Goal: Task Accomplishment & Management: Use online tool/utility

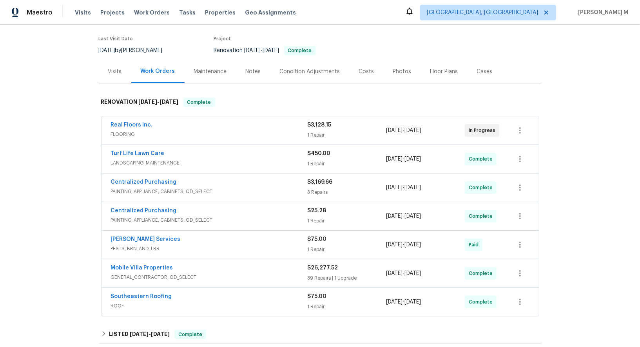
scroll to position [118, 0]
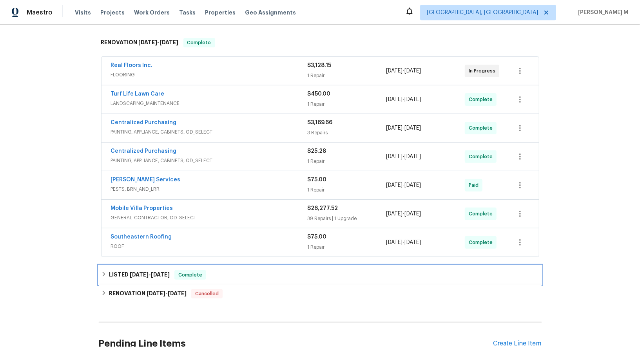
click at [131, 272] on span "9/13/25" at bounding box center [139, 274] width 19 height 5
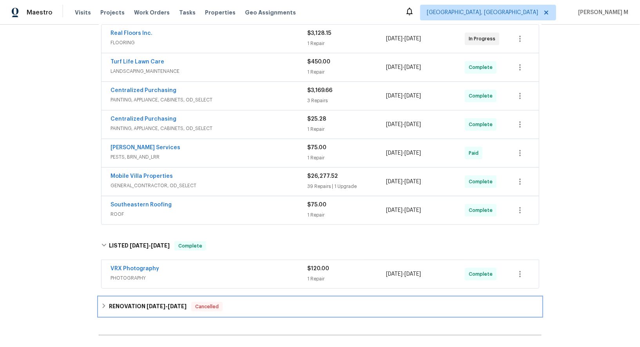
click at [127, 298] on div "RENOVATION 7/21/25 - 8/7/25 Cancelled" at bounding box center [320, 307] width 443 height 19
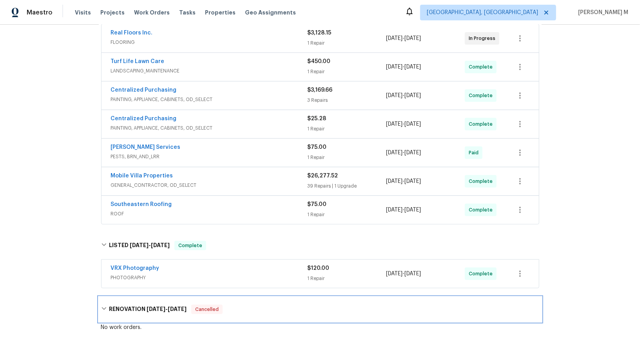
scroll to position [0, 0]
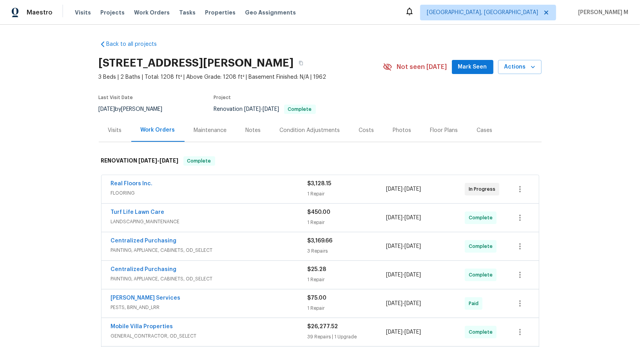
click at [185, 133] on div "Maintenance" at bounding box center [211, 130] width 52 height 23
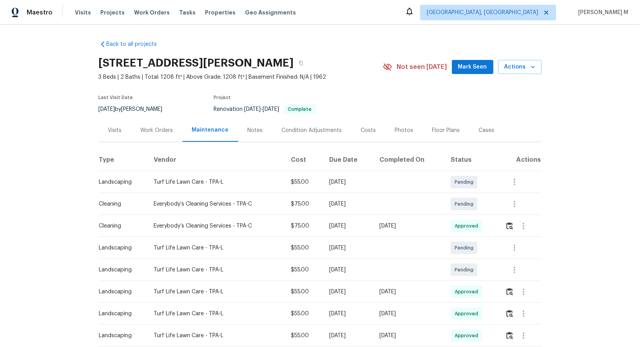
scroll to position [9, 0]
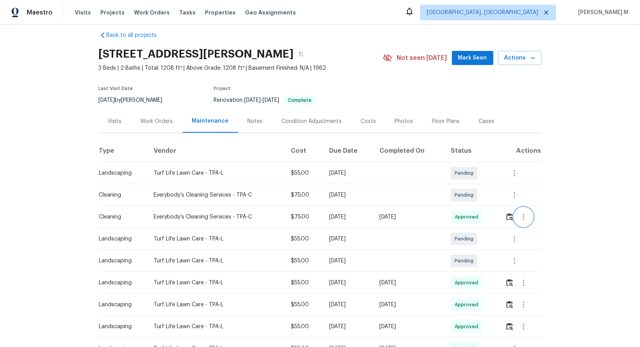
click at [529, 214] on icon "button" at bounding box center [523, 217] width 9 height 9
click at [530, 214] on li "Message vendor" at bounding box center [544, 213] width 55 height 13
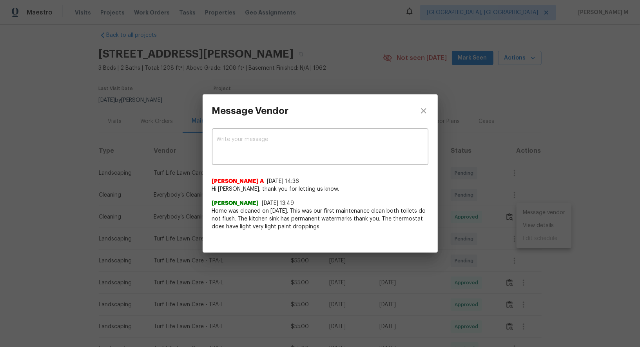
click at [420, 223] on span "Home was cleaned on 9/22/25. This was our first maintenance clean both toilets …" at bounding box center [320, 219] width 216 height 24
click at [533, 226] on div "Message Vendor x ​ Afredi A 9/22/25, 14:36 Hi Angelina Tompkins, thank you for …" at bounding box center [320, 173] width 640 height 347
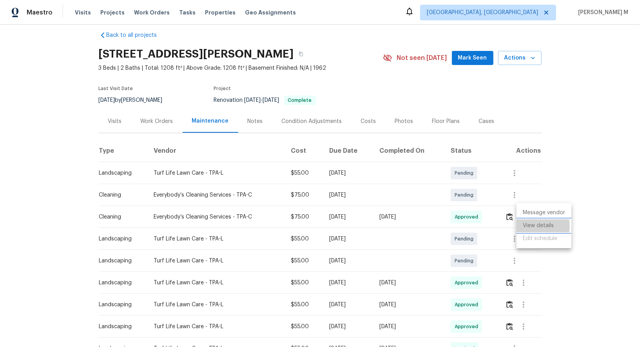
click at [533, 226] on li "View details" at bounding box center [544, 226] width 55 height 13
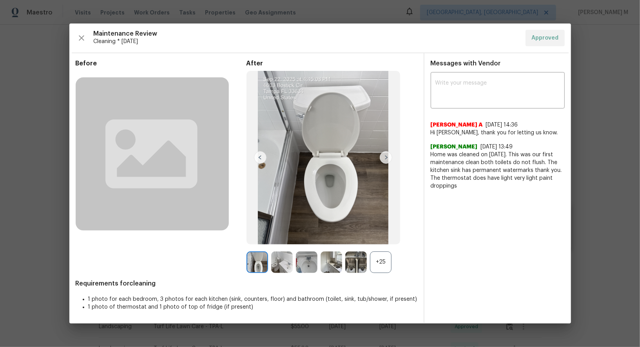
click at [377, 266] on div "+25" at bounding box center [381, 263] width 22 height 22
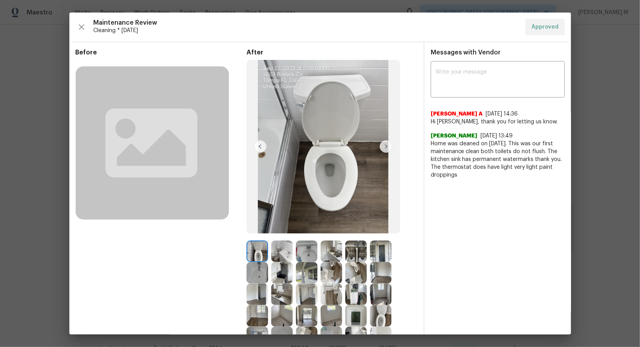
click at [261, 253] on img at bounding box center [258, 252] width 22 height 22
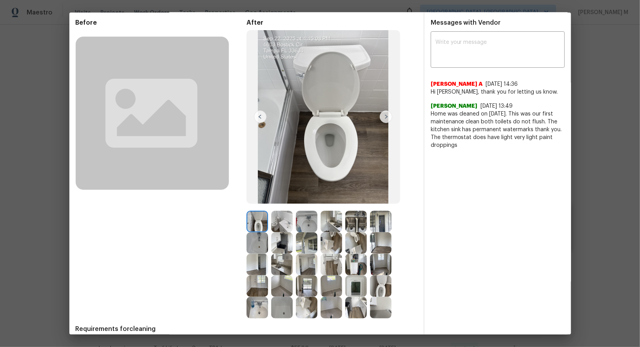
click at [387, 288] on img at bounding box center [381, 287] width 22 height 22
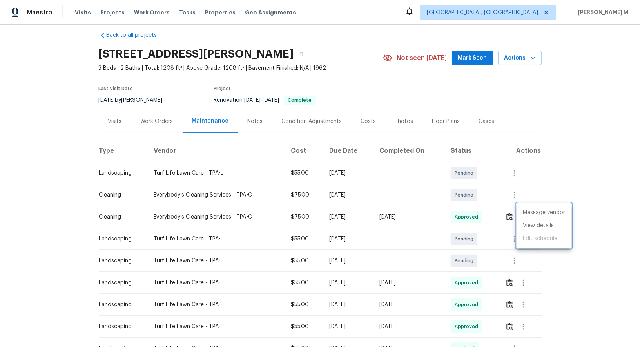
click at [151, 109] on div at bounding box center [320, 173] width 640 height 347
click at [151, 118] on div "Work Orders" at bounding box center [157, 122] width 33 height 8
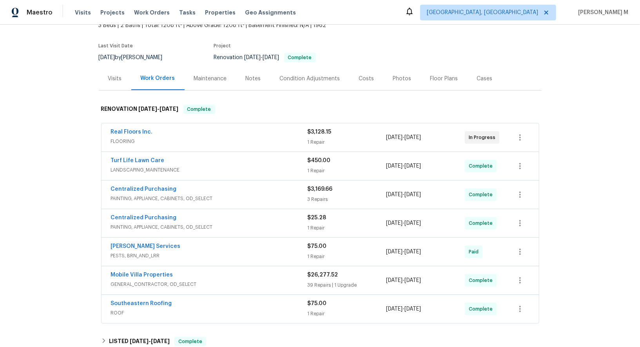
scroll to position [60, 0]
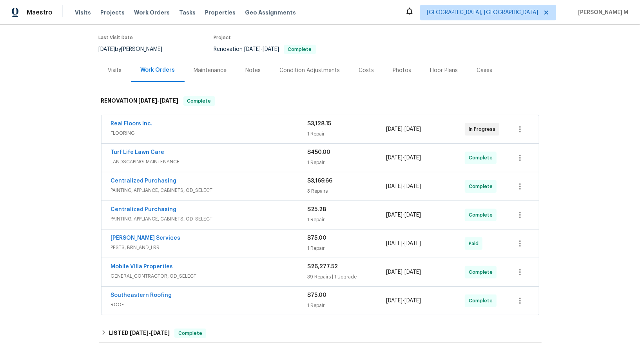
click at [128, 273] on span "GENERAL_CONTRACTOR, OD_SELECT" at bounding box center [209, 277] width 197 height 8
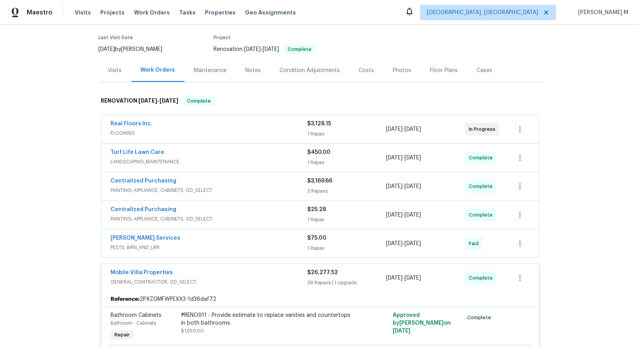
click at [198, 187] on span "PAINTING, APPLIANCE, CABINETS, OD_SELECT" at bounding box center [209, 191] width 197 height 8
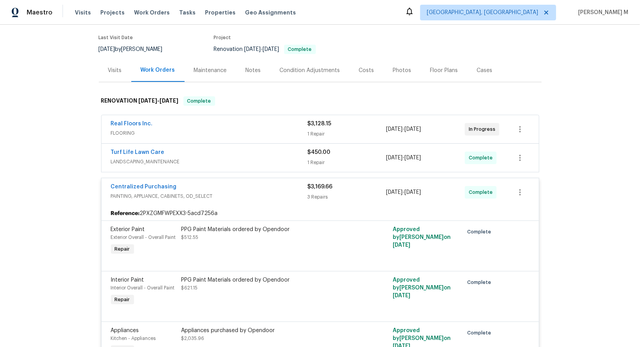
click at [188, 193] on span "PAINTING, APPLIANCE, CABINETS, OD_SELECT" at bounding box center [209, 197] width 197 height 8
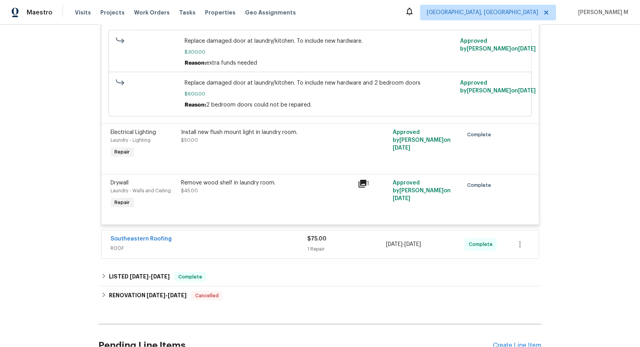
scroll to position [3494, 0]
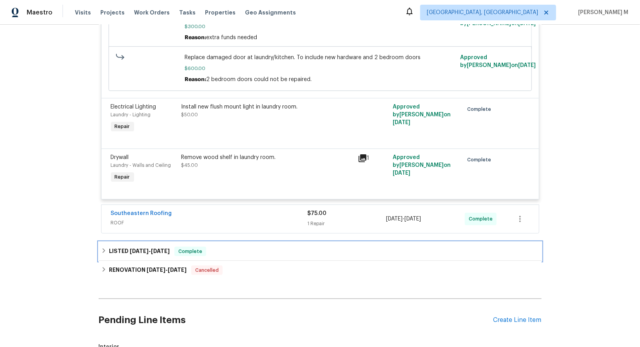
click at [134, 242] on div "LISTED 9/13/25 - 9/15/25 Complete" at bounding box center [320, 251] width 443 height 19
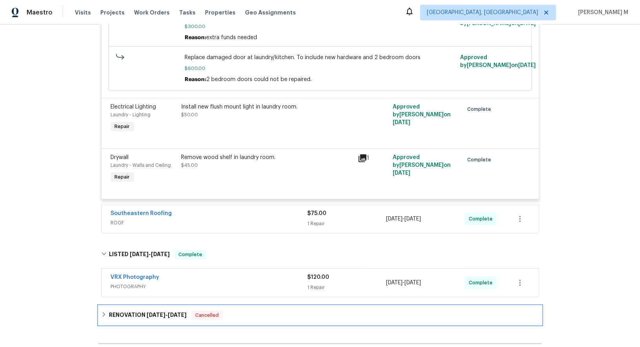
click at [136, 306] on div "RENOVATION 7/21/25 - 8/7/25 Cancelled" at bounding box center [320, 315] width 443 height 19
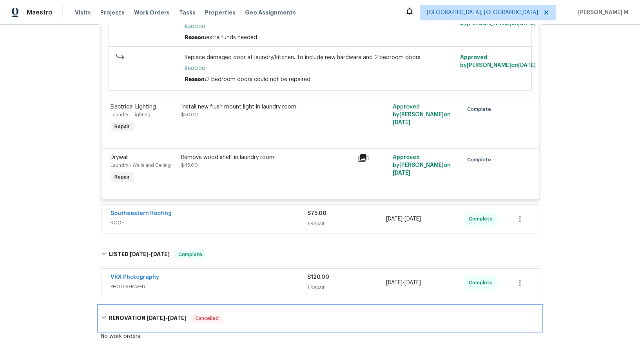
scroll to position [3523, 0]
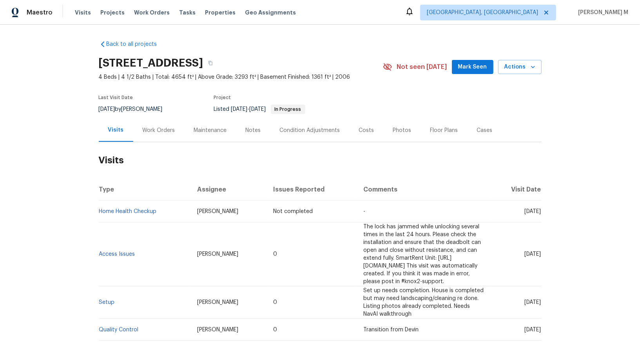
click at [178, 119] on div "Work Orders" at bounding box center [158, 130] width 51 height 23
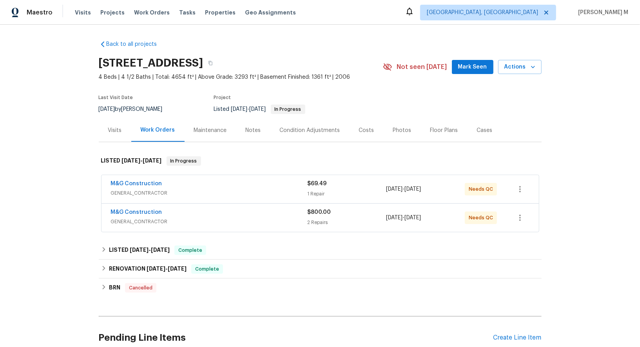
click at [148, 189] on span "GENERAL_CONTRACTOR" at bounding box center [209, 193] width 197 height 8
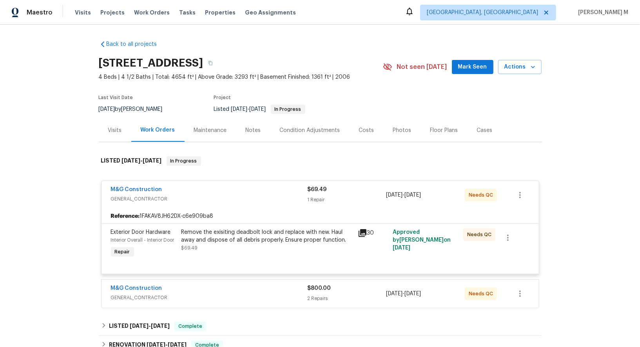
scroll to position [65, 0]
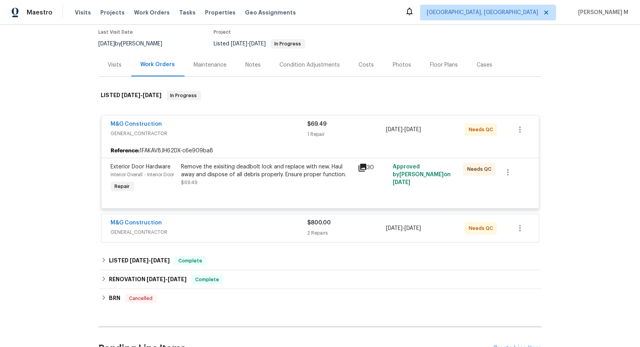
click at [158, 229] on div "M&G Construction GENERAL_CONTRACTOR" at bounding box center [209, 228] width 197 height 19
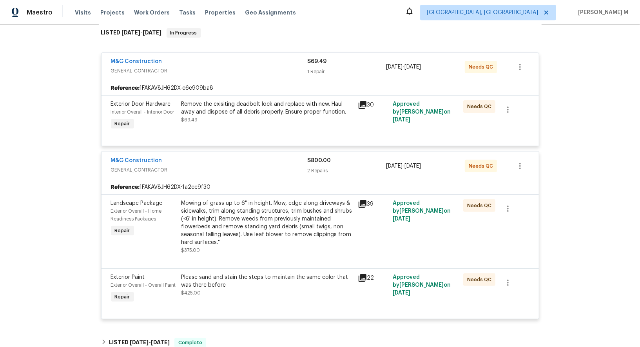
scroll to position [141, 0]
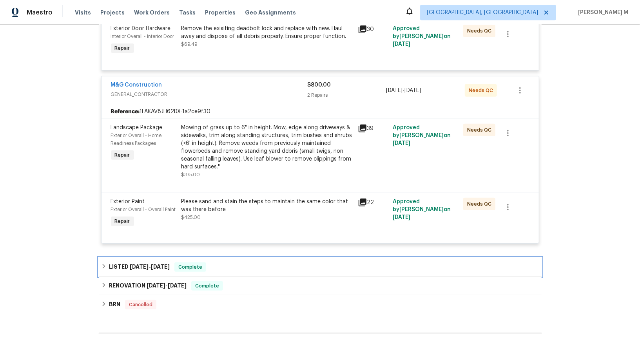
click at [139, 264] on span "7/16/25" at bounding box center [139, 266] width 19 height 5
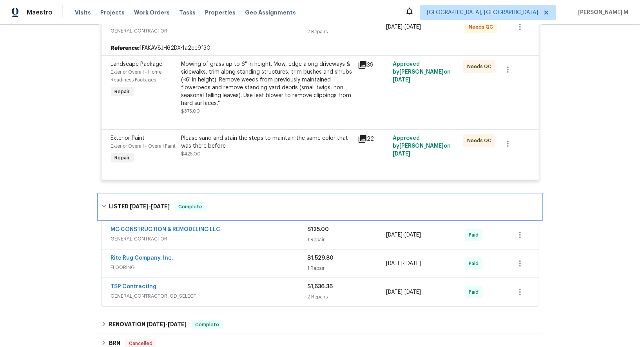
scroll to position [268, 0]
click at [142, 234] on span "GENERAL_CONTRACTOR" at bounding box center [209, 238] width 197 height 8
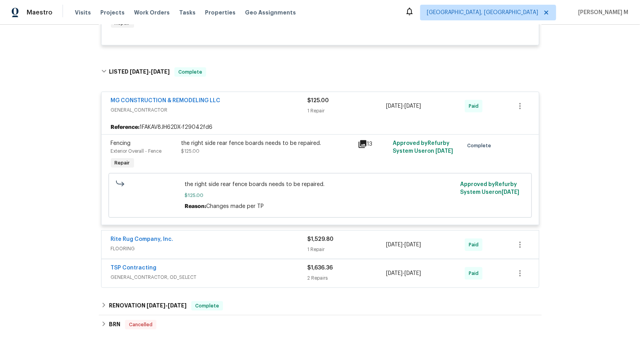
scroll to position [430, 0]
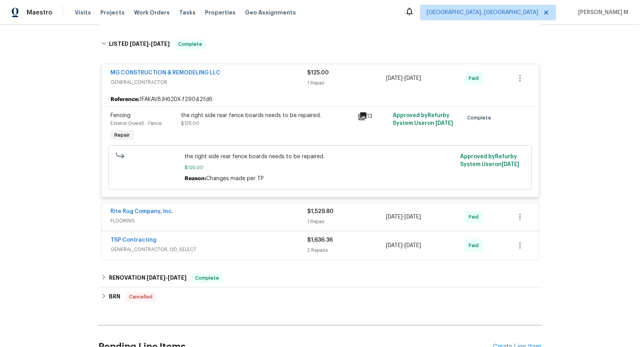
click at [153, 246] on span "GENERAL_CONTRACTOR, OD_SELECT" at bounding box center [209, 250] width 197 height 8
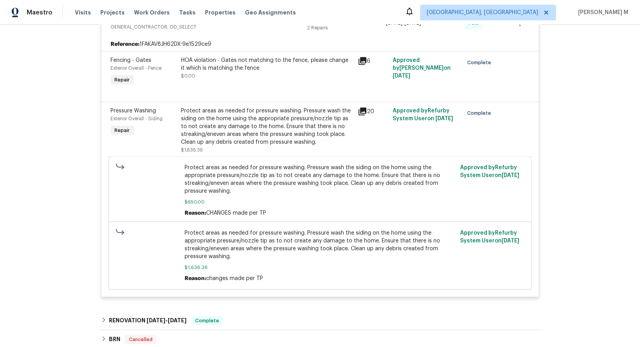
scroll to position [753, 0]
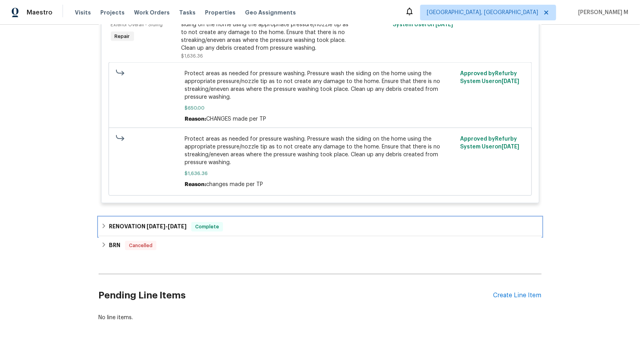
click at [169, 222] on h6 "RENOVATION 5/28/25 - 6/6/25" at bounding box center [148, 226] width 78 height 9
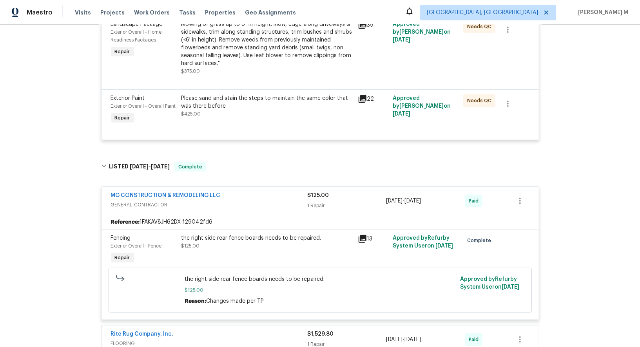
scroll to position [0, 0]
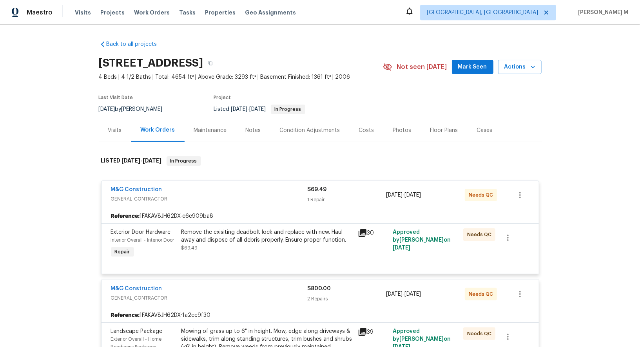
click at [209, 129] on div "Maintenance" at bounding box center [210, 131] width 33 height 8
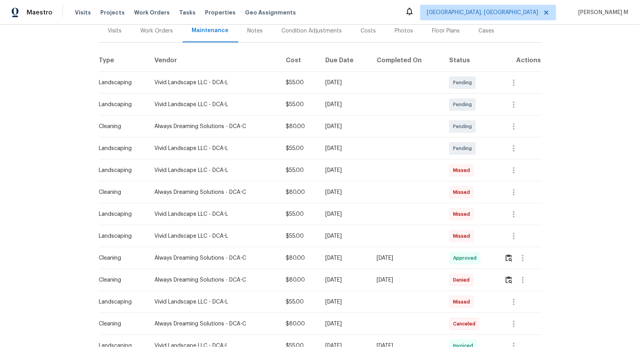
scroll to position [100, 0]
click at [525, 258] on icon "button" at bounding box center [522, 257] width 9 height 9
click at [525, 268] on li "View details" at bounding box center [543, 266] width 55 height 13
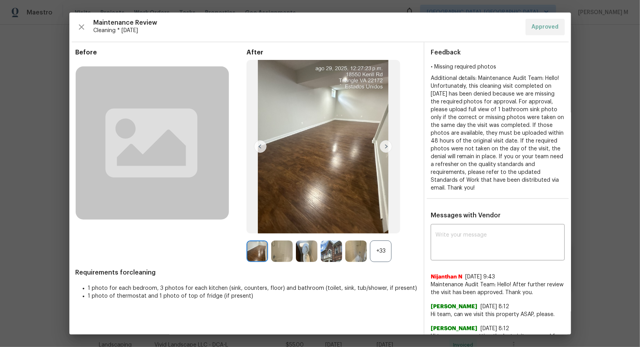
click at [376, 251] on div "+33" at bounding box center [381, 252] width 22 height 22
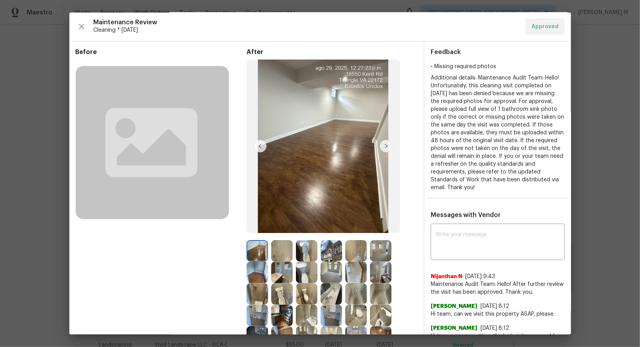
scroll to position [0, 0]
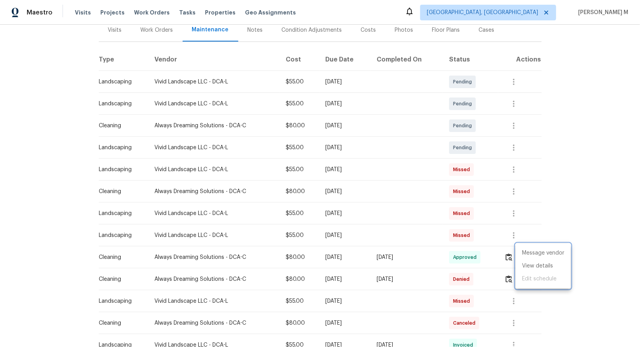
click at [440, 247] on div at bounding box center [320, 173] width 640 height 347
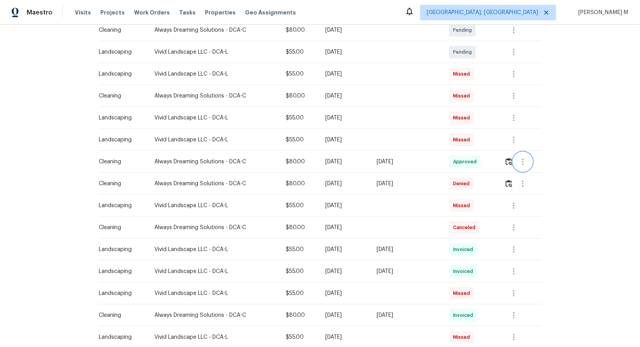
scroll to position [202, 0]
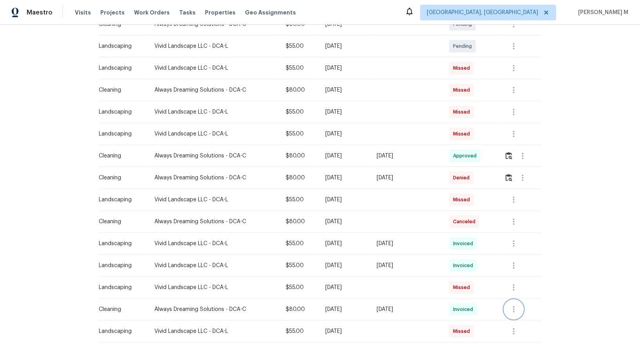
click at [511, 300] on button "button" at bounding box center [514, 309] width 19 height 19
click at [511, 298] on ul "Message vendor View details Edit schedule" at bounding box center [534, 318] width 55 height 45
click at [527, 318] on li "View details" at bounding box center [534, 318] width 55 height 13
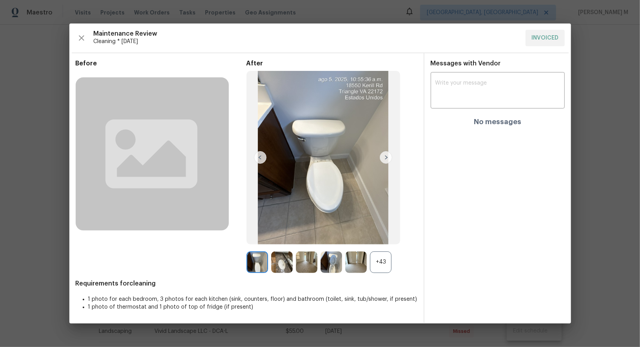
click at [387, 263] on div "+43" at bounding box center [381, 263] width 22 height 22
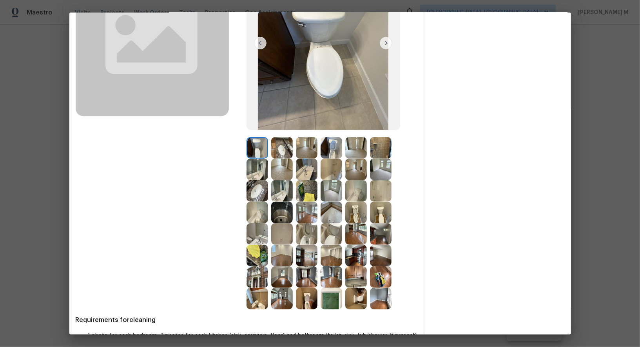
scroll to position [104, 0]
click at [283, 274] on img at bounding box center [282, 277] width 22 height 22
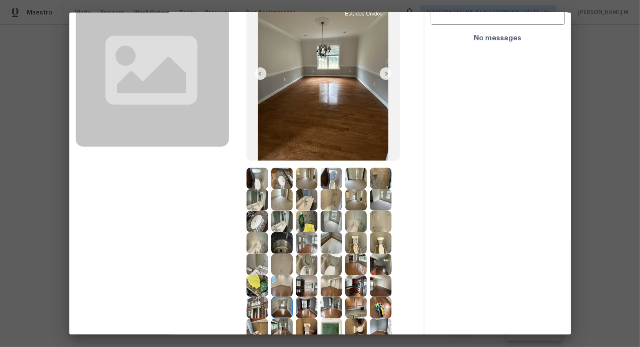
scroll to position [74, 0]
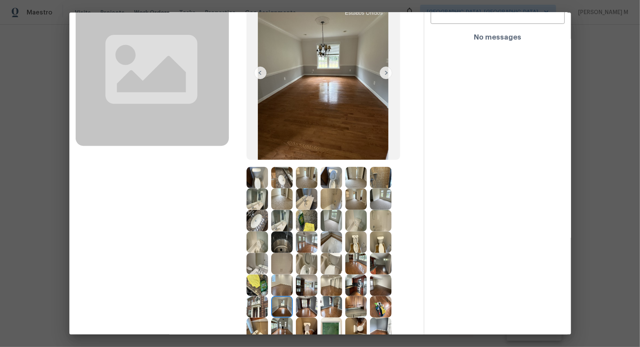
click at [305, 98] on img at bounding box center [324, 73] width 154 height 174
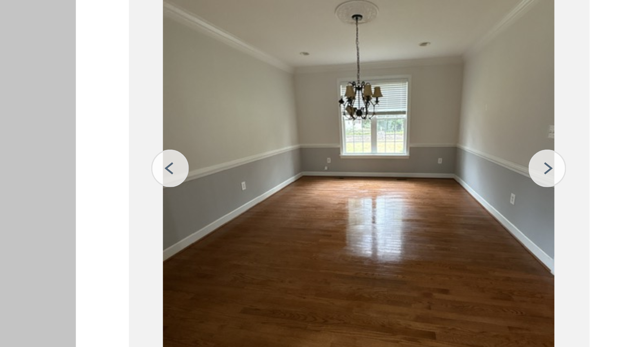
scroll to position [25, 0]
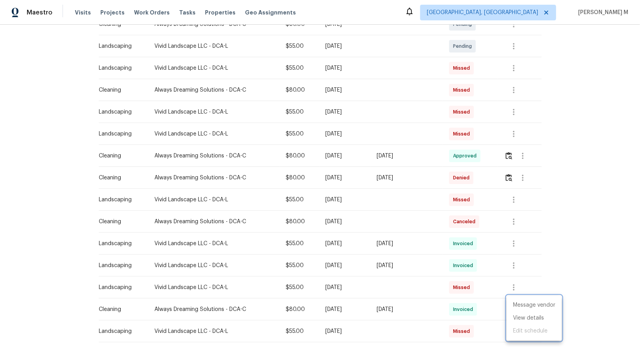
click at [298, 113] on div at bounding box center [320, 173] width 640 height 347
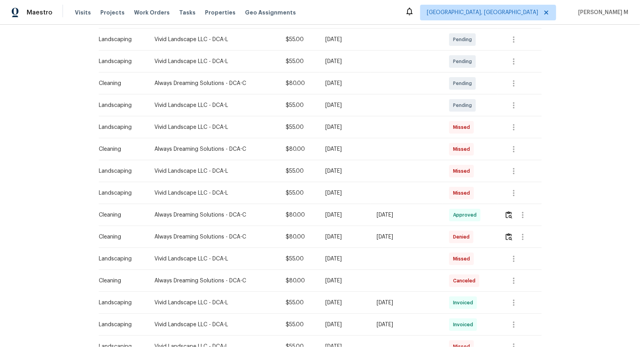
scroll to position [283, 0]
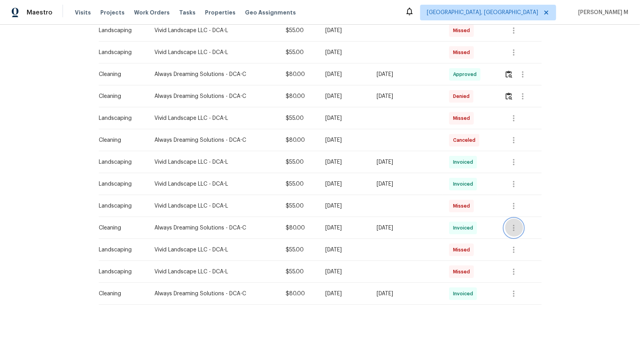
click at [521, 223] on button "button" at bounding box center [514, 228] width 19 height 19
click at [521, 234] on li "View details" at bounding box center [534, 237] width 55 height 13
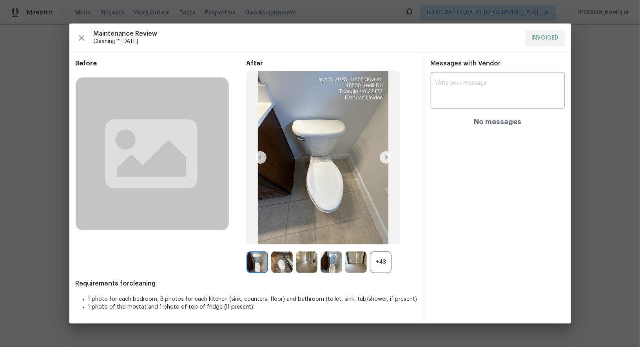
click at [378, 265] on div "+43" at bounding box center [381, 263] width 22 height 22
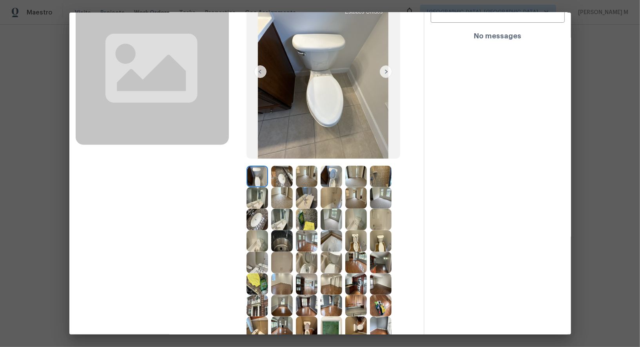
scroll to position [104, 0]
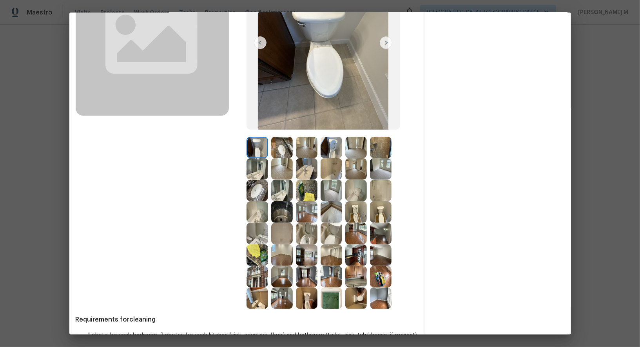
click at [285, 280] on img at bounding box center [282, 277] width 22 height 22
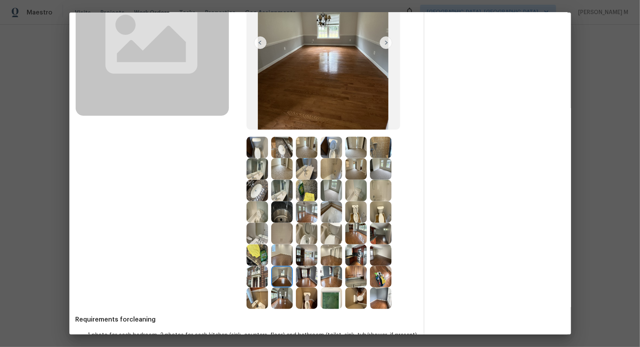
click at [281, 301] on img at bounding box center [282, 299] width 22 height 22
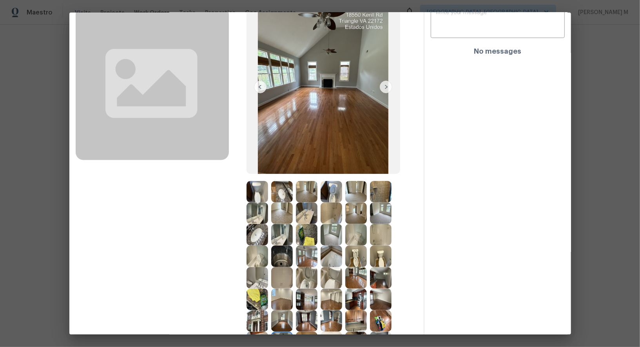
scroll to position [127, 0]
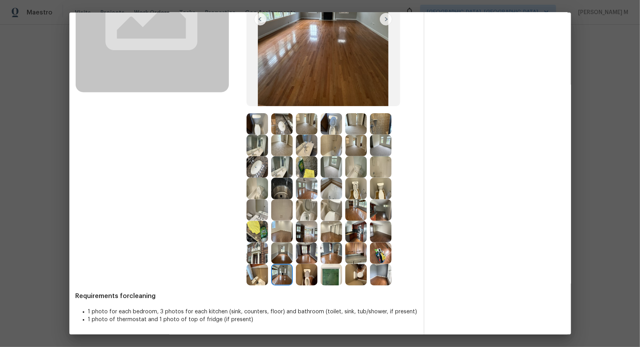
click at [286, 249] on img at bounding box center [282, 254] width 22 height 22
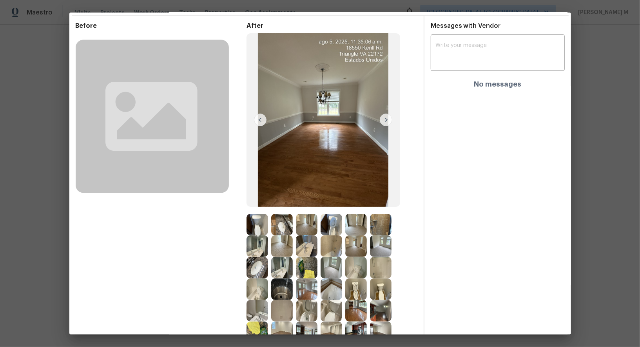
scroll to position [0, 0]
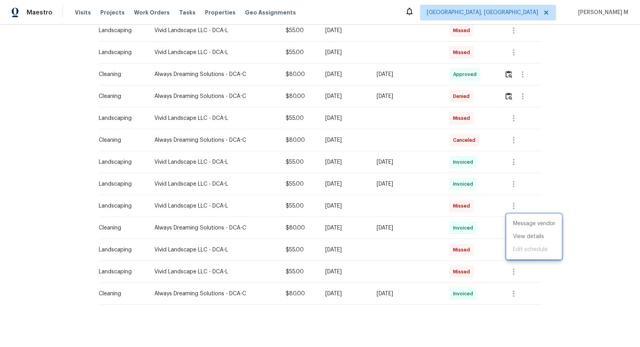
click at [384, 155] on div at bounding box center [320, 173] width 640 height 347
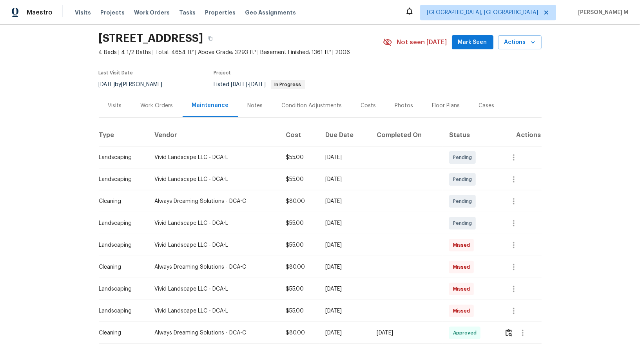
click at [239, 98] on div "Notes" at bounding box center [255, 105] width 34 height 23
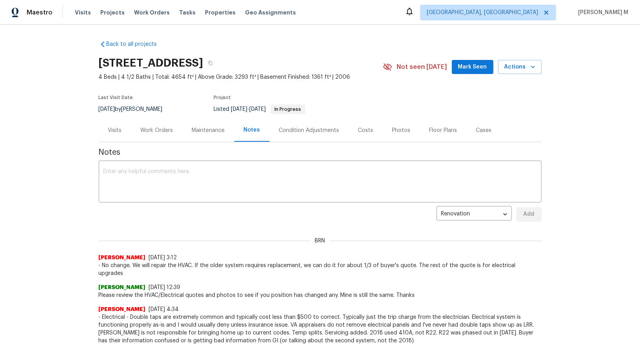
click at [427, 135] on div "Floor Plans" at bounding box center [443, 130] width 47 height 23
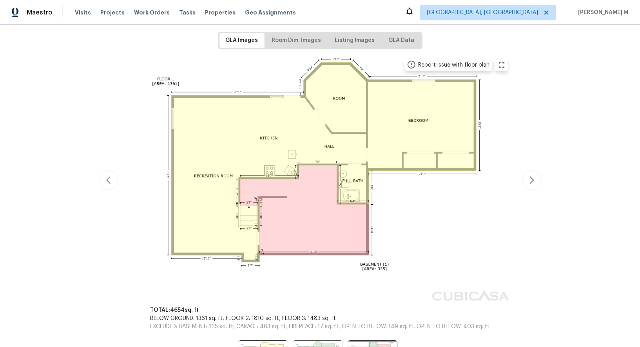
scroll to position [114, 0]
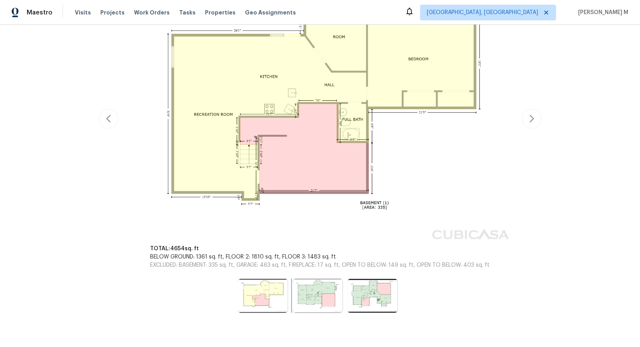
click at [318, 279] on img at bounding box center [318, 296] width 50 height 34
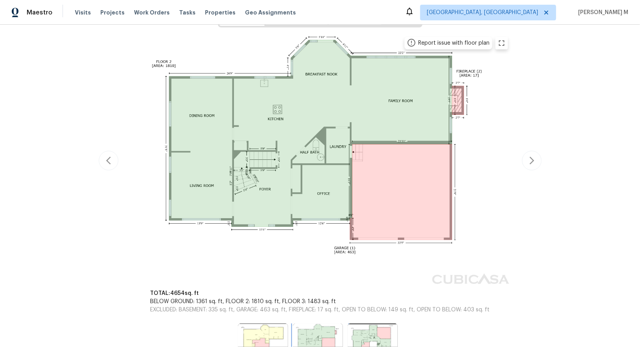
scroll to position [142, 0]
click at [374, 327] on img at bounding box center [373, 340] width 50 height 34
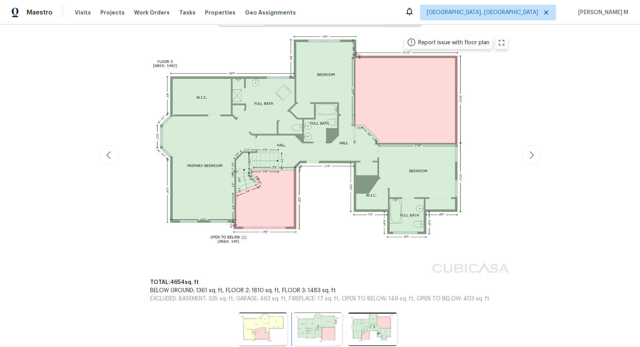
click at [311, 313] on img at bounding box center [318, 330] width 50 height 34
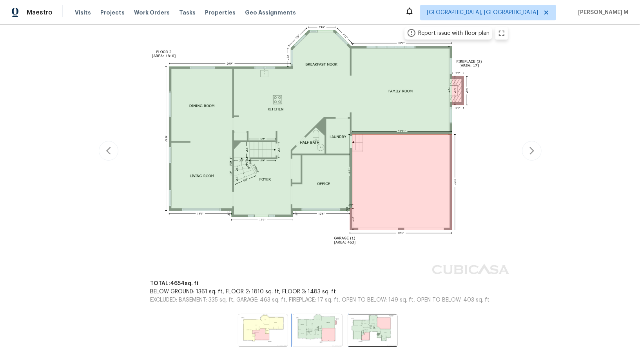
scroll to position [153, 0]
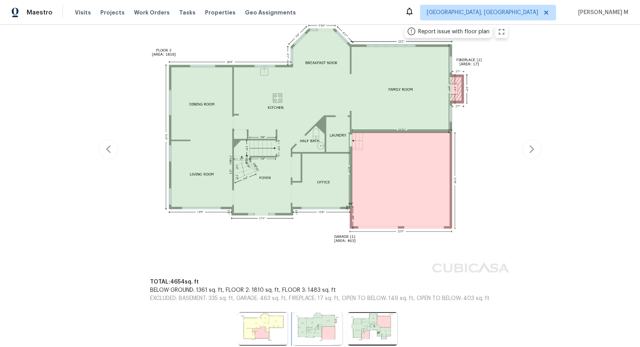
click at [322, 312] on img at bounding box center [318, 329] width 50 height 34
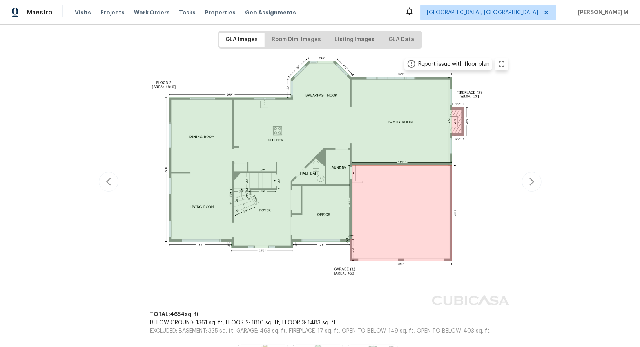
scroll to position [0, 0]
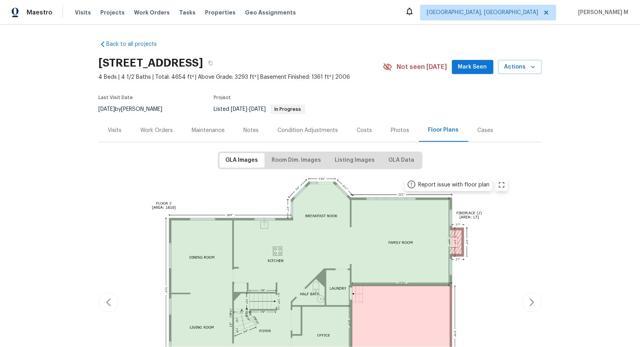
click at [156, 129] on div "Work Orders" at bounding box center [157, 131] width 33 height 8
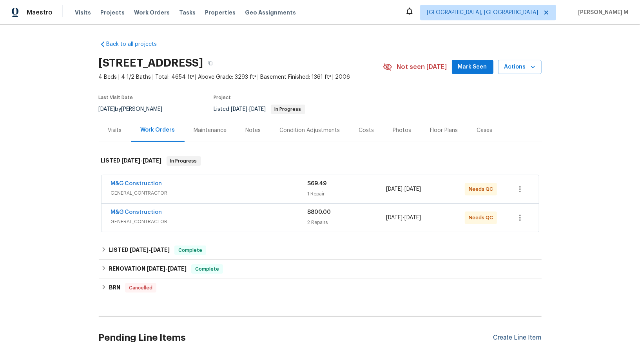
click at [529, 334] on div "Create Line Item" at bounding box center [518, 337] width 48 height 7
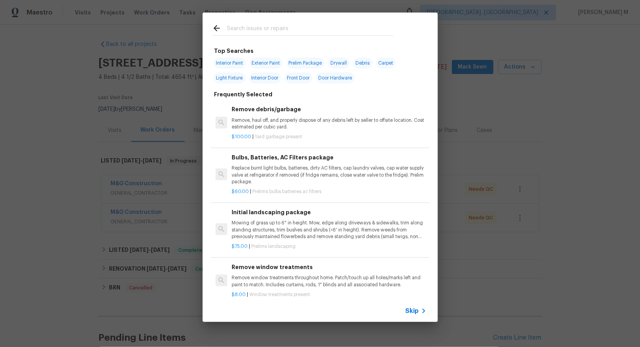
click at [413, 314] on span "Skip" at bounding box center [412, 311] width 13 height 8
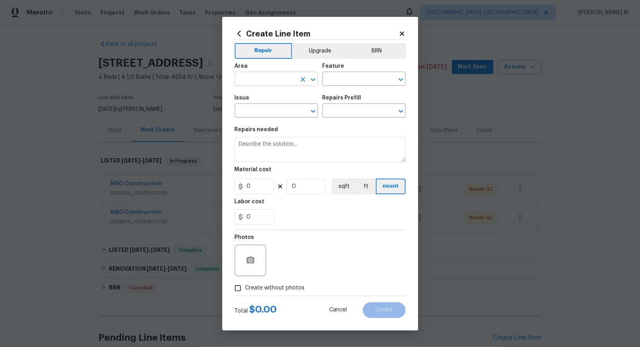
click at [274, 85] on input "text" at bounding box center [265, 80] width 61 height 12
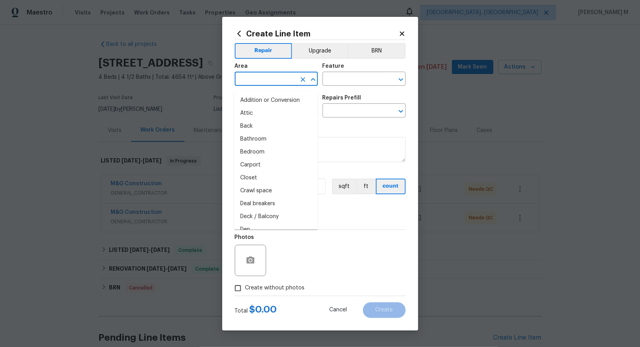
type input "d"
click at [254, 103] on li "Dining Room" at bounding box center [276, 100] width 84 height 13
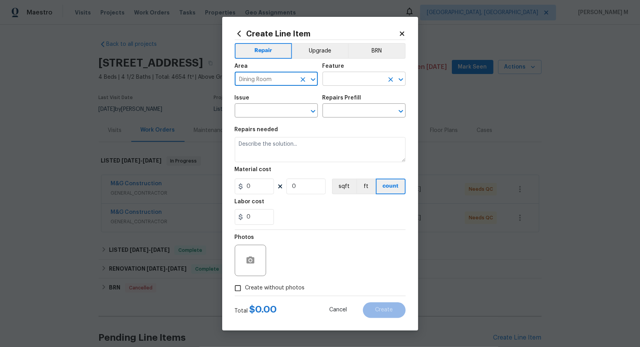
type input "Dining Room"
click at [343, 85] on input "text" at bounding box center [353, 80] width 61 height 12
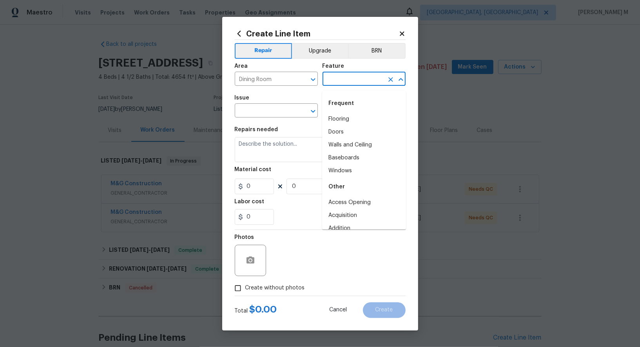
type input "c"
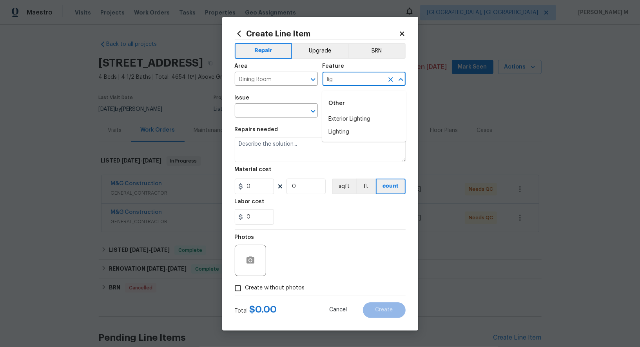
click at [360, 118] on li "Exterior Lighting" at bounding box center [364, 119] width 84 height 13
type input "Exterior Lighting"
click at [379, 86] on input "Exterior Lighting" at bounding box center [353, 80] width 61 height 12
click at [360, 134] on li "Lighting" at bounding box center [364, 132] width 84 height 13
type input "Lighting"
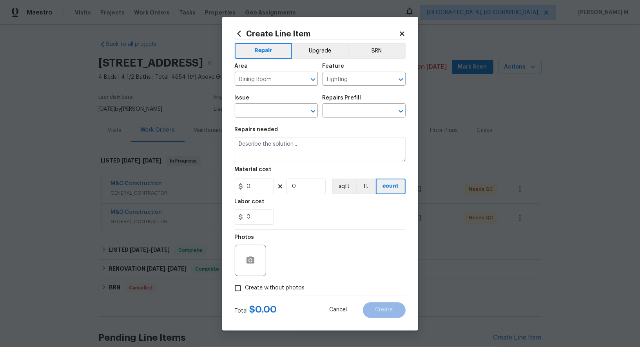
click at [247, 105] on div "Issue" at bounding box center [276, 100] width 83 height 10
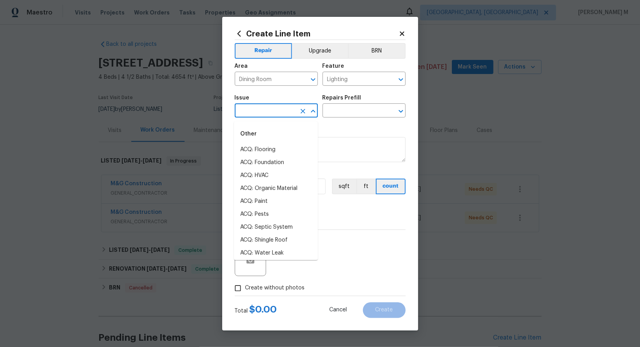
click at [247, 111] on input "text" at bounding box center [265, 111] width 61 height 12
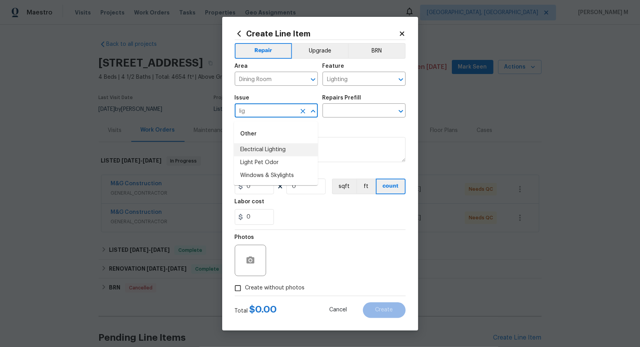
click at [257, 149] on li "Electrical Lighting" at bounding box center [276, 150] width 84 height 13
type input "Electrical Lighting"
click at [353, 118] on input "text" at bounding box center [353, 111] width 61 height 12
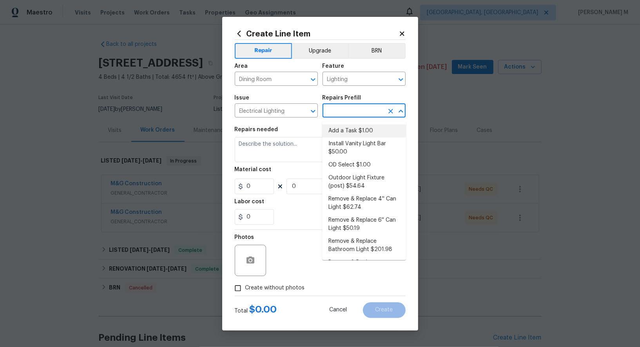
click at [349, 134] on li "Add a Task $1.00" at bounding box center [364, 131] width 84 height 13
type input "Add a Task $1.00"
type textarea "HPM to detail"
type input "1"
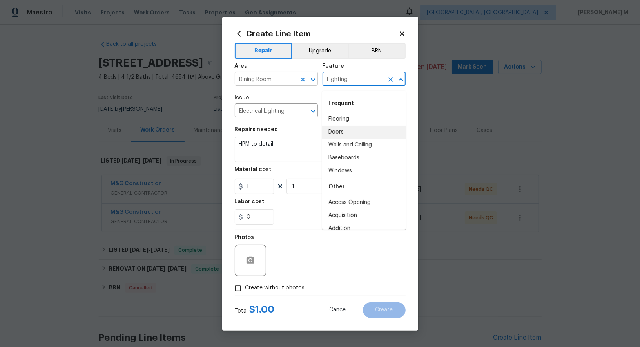
drag, startPoint x: 353, startPoint y: 84, endPoint x: 283, endPoint y: 84, distance: 69.8
click at [283, 84] on div "Area Dining Room ​ Feature Lighting ​" at bounding box center [320, 75] width 171 height 32
click at [249, 84] on input "Dining Room" at bounding box center [265, 80] width 61 height 12
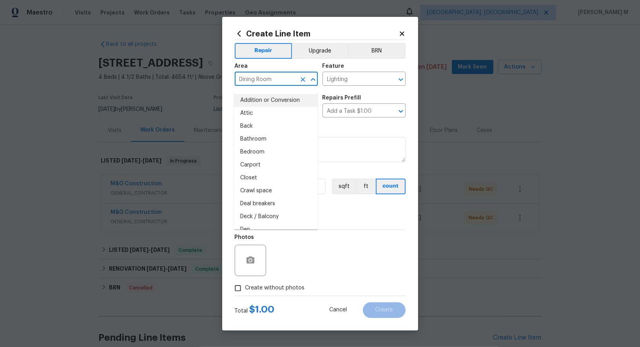
click at [249, 84] on input "Dining Room" at bounding box center [265, 80] width 61 height 12
click at [341, 130] on div "Repairs needed" at bounding box center [320, 132] width 171 height 10
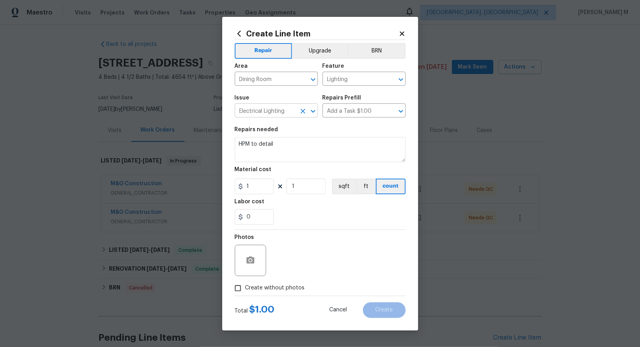
click at [274, 115] on input "Electrical Lighting" at bounding box center [265, 111] width 61 height 12
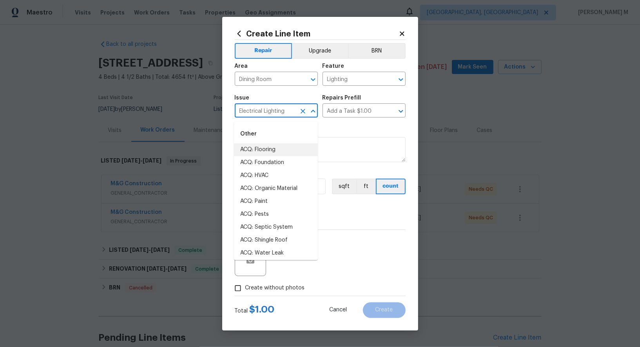
click at [274, 115] on input "Electrical Lighting" at bounding box center [265, 111] width 61 height 12
click at [349, 136] on div "Repairs needed" at bounding box center [320, 132] width 171 height 10
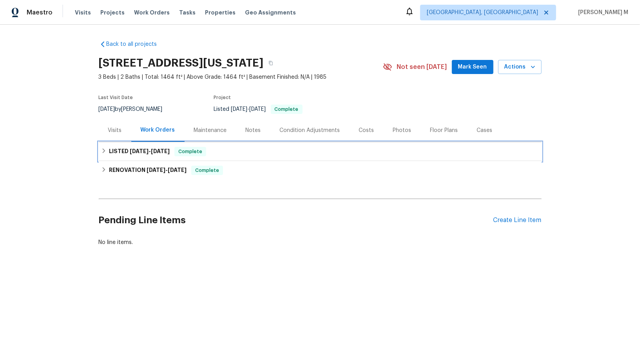
click at [144, 149] on span "[DATE]" at bounding box center [139, 151] width 19 height 5
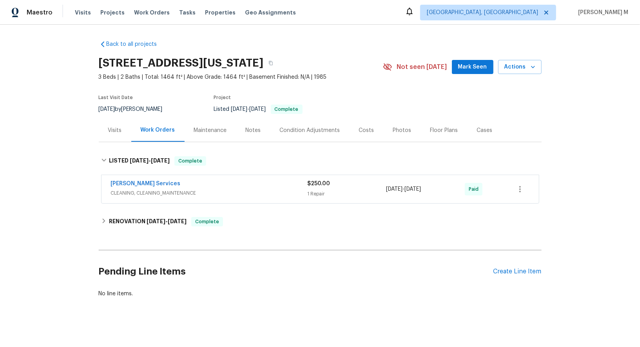
click at [137, 192] on span "CLEANING, CLEANING_MAINTENANCE" at bounding box center [209, 193] width 197 height 8
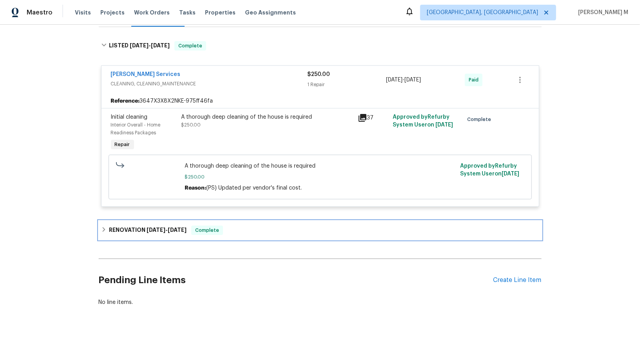
click at [160, 226] on h6 "RENOVATION [DATE] - [DATE]" at bounding box center [148, 230] width 78 height 9
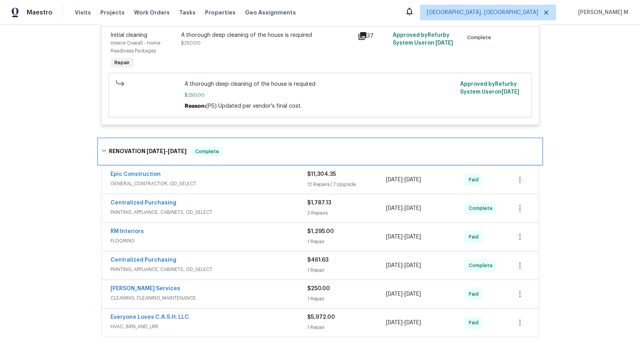
scroll to position [207, 0]
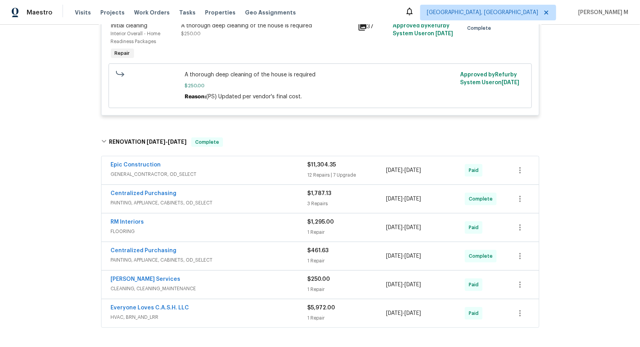
click at [154, 170] on div "Epic Construction GENERAL_CONTRACTOR, OD_SELECT" at bounding box center [209, 170] width 197 height 19
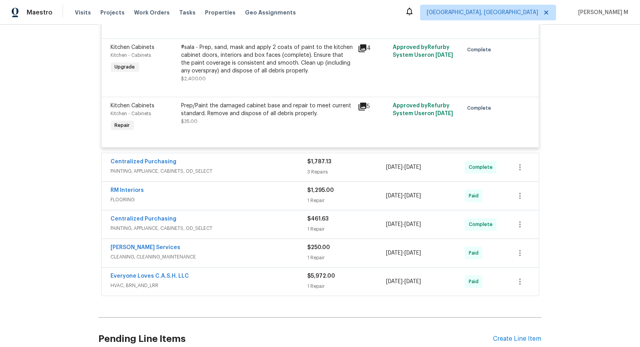
scroll to position [1640, 0]
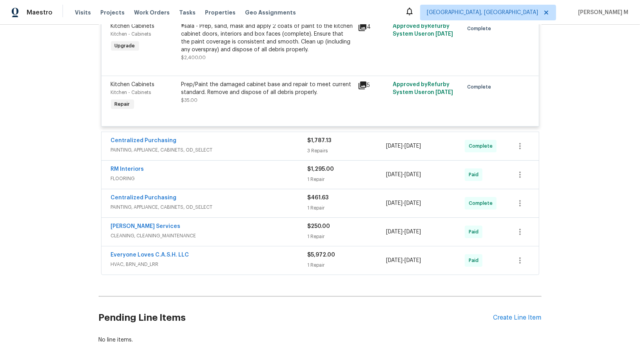
click at [136, 261] on span "HVAC, BRN_AND_LRR" at bounding box center [209, 265] width 197 height 8
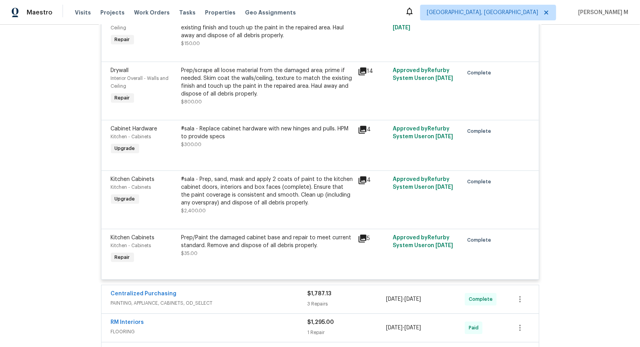
scroll to position [1800, 0]
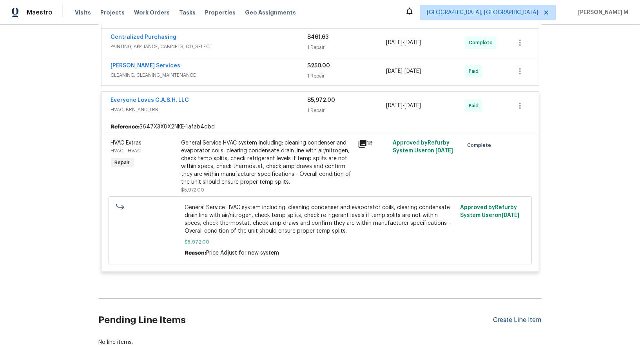
click at [503, 317] on div "Create Line Item" at bounding box center [518, 320] width 48 height 7
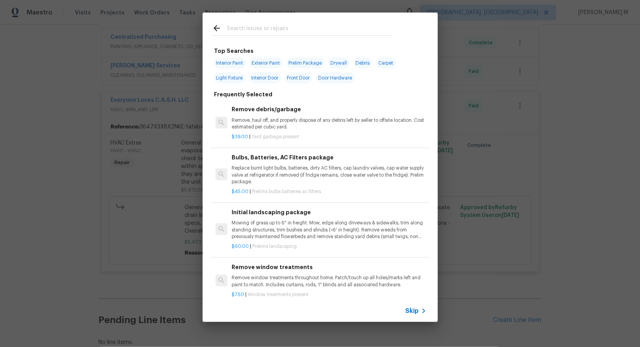
click at [417, 314] on span "Skip" at bounding box center [412, 311] width 13 height 8
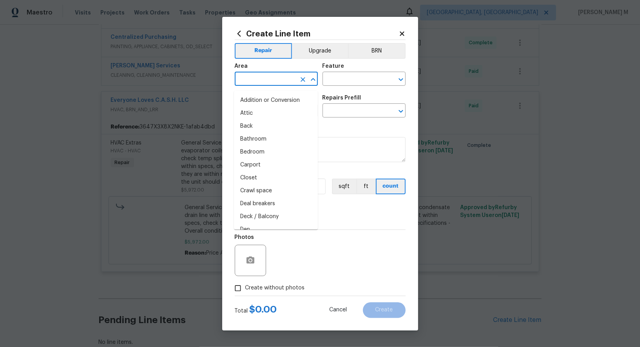
click at [254, 80] on input "text" at bounding box center [265, 80] width 61 height 12
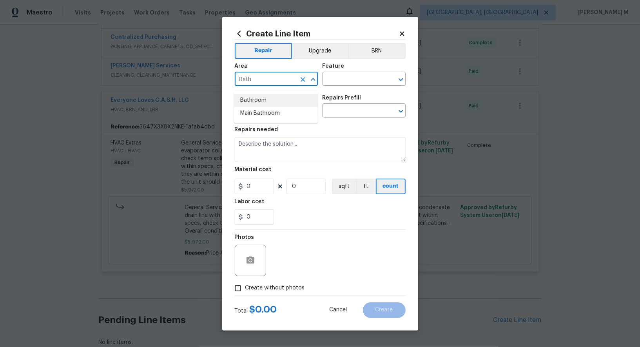
click at [261, 103] on li "Bathroom" at bounding box center [276, 100] width 84 height 13
type input "Bathroom"
click at [347, 84] on input "text" at bounding box center [353, 80] width 61 height 12
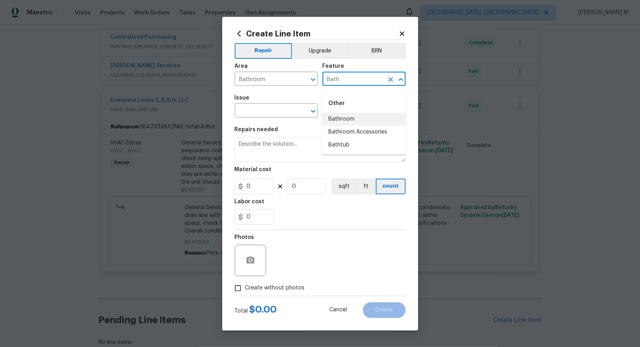
click at [351, 114] on li "Bathroom" at bounding box center [364, 119] width 84 height 13
type input "Bathroom"
click at [360, 120] on li "Toilet" at bounding box center [364, 119] width 84 height 13
type input "Toilet"
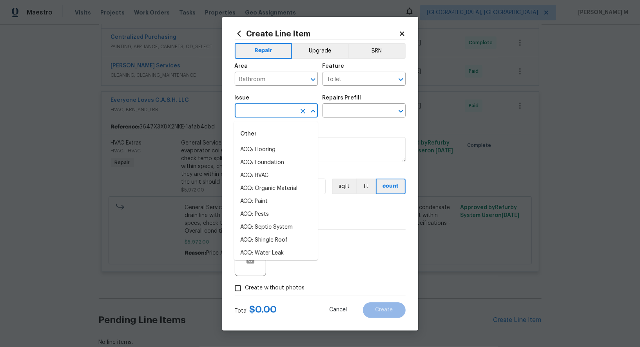
click at [251, 113] on input "text" at bounding box center [265, 111] width 61 height 12
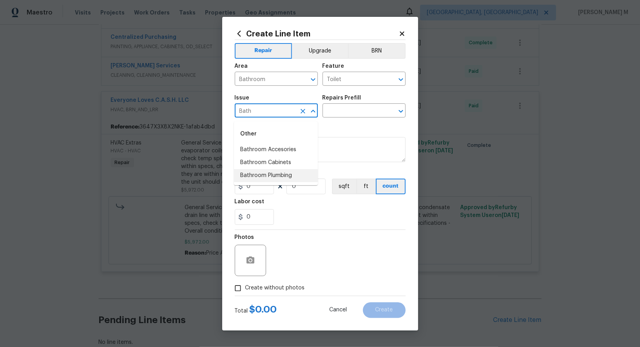
click at [265, 172] on li "Bathroom Plumbing" at bounding box center [276, 175] width 84 height 13
type input "Bathroom Plumbing"
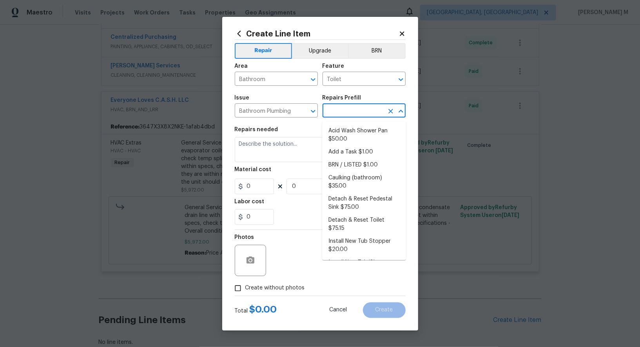
click at [343, 118] on input "text" at bounding box center [353, 111] width 61 height 12
click at [343, 128] on li "Acid Wash Shower Pan $50.00" at bounding box center [364, 135] width 84 height 21
type input "Plumbing"
type input "Acid Wash Shower Pan $50.00"
type textarea "Prep and acid wash/deep clean the shower pan."
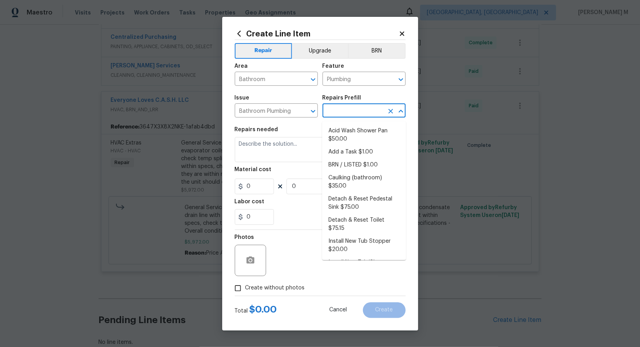
type input "50"
type input "1"
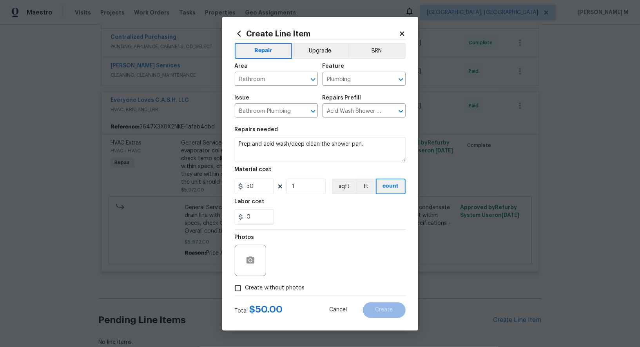
click at [341, 98] on h5 "Repairs Prefill" at bounding box center [342, 97] width 39 height 5
click at [407, 116] on div "Create Line Item Repair Upgrade BRN Area Bathroom ​ Feature Plumbing ​ Issue Ba…" at bounding box center [320, 174] width 196 height 314
click at [403, 116] on icon "Open" at bounding box center [400, 111] width 9 height 9
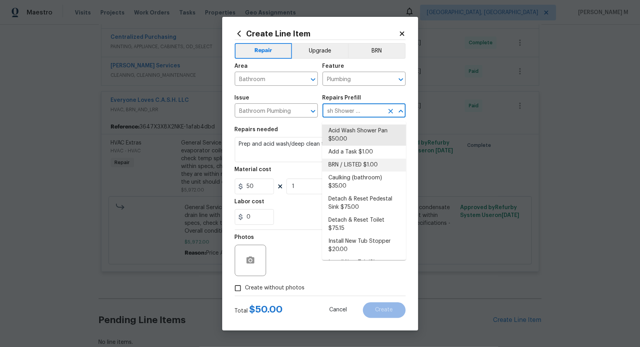
click at [354, 164] on li "BRN / LISTED $1.00" at bounding box center [364, 165] width 84 height 13
type input "BRN / LISTED $1.00"
type textarea "Provide additional detail"
type input "1"
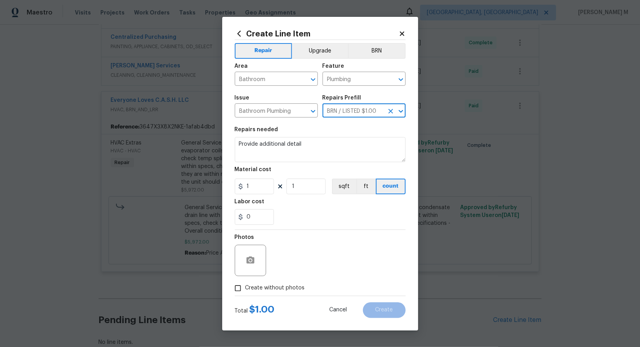
scroll to position [0, 0]
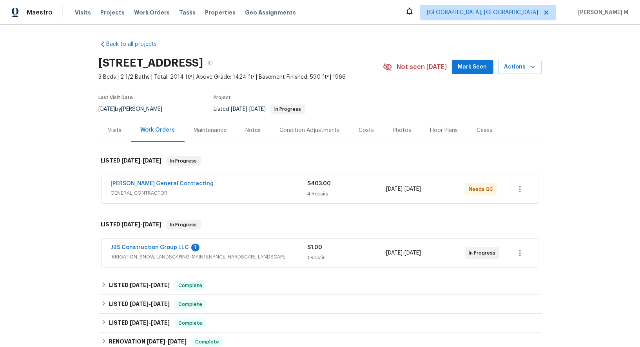
click at [155, 191] on span "GENERAL_CONTRACTOR" at bounding box center [209, 193] width 197 height 8
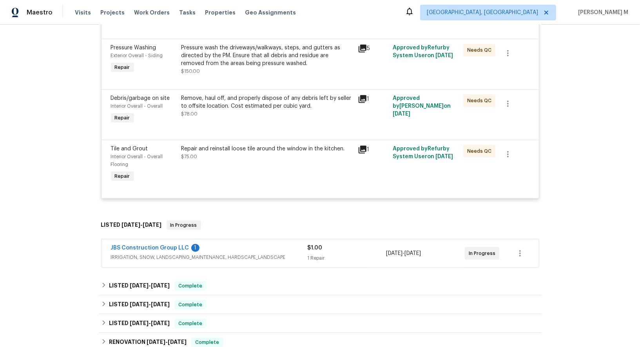
scroll to position [243, 0]
click at [207, 253] on span "IRRIGATION, SNOW, LANDSCAPING_MAINTENANCE, HARDSCAPE_LANDSCAPE" at bounding box center [209, 257] width 197 height 8
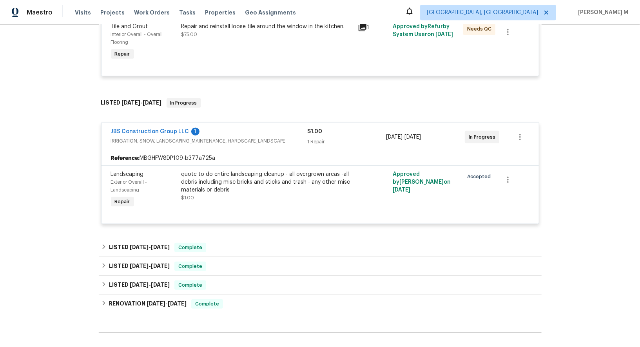
scroll to position [387, 0]
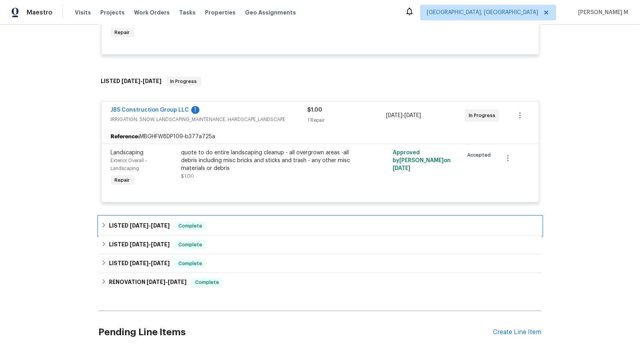
click at [120, 222] on h6 "LISTED 7/9/25 - 8/7/25" at bounding box center [139, 226] width 61 height 9
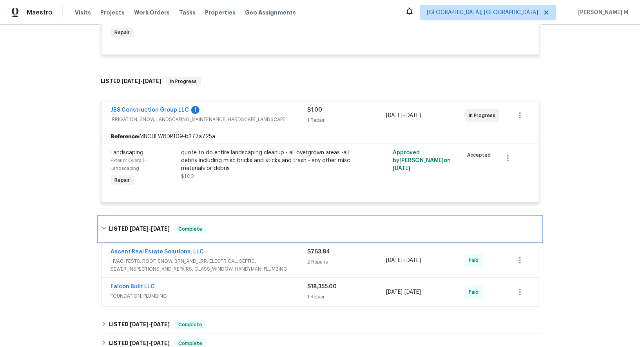
scroll to position [420, 0]
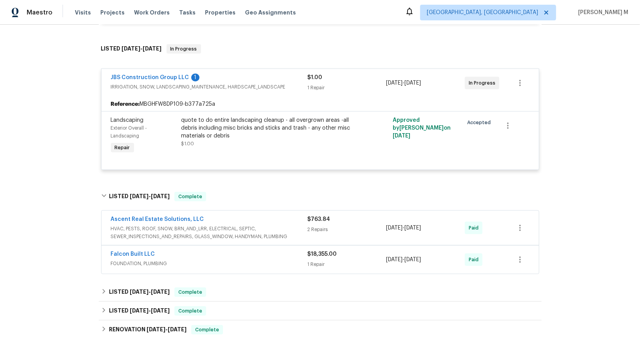
click at [160, 225] on span "HVAC, PESTS, ROOF, SNOW, BRN_AND_LRR, ELECTRICAL, SEPTIC, SEWER_INSPECTIONS_AND…" at bounding box center [209, 233] width 197 height 16
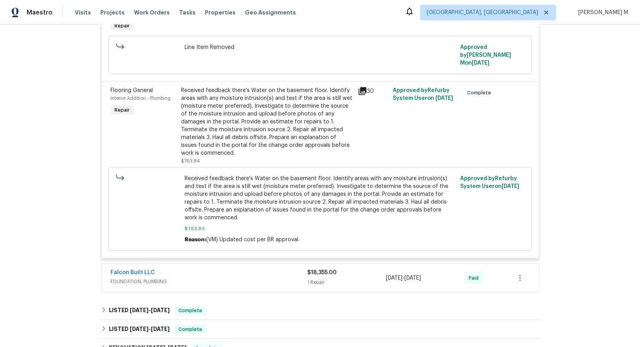
scroll to position [713, 0]
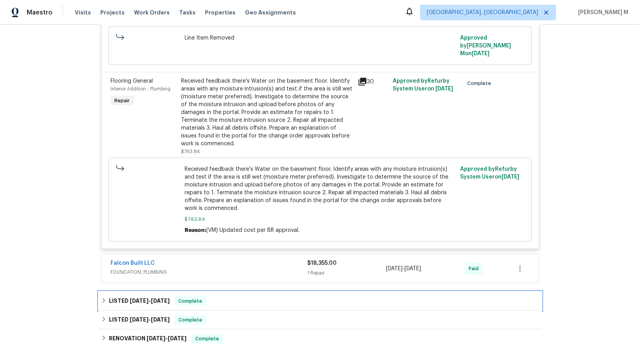
click at [142, 297] on h6 "LISTED 5/29/25 - 6/3/25" at bounding box center [139, 301] width 61 height 9
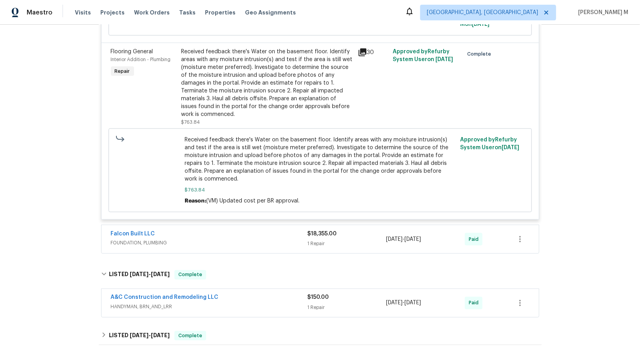
click at [148, 303] on span "HANDYMAN, BRN_AND_LRR" at bounding box center [209, 307] width 197 height 8
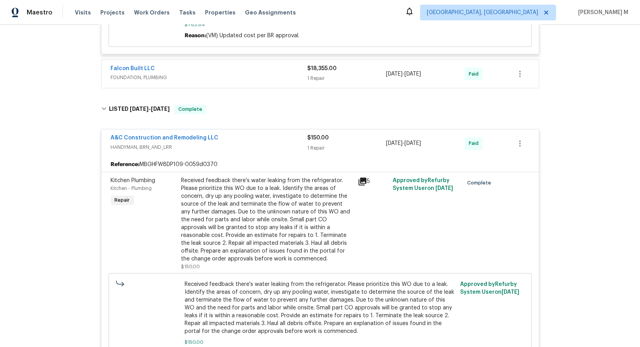
scroll to position [1037, 0]
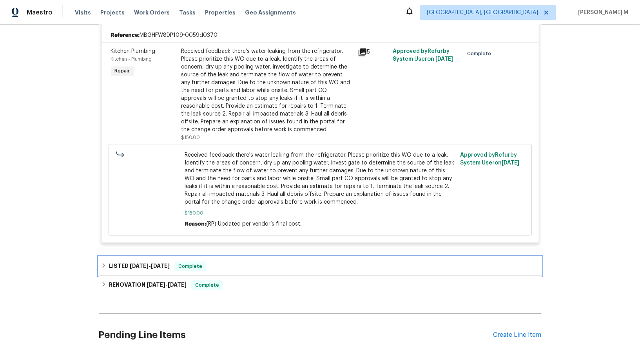
click at [117, 262] on h6 "LISTED 5/22/25 - 5/23/25" at bounding box center [139, 266] width 61 height 9
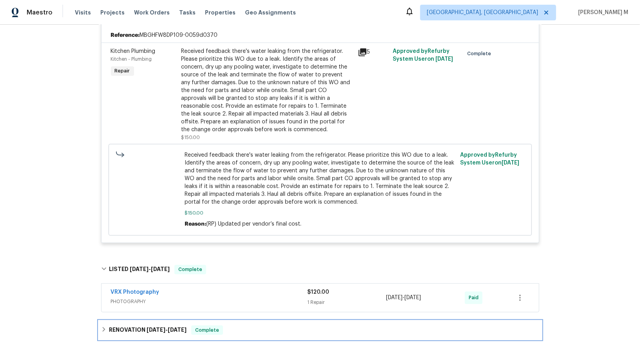
click at [143, 321] on div "RENOVATION 4/29/25 - 5/13/25 Complete" at bounding box center [320, 330] width 443 height 19
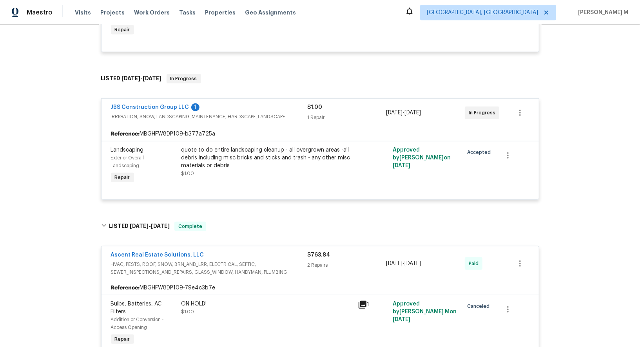
scroll to position [0, 0]
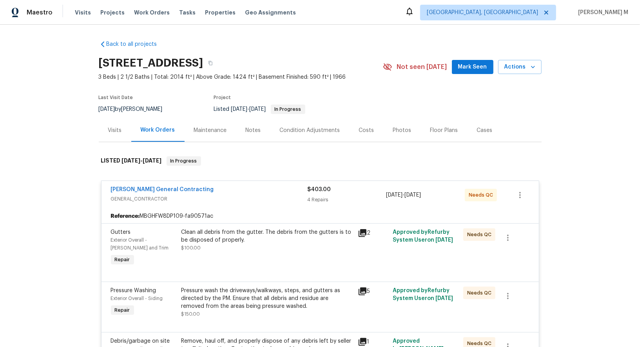
click at [208, 129] on div "Maintenance" at bounding box center [210, 131] width 33 height 8
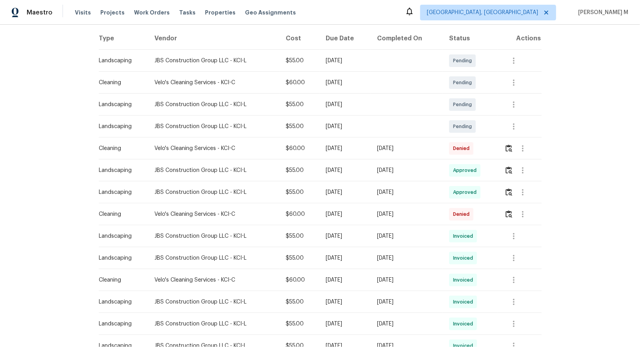
scroll to position [126, 0]
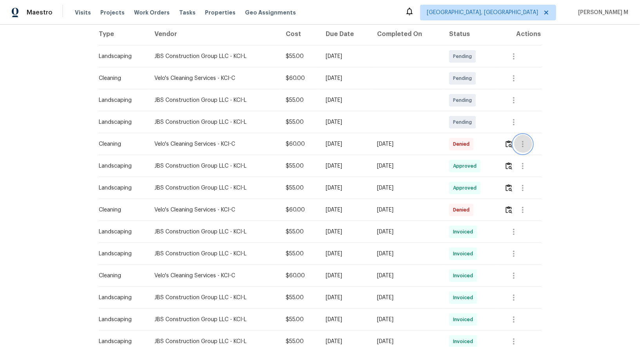
click at [523, 144] on icon "button" at bounding box center [522, 144] width 9 height 9
click at [527, 158] on ul "Message vendor View details Edit schedule" at bounding box center [543, 153] width 55 height 45
click at [525, 150] on li "View details" at bounding box center [543, 153] width 55 height 13
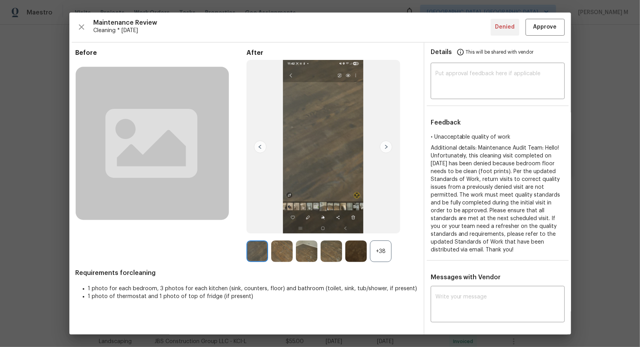
click at [380, 253] on div "+38" at bounding box center [381, 252] width 22 height 22
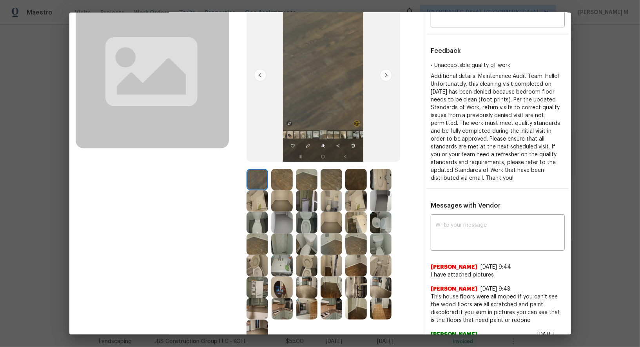
scroll to position [85, 0]
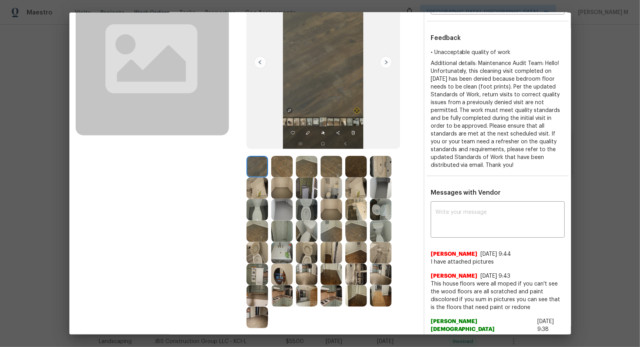
click at [309, 214] on img at bounding box center [307, 210] width 22 height 22
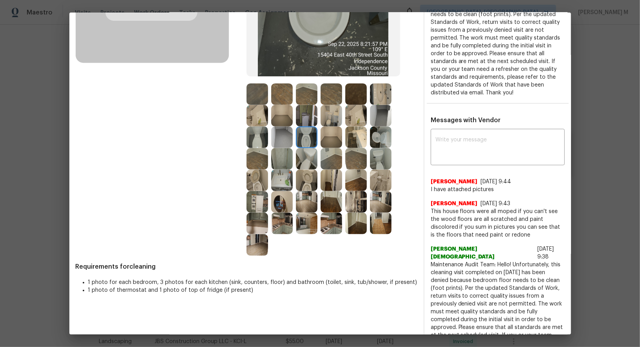
scroll to position [0, 0]
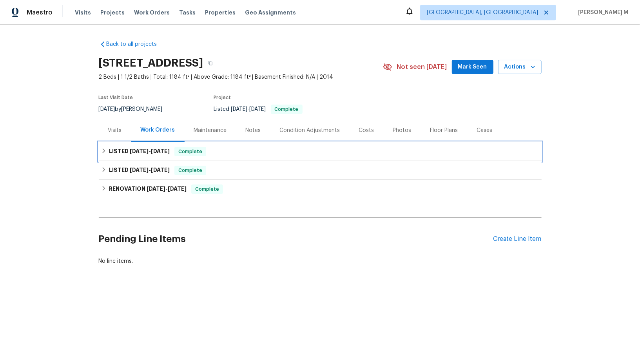
click at [145, 154] on div "LISTED [DATE] - [DATE] Complete" at bounding box center [320, 151] width 443 height 19
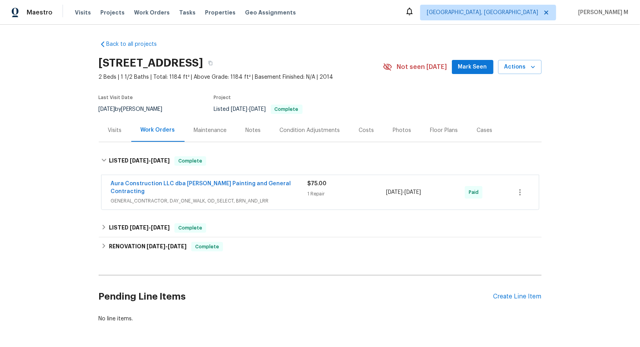
click at [139, 197] on span "GENERAL_CONTRACTOR, DAY_ONE_WALK, OD_SELECT, BRN_AND_LRR" at bounding box center [209, 201] width 197 height 8
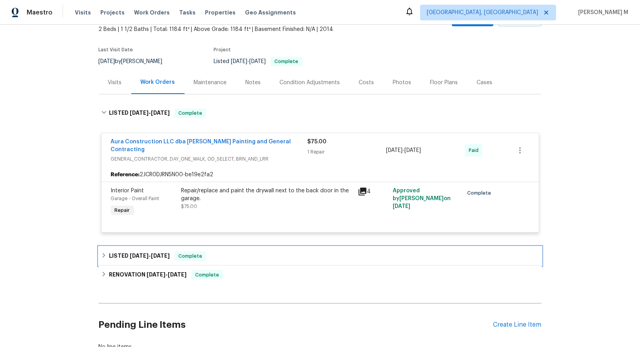
click at [170, 252] on div "LISTED [DATE] - [DATE] Complete" at bounding box center [320, 256] width 438 height 9
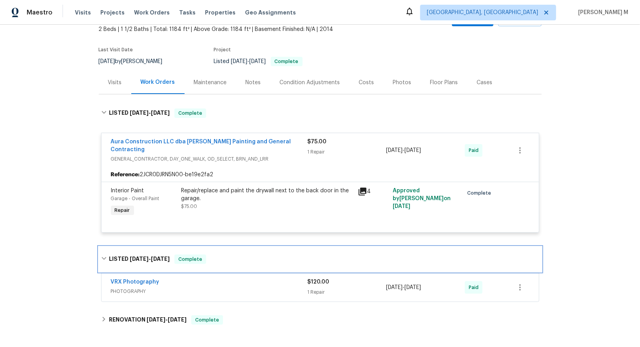
scroll to position [101, 0]
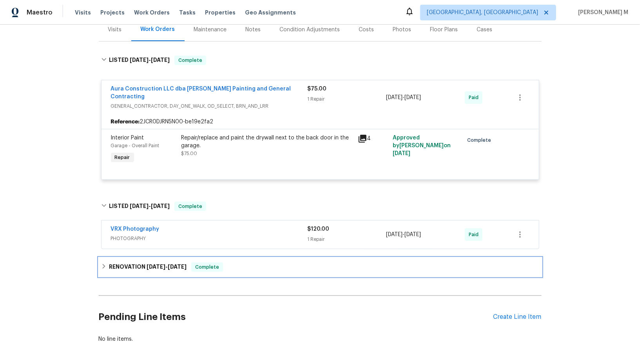
click at [144, 259] on div "RENOVATION [DATE] - [DATE] Complete" at bounding box center [320, 267] width 443 height 19
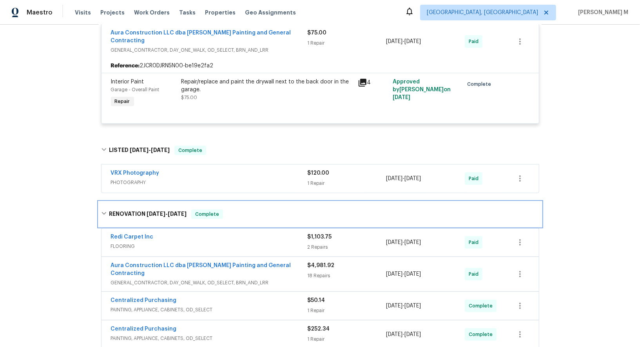
scroll to position [185, 0]
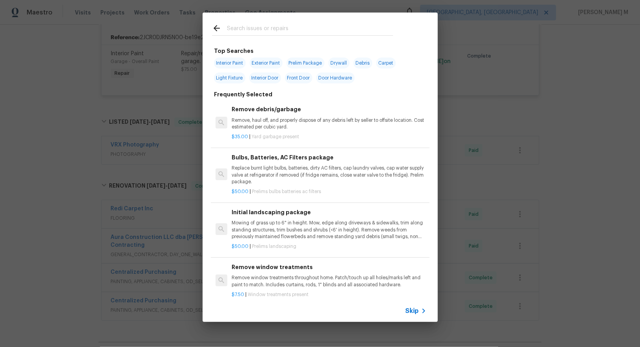
click at [409, 315] on span "Skip" at bounding box center [412, 311] width 13 height 8
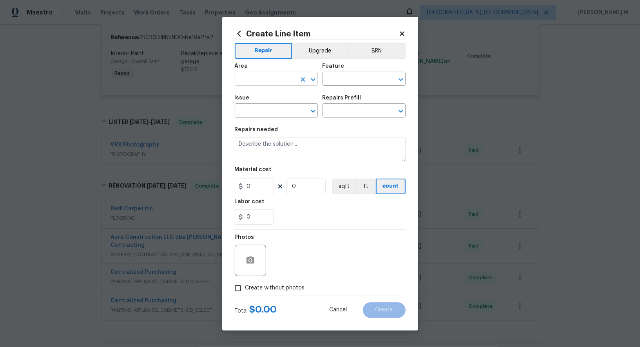
click at [280, 83] on input "text" at bounding box center [265, 80] width 61 height 12
click at [277, 100] on li "Bathroom" at bounding box center [276, 100] width 84 height 13
type input "Bathroom"
click at [333, 86] on input "text" at bounding box center [353, 80] width 61 height 12
type input "F"
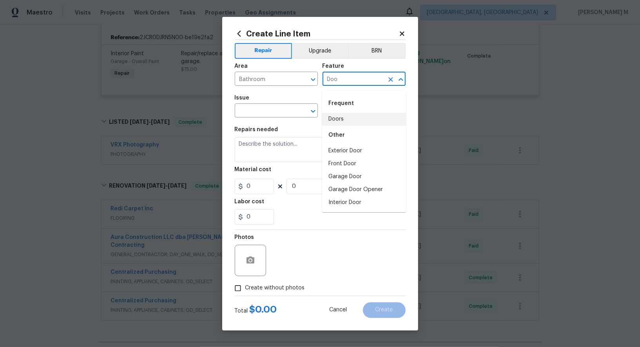
click at [345, 123] on li "Doors" at bounding box center [364, 119] width 84 height 13
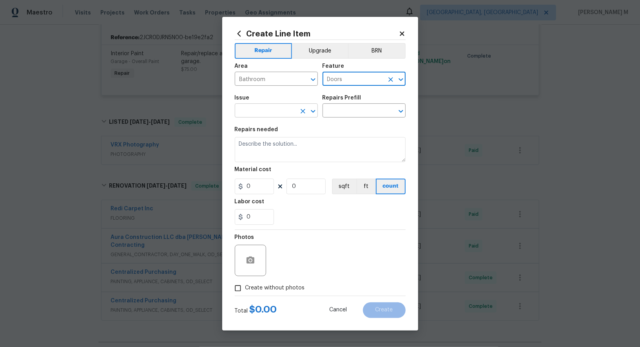
type input "Doors"
click at [263, 116] on input "text" at bounding box center [265, 111] width 61 height 12
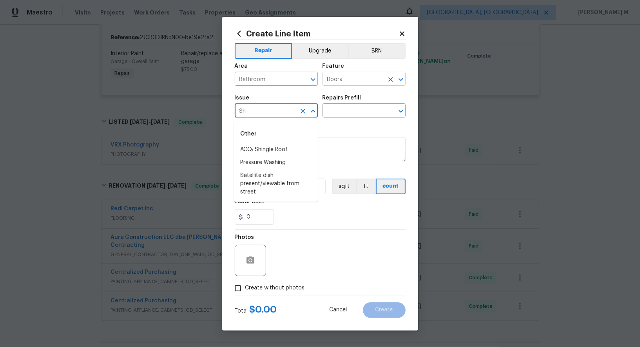
type input "Sh"
click at [346, 82] on input "Doors" at bounding box center [353, 80] width 61 height 12
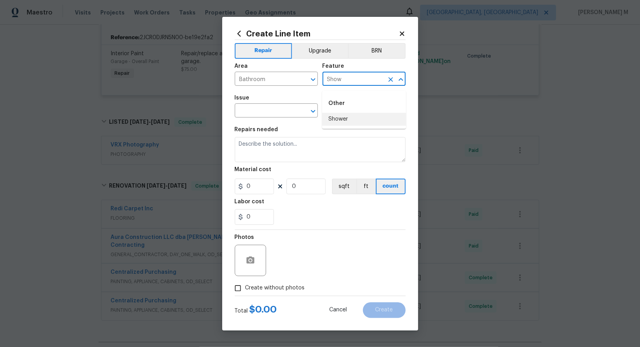
click at [348, 114] on li "Shower" at bounding box center [364, 119] width 84 height 13
type input "Shower"
click at [258, 110] on input "text" at bounding box center [265, 111] width 61 height 12
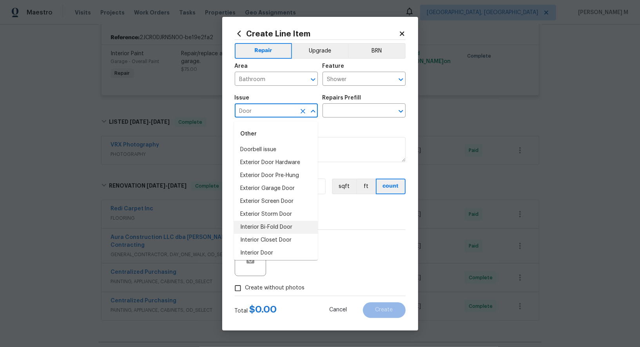
scroll to position [22, 0]
click at [262, 225] on li "Interior Door" at bounding box center [276, 231] width 84 height 13
type input "Interior Door"
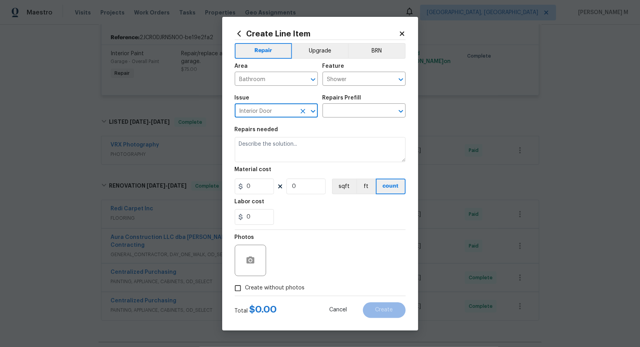
click at [302, 114] on icon "Clear" at bounding box center [303, 111] width 8 height 8
click at [268, 114] on input "text" at bounding box center [265, 111] width 61 height 12
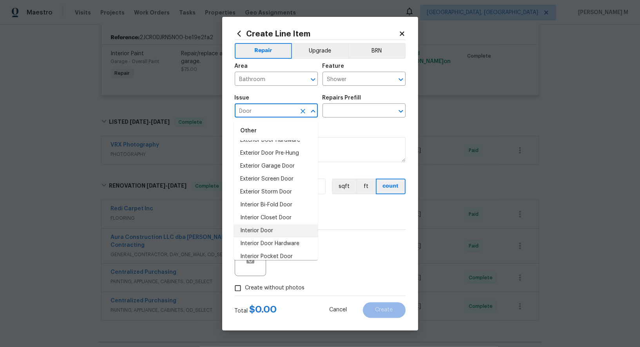
click at [270, 227] on li "Interior Door" at bounding box center [276, 231] width 84 height 13
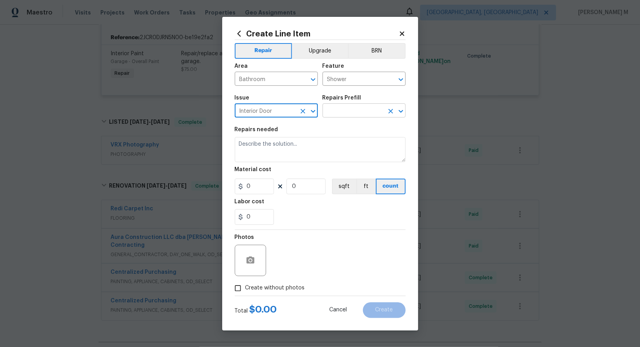
type input "Interior Door"
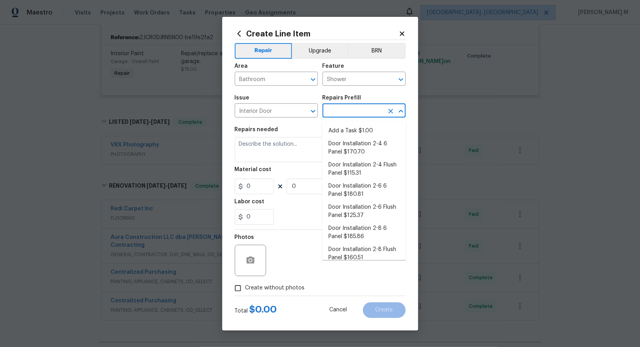
click at [343, 117] on input "text" at bounding box center [353, 111] width 61 height 12
click at [346, 134] on li "Add a Task $1.00" at bounding box center [364, 131] width 84 height 13
type input "Interior Door"
type input "Add a Task $1.00"
type textarea "HPM to detail"
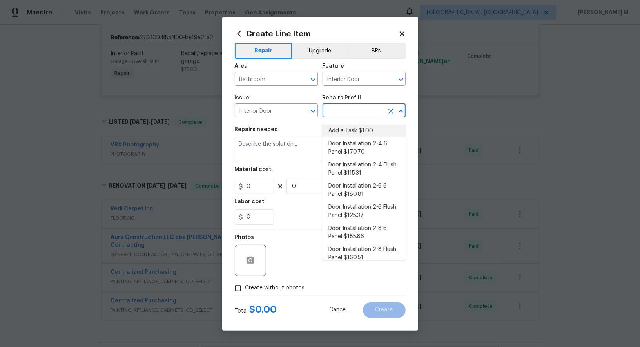
type input "1"
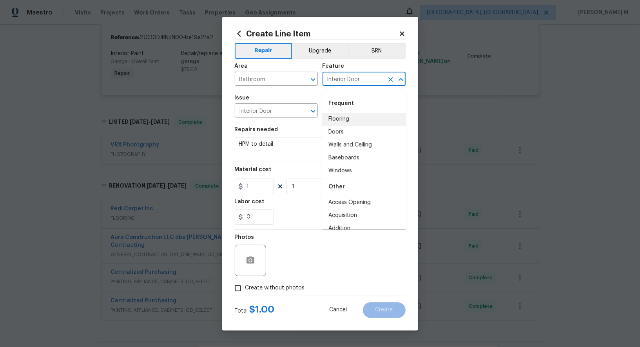
click at [352, 86] on input "Interior Door" at bounding box center [353, 80] width 61 height 12
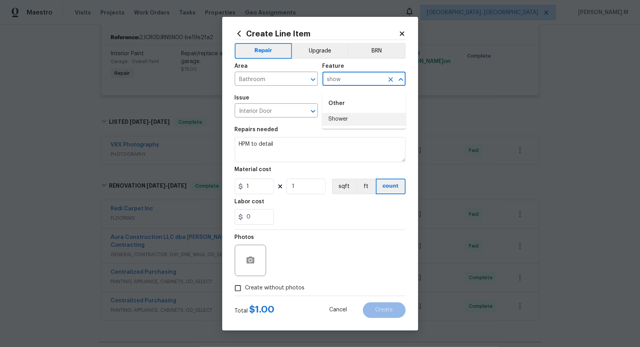
click at [355, 118] on li "Shower" at bounding box center [364, 119] width 84 height 13
type input "Shower"
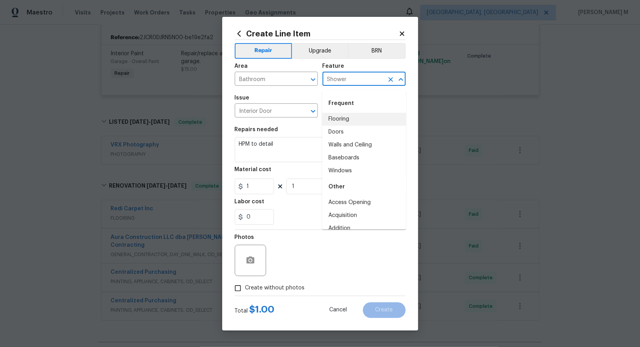
drag, startPoint x: 272, startPoint y: 85, endPoint x: 180, endPoint y: 85, distance: 92.1
click at [180, 85] on div "Create Line Item Repair Upgrade BRN Area Bathroom ​ Feature Shower ​ Issue Inte…" at bounding box center [320, 173] width 640 height 347
drag, startPoint x: 358, startPoint y: 80, endPoint x: 283, endPoint y: 80, distance: 75.7
click at [283, 80] on div "Area Bathroom ​ Feature Shower ​" at bounding box center [320, 75] width 171 height 32
click at [271, 114] on input "Interior Door" at bounding box center [265, 111] width 61 height 12
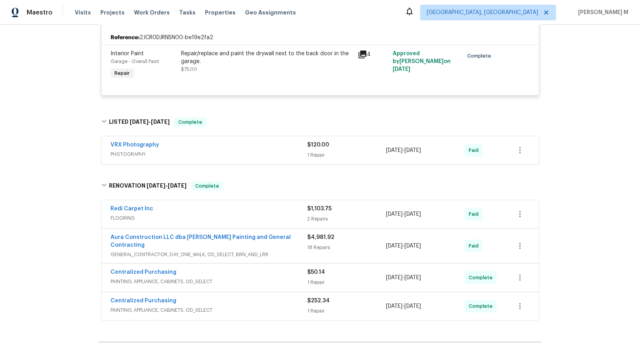
scroll to position [0, 0]
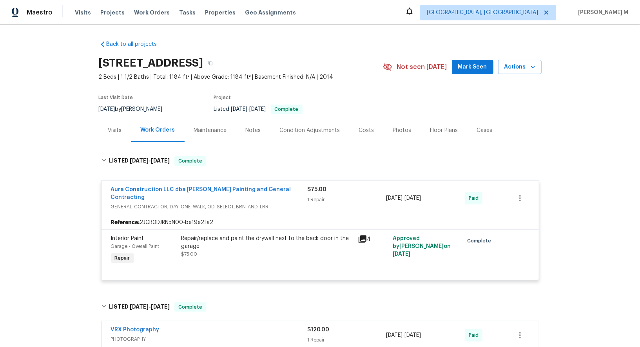
click at [273, 235] on div "Repair/replace and paint the drywall next to the back door in the garage." at bounding box center [268, 243] width 172 height 16
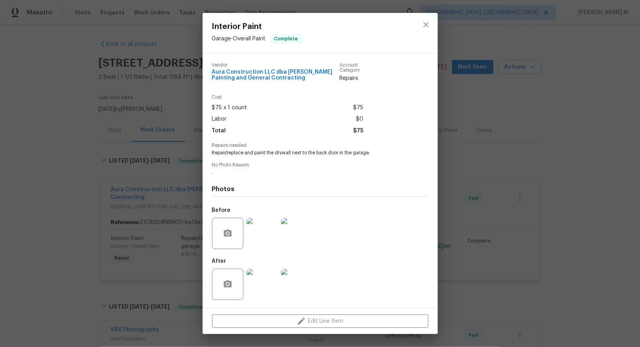
click at [271, 236] on img at bounding box center [262, 233] width 31 height 31
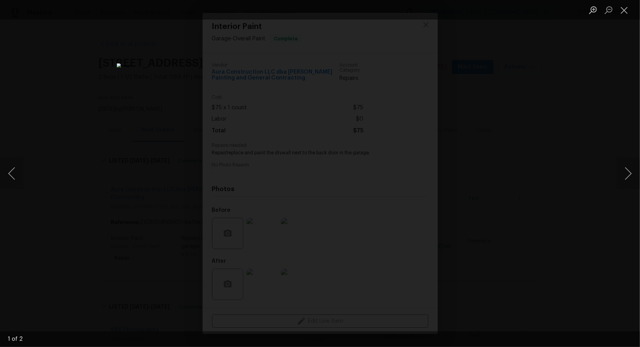
click at [546, 124] on div "Lightbox" at bounding box center [320, 173] width 640 height 347
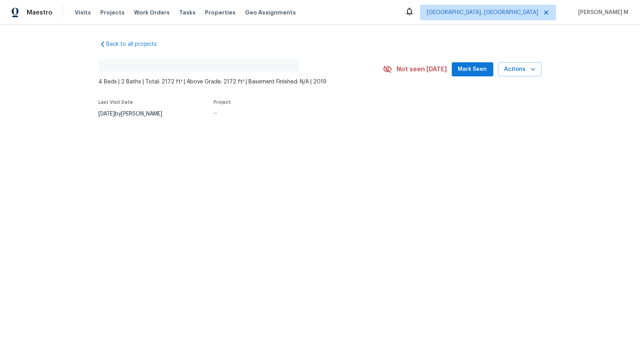
click at [170, 139] on div "Back to all projects No address found 4 Beds | 2 Baths | Total: 2172 ft² | Abov…" at bounding box center [320, 98] width 640 height 146
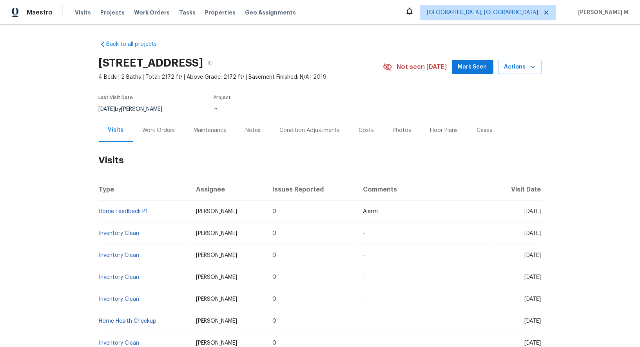
click at [151, 128] on div "Work Orders" at bounding box center [159, 131] width 33 height 8
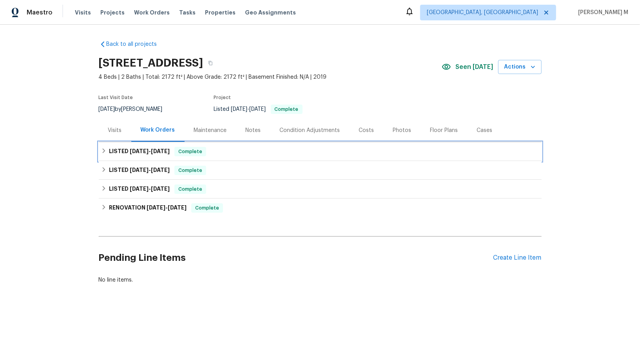
click at [139, 149] on span "9/16/25" at bounding box center [139, 151] width 19 height 5
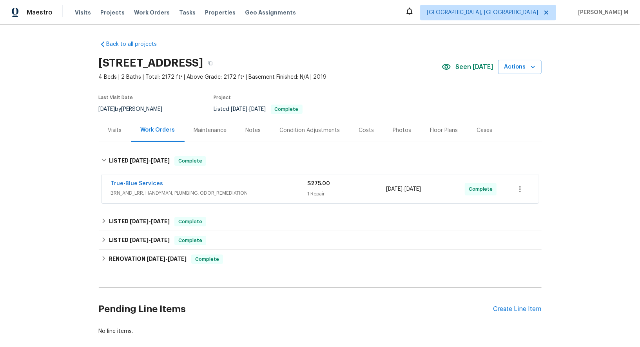
click at [138, 189] on span "BRN_AND_LRR, HANDYMAN, PLUMBING, ODOR_REMEDIATION" at bounding box center [209, 193] width 197 height 8
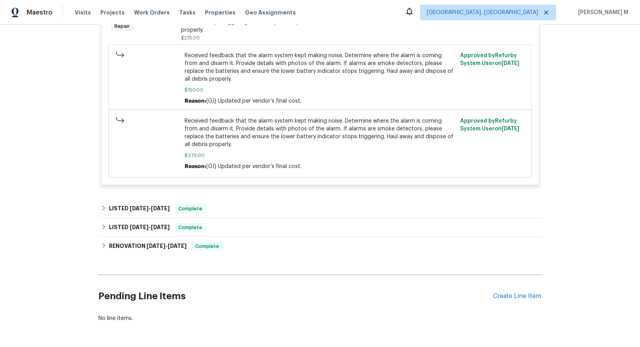
scroll to position [243, 0]
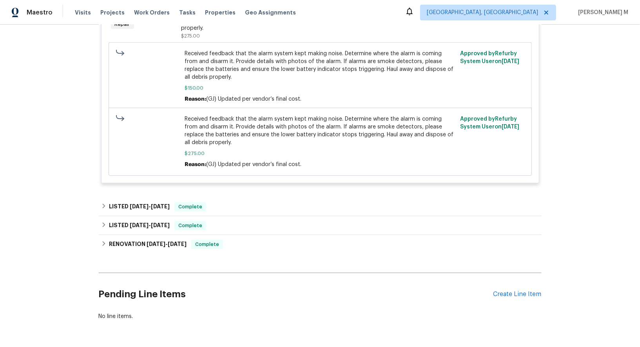
click at [142, 176] on div "Back to all projects 3522 W Ringtail Den Way, Tucson, AZ 85742 4 Beds | 2 Baths…" at bounding box center [320, 59] width 443 height 536
click at [143, 198] on div "LISTED 6/3/25 - 6/4/25 Complete" at bounding box center [320, 207] width 443 height 19
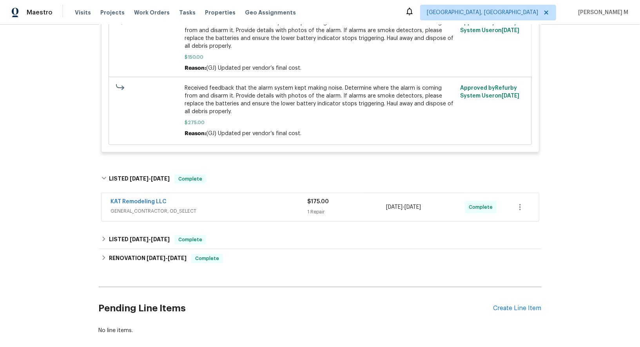
click at [134, 207] on span "GENERAL_CONTRACTOR, OD_SELECT" at bounding box center [209, 211] width 197 height 8
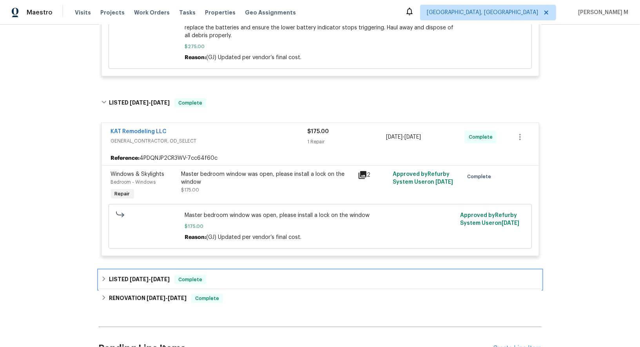
click at [164, 277] on span "3/31/25" at bounding box center [160, 279] width 19 height 5
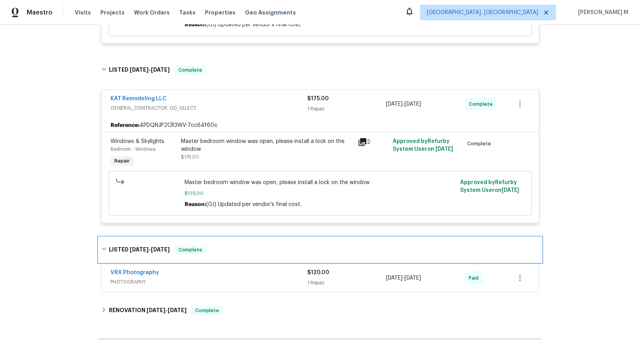
scroll to position [391, 0]
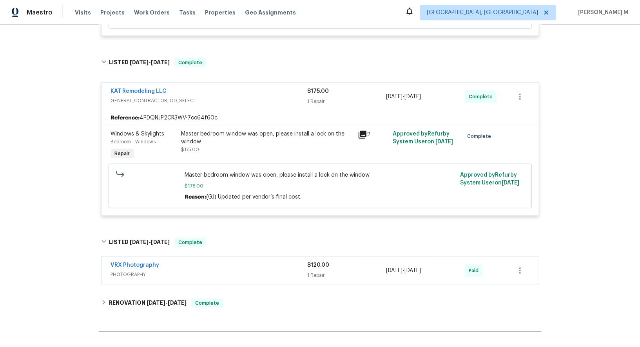
click at [151, 262] on div "VRX Photography" at bounding box center [209, 266] width 197 height 9
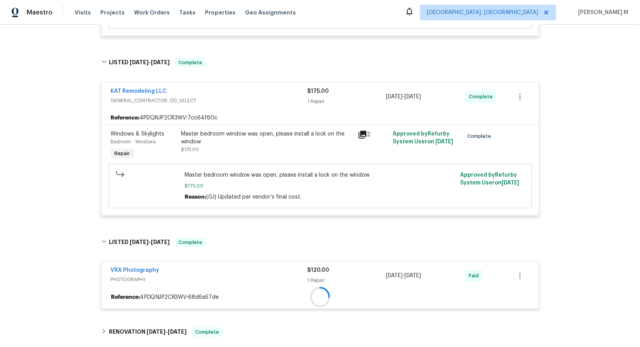
scroll to position [478, 0]
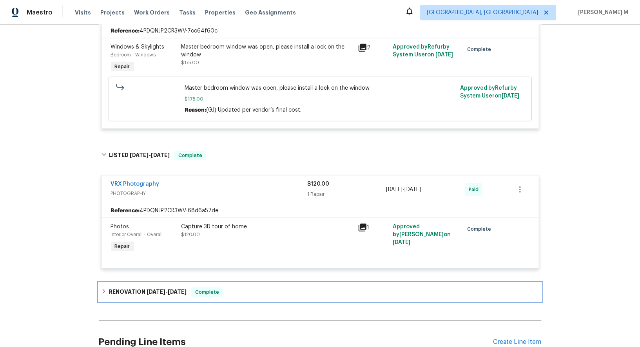
click at [151, 283] on div "RENOVATION 3/20/25 - 3/27/25 Complete" at bounding box center [320, 292] width 443 height 19
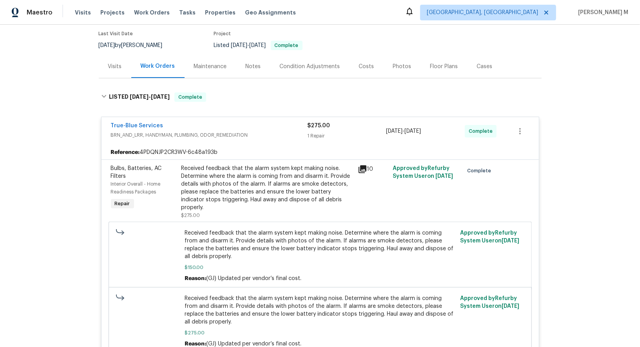
scroll to position [0, 0]
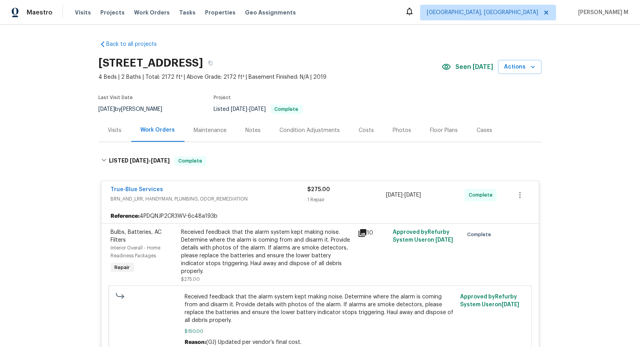
click at [214, 122] on div "Maintenance" at bounding box center [211, 130] width 52 height 23
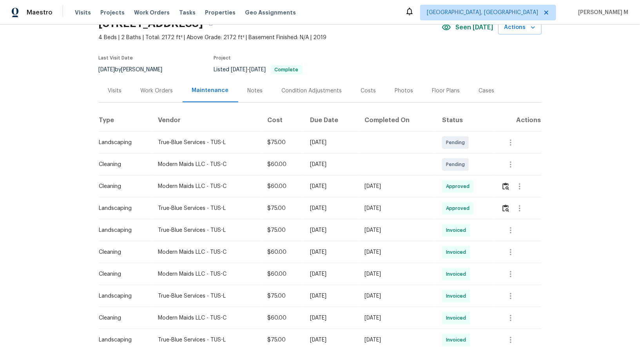
scroll to position [46, 0]
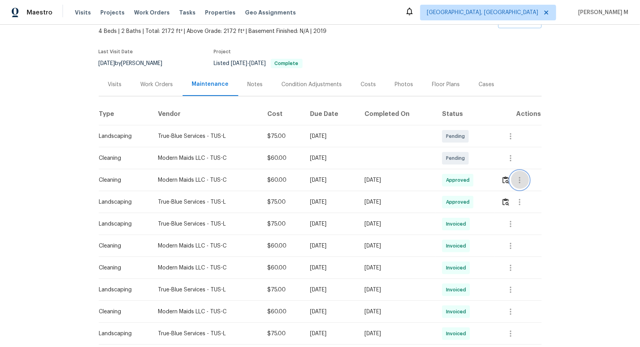
click at [521, 179] on icon "button" at bounding box center [519, 180] width 9 height 9
click at [527, 189] on li "View details" at bounding box center [540, 189] width 55 height 13
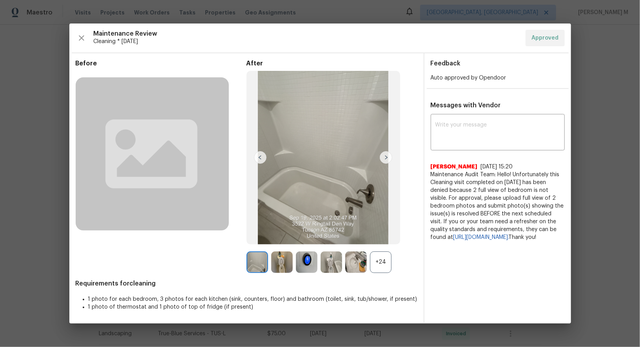
click at [382, 261] on div "+24" at bounding box center [381, 263] width 22 height 22
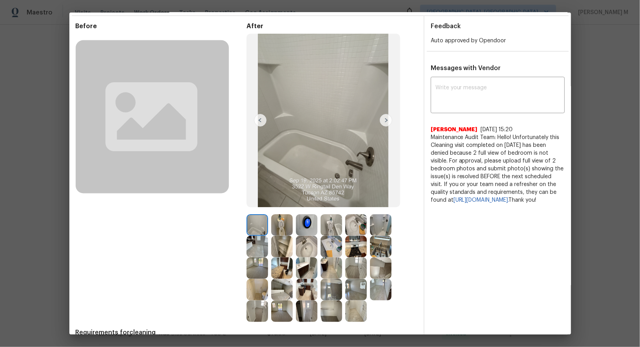
scroll to position [31, 0]
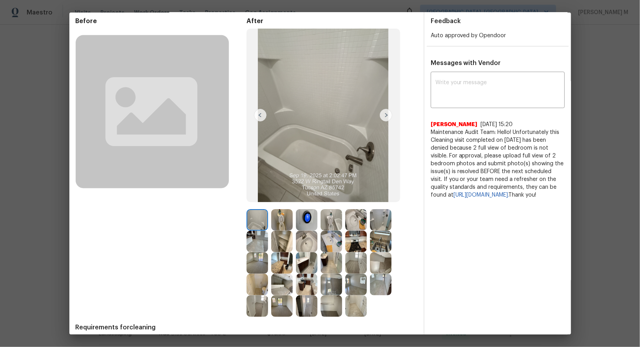
click at [259, 245] on img at bounding box center [258, 242] width 22 height 22
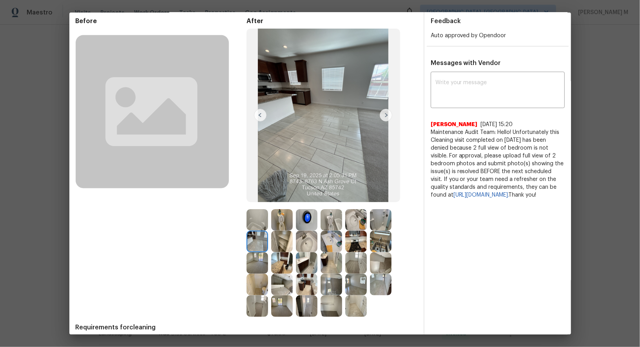
click at [310, 278] on img at bounding box center [307, 285] width 22 height 22
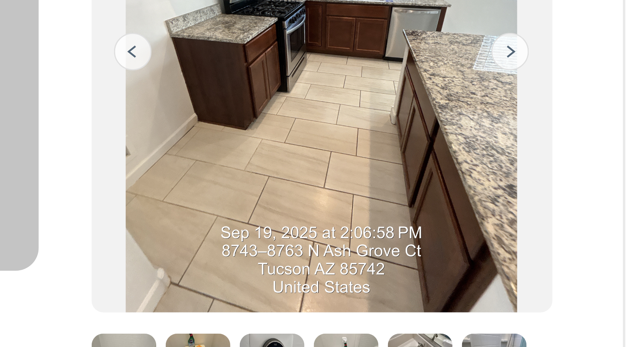
scroll to position [34, 0]
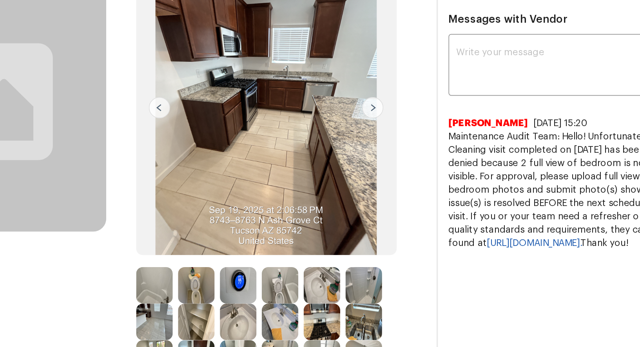
click at [281, 192] on img at bounding box center [324, 113] width 154 height 174
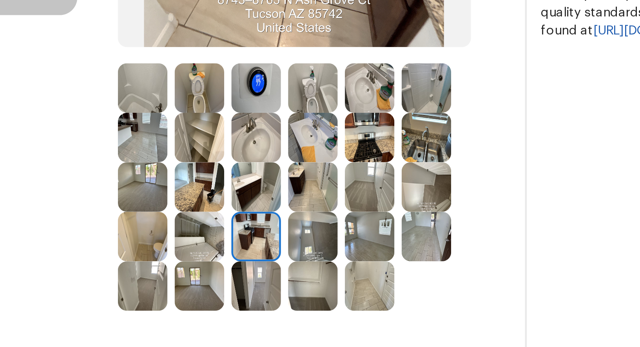
scroll to position [27, 0]
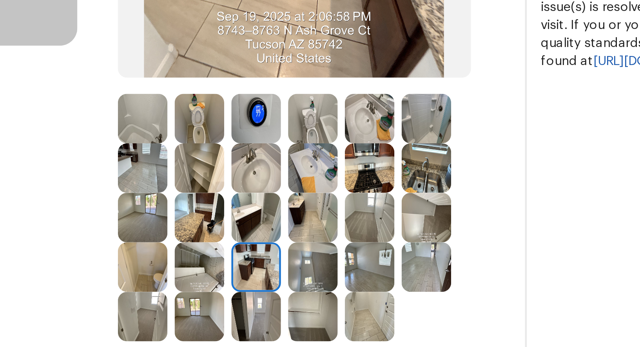
click at [287, 272] on img at bounding box center [282, 268] width 22 height 22
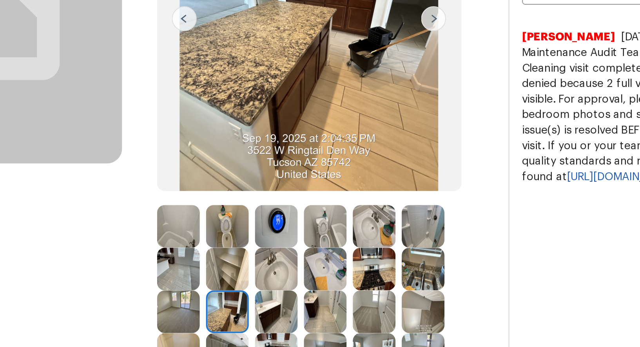
scroll to position [0, 0]
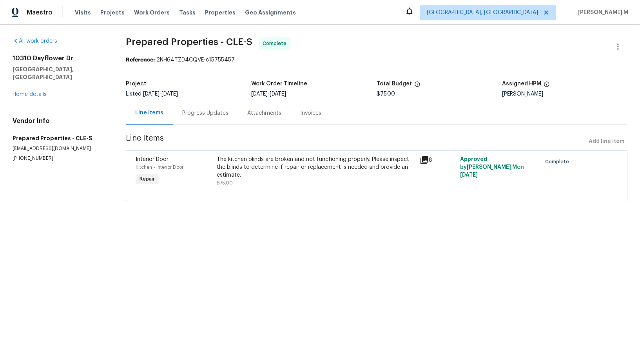
click at [207, 123] on section "Prepared Properties - CLE-S Complete Reference: 2NH64TZD4CQVE-c15755457 Project…" at bounding box center [377, 124] width 502 height 174
click at [34, 89] on div "All work orders [STREET_ADDRESS][PERSON_NAME] Home details Vendor Info Prepared…" at bounding box center [60, 99] width 94 height 125
click at [34, 92] on link "Home details" at bounding box center [30, 94] width 34 height 5
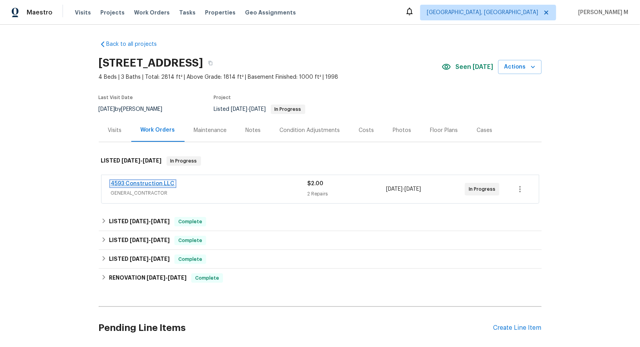
click at [142, 181] on link "4593 Construction LLC" at bounding box center [143, 183] width 64 height 5
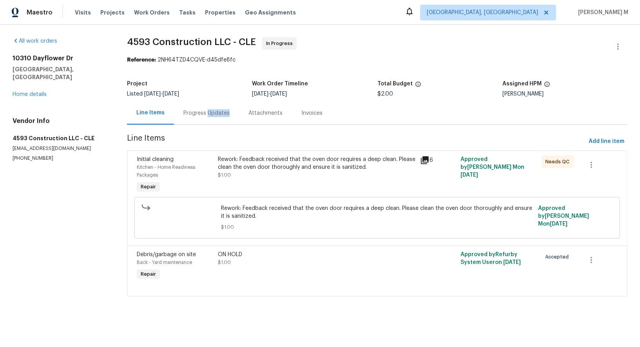
click at [220, 109] on div "Progress Updates" at bounding box center [206, 113] width 46 height 8
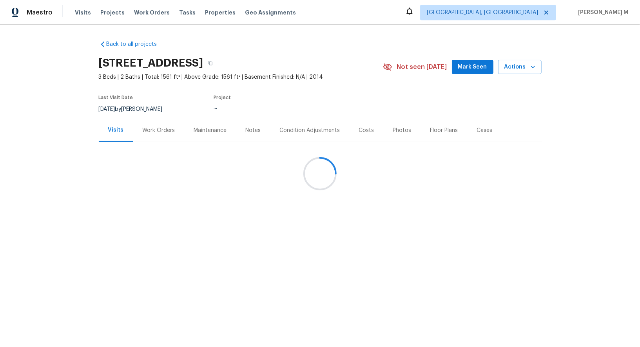
click at [142, 136] on div at bounding box center [320, 173] width 640 height 347
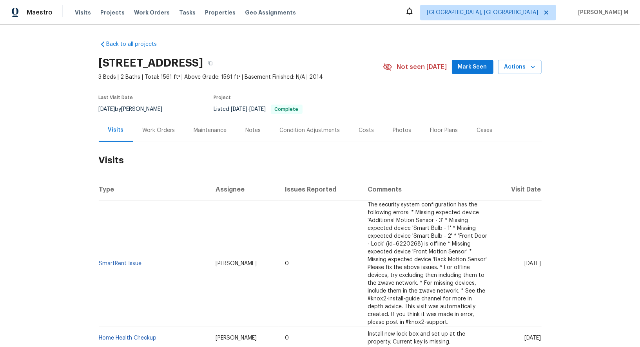
click at [153, 133] on div "Work Orders" at bounding box center [158, 130] width 51 height 23
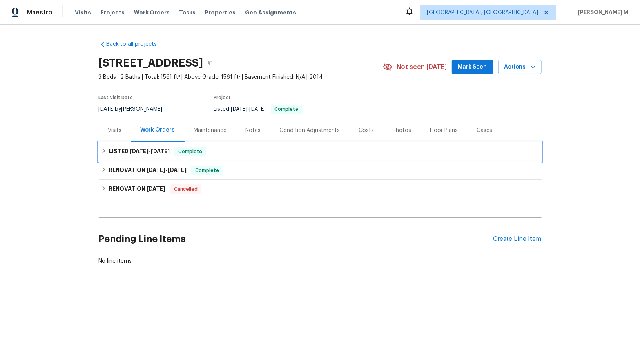
click at [158, 149] on span "[DATE]" at bounding box center [160, 151] width 19 height 5
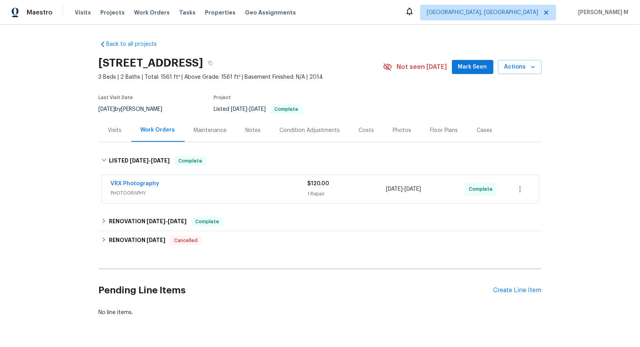
click at [203, 121] on div "Maintenance" at bounding box center [211, 130] width 52 height 23
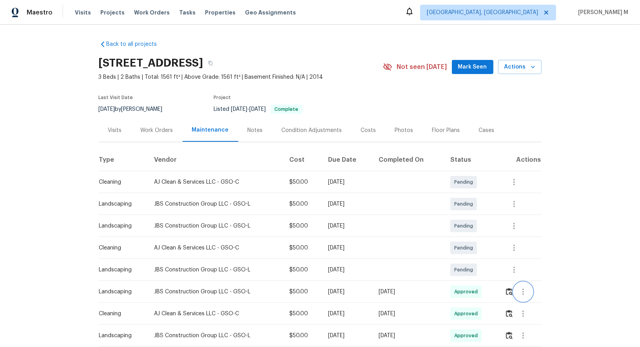
click at [518, 290] on button "button" at bounding box center [523, 292] width 19 height 19
click at [532, 297] on li "View details" at bounding box center [543, 301] width 55 height 13
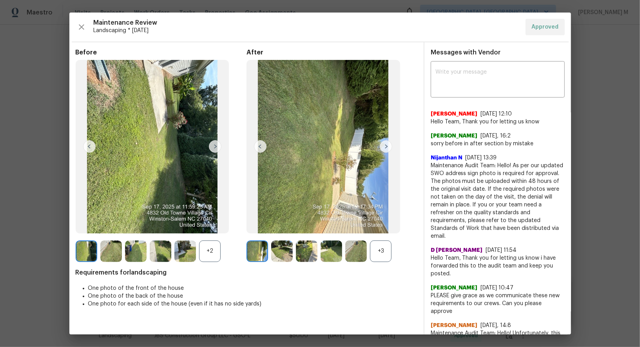
click at [384, 251] on div "+3" at bounding box center [381, 252] width 22 height 22
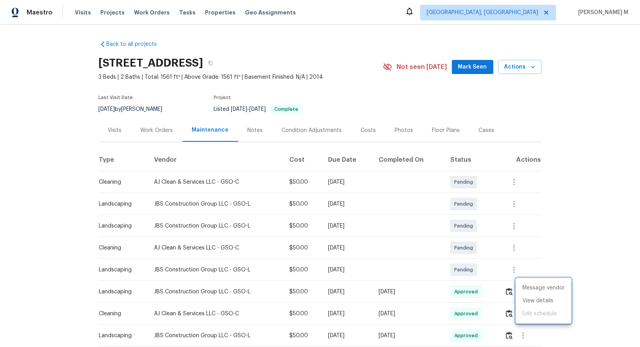
click at [469, 290] on div at bounding box center [320, 173] width 640 height 347
click at [532, 307] on button "button" at bounding box center [523, 314] width 19 height 19
click at [532, 314] on li "View details" at bounding box center [543, 320] width 55 height 13
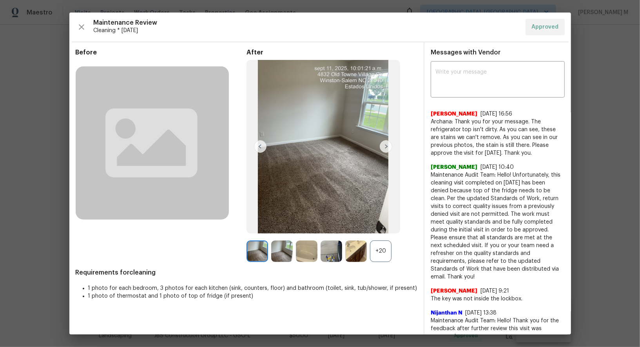
click at [378, 245] on div "+20" at bounding box center [381, 252] width 22 height 22
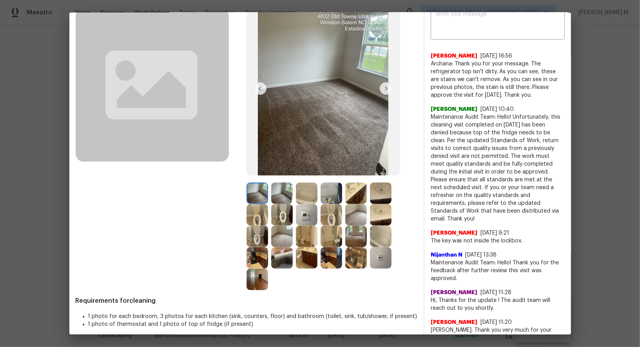
scroll to position [59, 0]
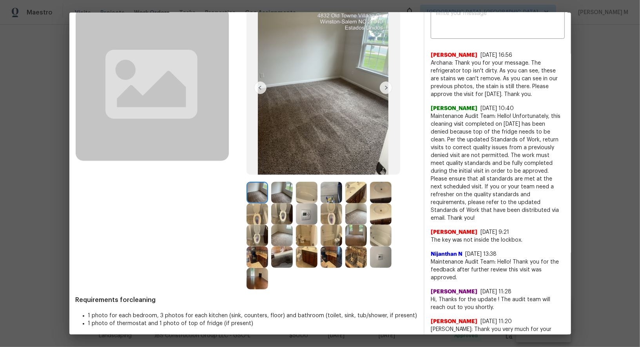
click at [251, 280] on img at bounding box center [258, 279] width 22 height 22
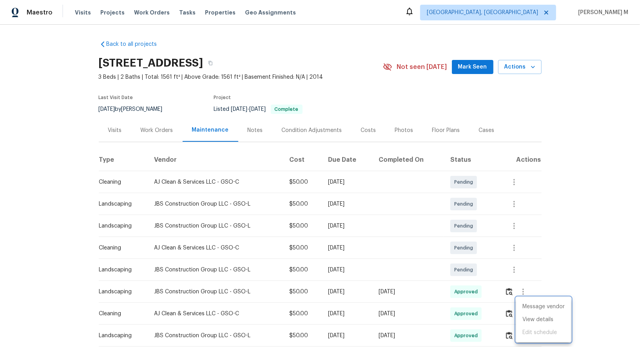
click at [170, 123] on div at bounding box center [320, 173] width 640 height 347
click at [523, 310] on icon "button" at bounding box center [523, 313] width 9 height 9
click at [528, 314] on li "View details" at bounding box center [543, 320] width 55 height 13
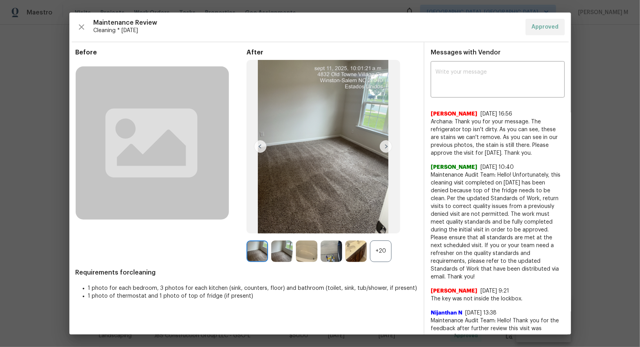
click at [386, 253] on div "+20" at bounding box center [381, 252] width 22 height 22
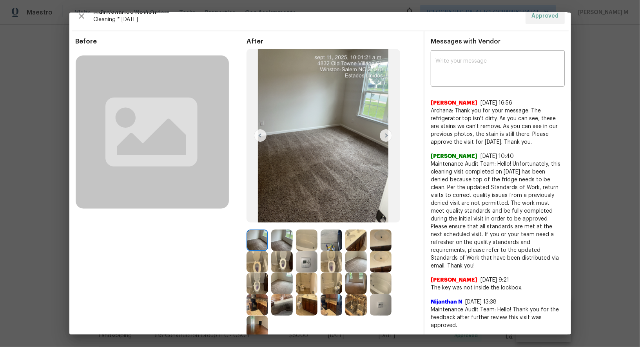
scroll to position [13, 0]
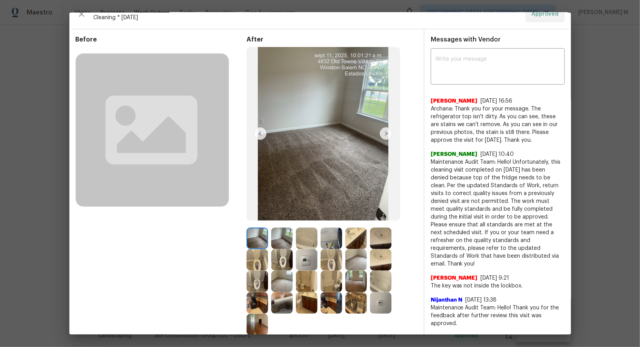
click at [260, 315] on img at bounding box center [258, 325] width 22 height 22
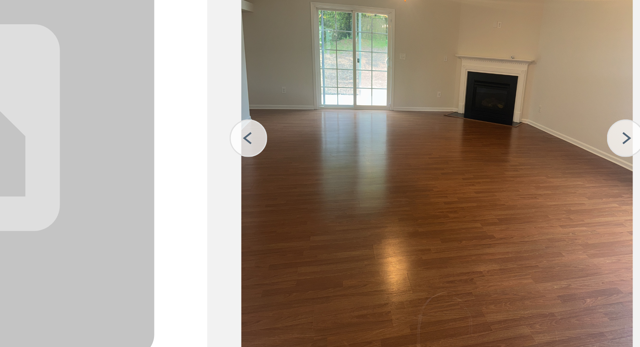
click at [235, 127] on div "Before" at bounding box center [161, 186] width 171 height 300
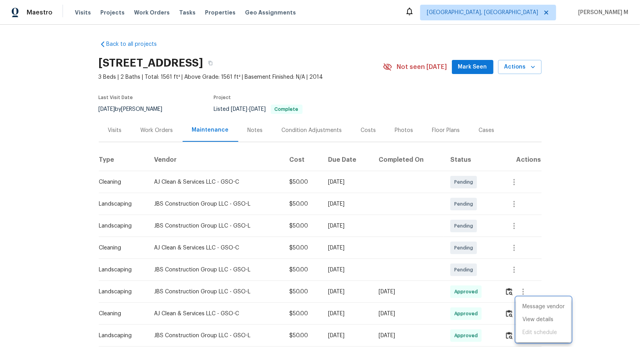
click at [146, 131] on div at bounding box center [320, 173] width 640 height 347
click at [159, 128] on div "Work Orders" at bounding box center [157, 131] width 33 height 8
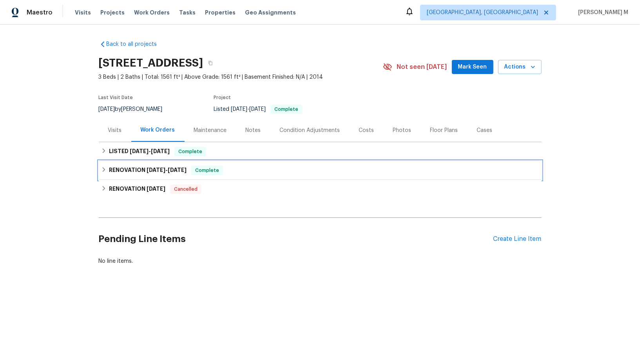
click at [151, 161] on div "RENOVATION 7/14/25 - 8/4/25 Complete" at bounding box center [320, 170] width 443 height 19
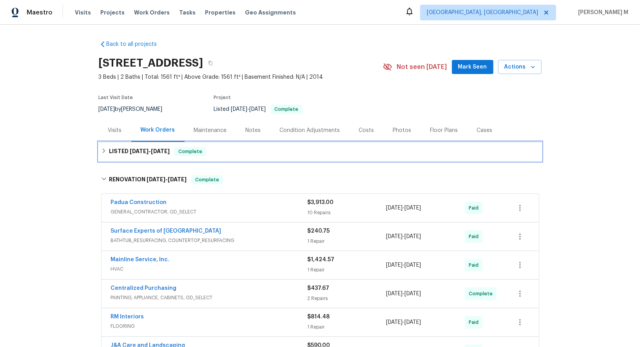
click at [148, 155] on div "LISTED 8/7/25 - 8/8/25 Complete" at bounding box center [320, 151] width 443 height 19
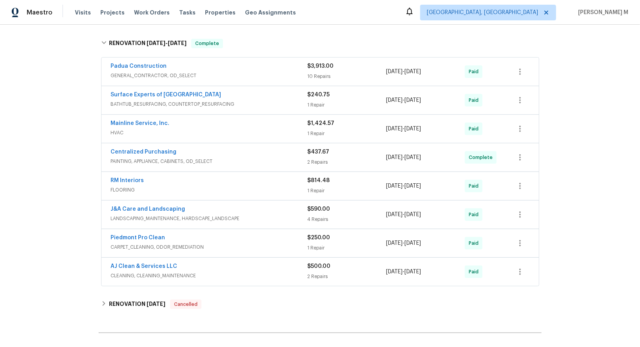
scroll to position [185, 0]
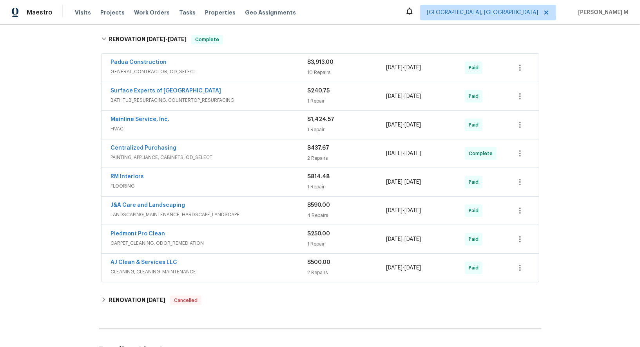
click at [520, 347] on div "Create Line Item" at bounding box center [518, 350] width 48 height 7
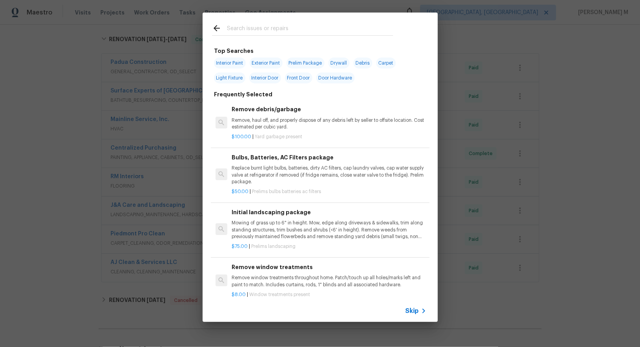
click at [420, 312] on icon at bounding box center [423, 311] width 9 height 9
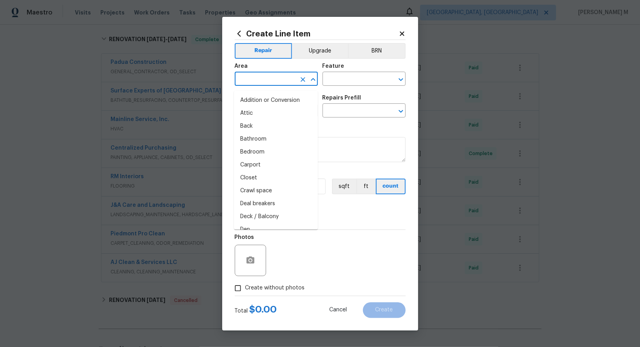
click at [285, 82] on input "text" at bounding box center [265, 80] width 61 height 12
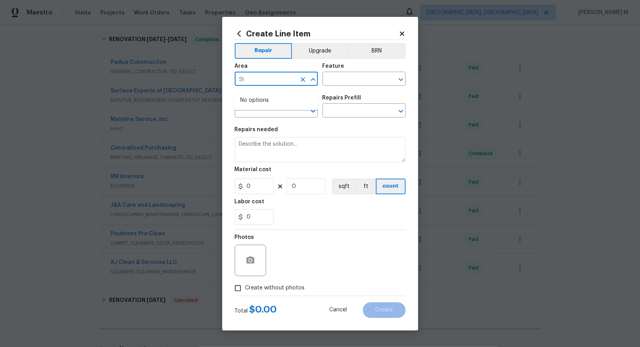
type input "Sli"
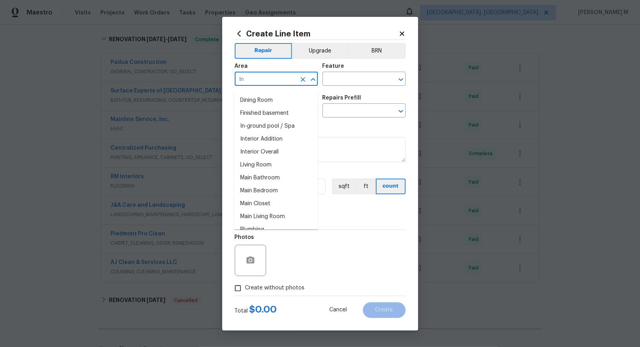
type input "Int"
type input "Doo"
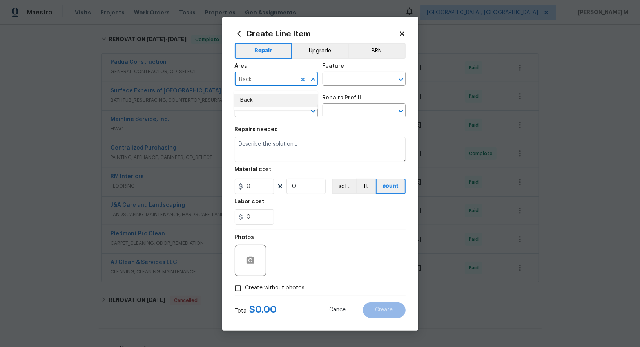
click at [270, 97] on li "Back" at bounding box center [276, 100] width 84 height 13
type input "Back"
click at [351, 80] on input "text" at bounding box center [353, 80] width 61 height 12
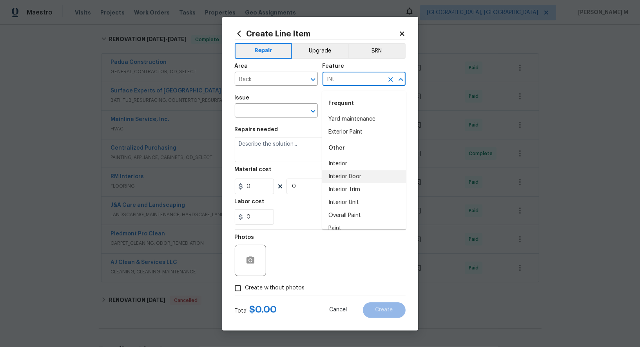
click at [356, 178] on li "Interior Door" at bounding box center [364, 177] width 84 height 13
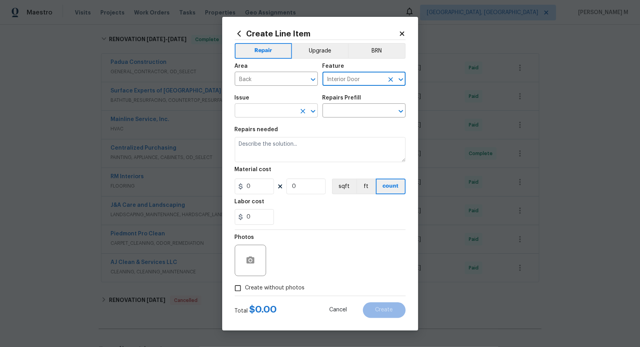
type input "Interior Door"
click at [265, 116] on input "text" at bounding box center [265, 111] width 61 height 12
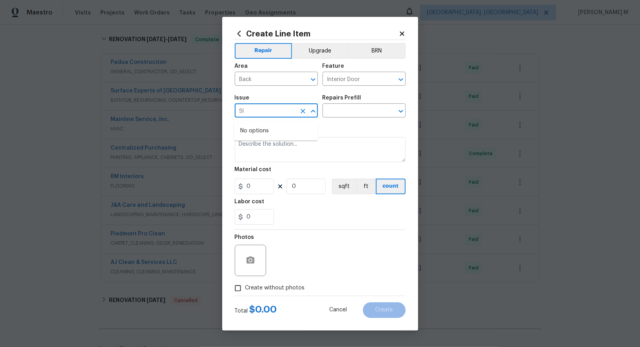
type input "S"
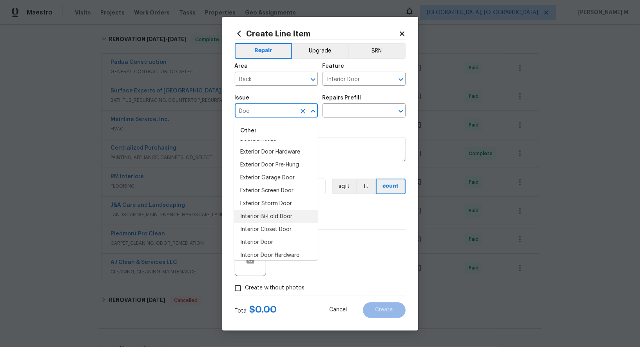
scroll to position [22, 0]
click at [282, 226] on li "Interior Door" at bounding box center [276, 231] width 84 height 13
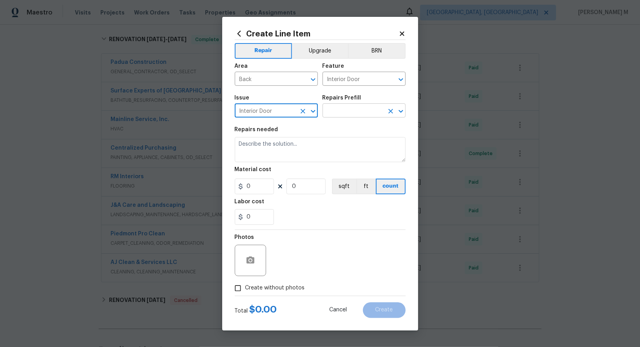
type input "Interior Door"
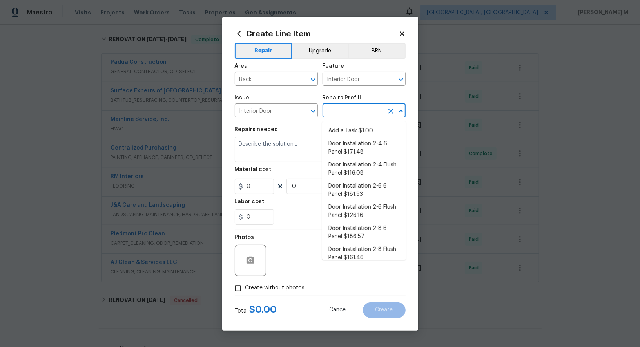
click at [356, 110] on input "text" at bounding box center [353, 111] width 61 height 12
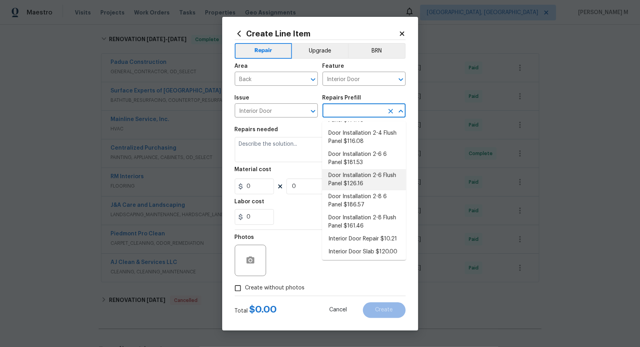
scroll to position [38, 0]
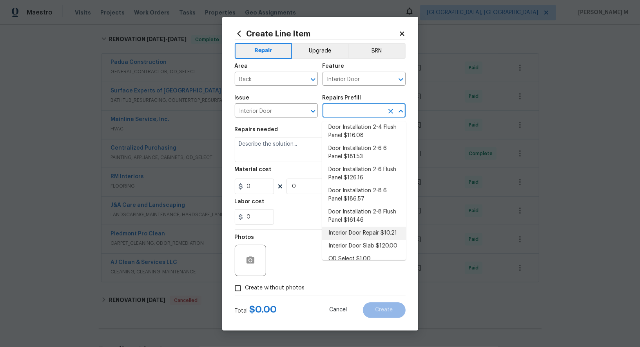
click at [362, 227] on li "Interior Door Repair $10.21" at bounding box center [364, 233] width 84 height 13
type input "Interior Door Repair $10.21"
type textarea "Repair the existing interior door as directed by the PM. Ensure that the repair…"
type input "10.21"
type input "1"
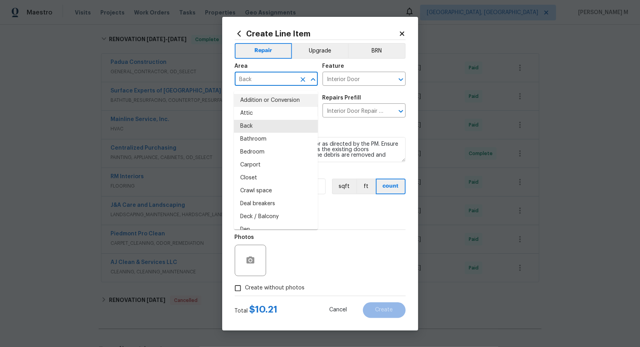
click at [259, 84] on input "Back" at bounding box center [265, 80] width 61 height 12
click at [342, 83] on input "Interior Door" at bounding box center [353, 80] width 61 height 12
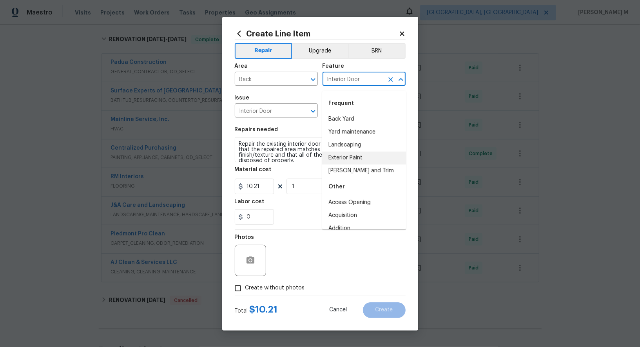
click at [342, 83] on input "Interior Door" at bounding box center [353, 80] width 61 height 12
click at [262, 115] on input "Interior Door" at bounding box center [265, 111] width 61 height 12
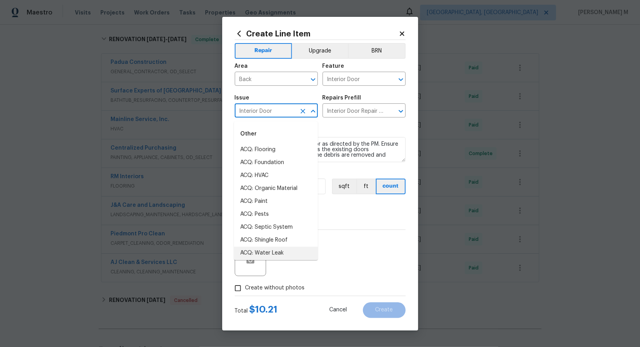
click at [262, 115] on input "Interior Door" at bounding box center [265, 111] width 61 height 12
click at [349, 114] on input "Interior Door Repair $10.21" at bounding box center [353, 111] width 61 height 12
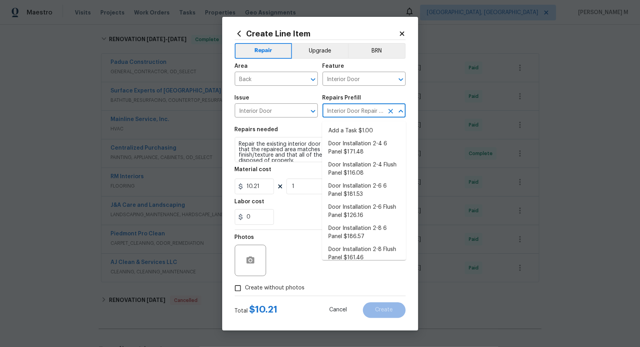
scroll to position [10, 0]
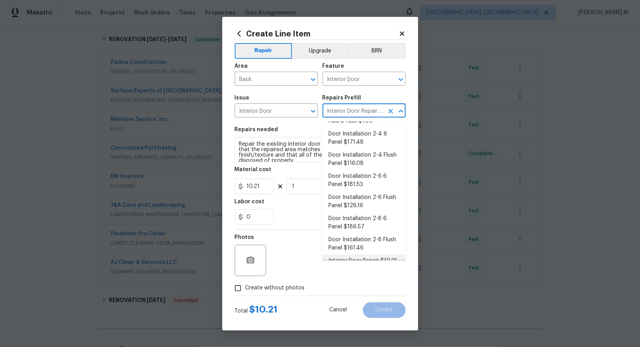
click at [349, 114] on input "Interior Door Repair $10.21" at bounding box center [353, 111] width 61 height 12
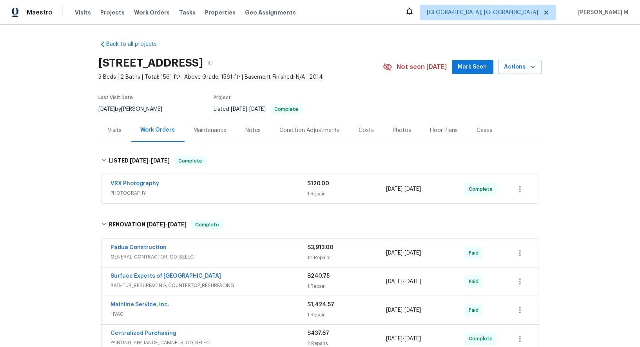
scroll to position [245, 0]
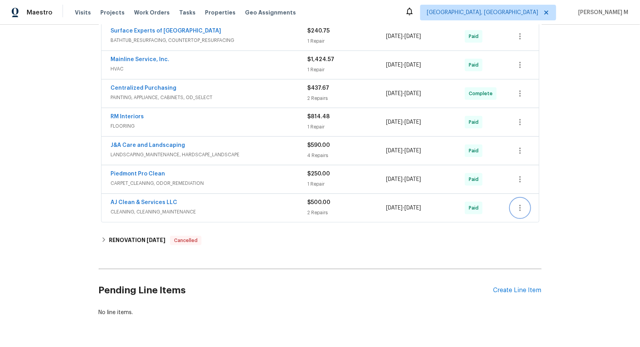
click at [523, 203] on icon "button" at bounding box center [520, 207] width 9 height 9
click at [523, 193] on li "Add Trip Charge" at bounding box center [554, 191] width 85 height 13
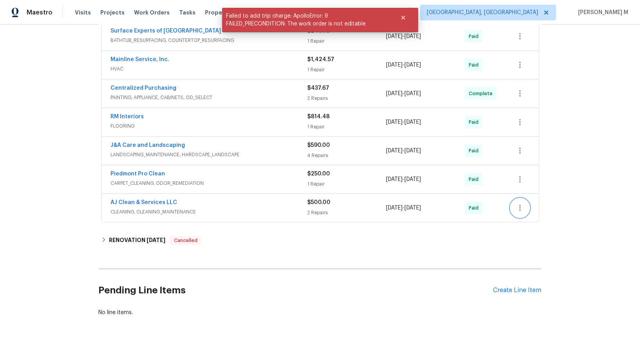
click at [520, 203] on icon "button" at bounding box center [520, 207] width 9 height 9
click at [528, 182] on ul "Edit Add Trip Charge View In Trade Partner Portal Delete" at bounding box center [554, 211] width 85 height 58
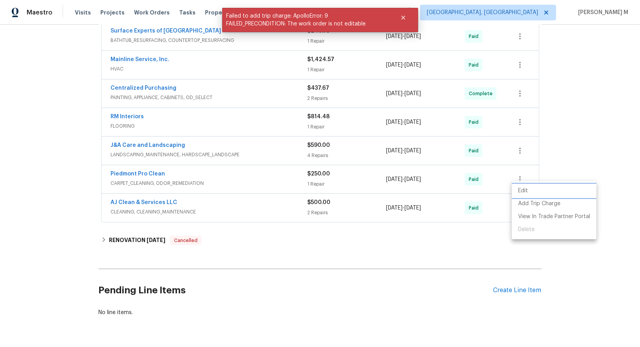
click at [527, 187] on li "Edit" at bounding box center [554, 191] width 85 height 13
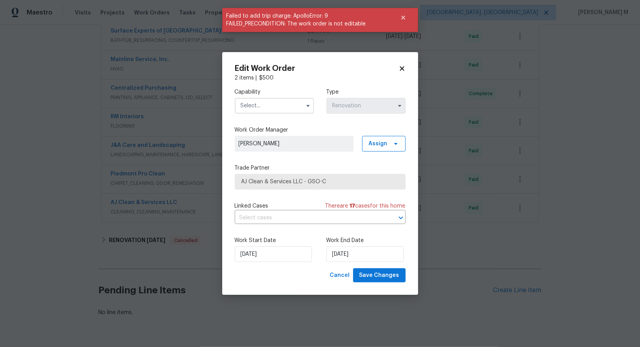
click at [281, 114] on input "text" at bounding box center [274, 106] width 79 height 16
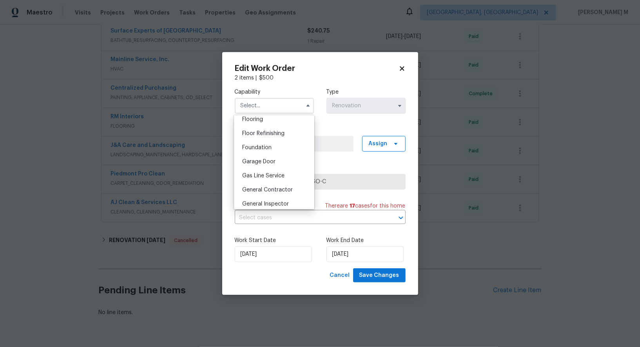
scroll to position [310, 0]
click at [268, 186] on span "General Contractor" at bounding box center [267, 188] width 51 height 5
type input "General Contractor"
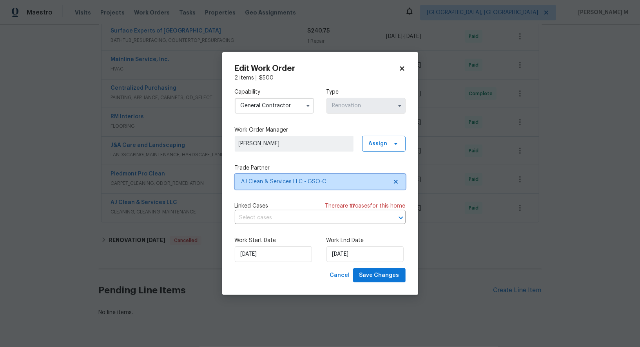
click at [293, 175] on span "AJ Clean & Services LLC - GSO-C" at bounding box center [320, 182] width 171 height 16
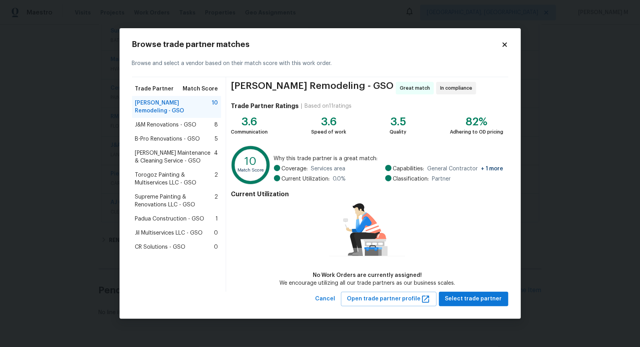
click at [174, 121] on span "J&M Renovations - GSO" at bounding box center [166, 125] width 62 height 8
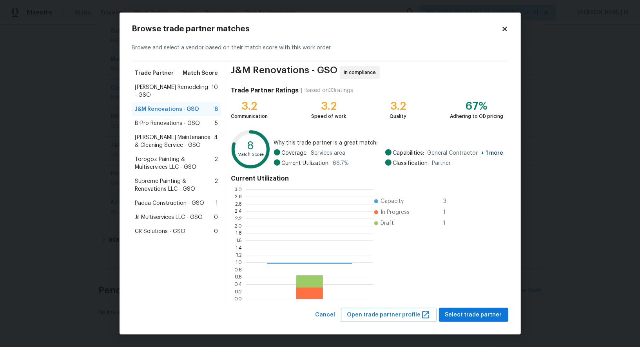
scroll to position [110, 127]
click at [268, 64] on div "J&M Renovations - GSO In compliance Trade Partner Ratings | Based on 33 ratings…" at bounding box center [367, 185] width 282 height 247
click at [268, 72] on span "J&M Renovations - GSO" at bounding box center [284, 72] width 107 height 13
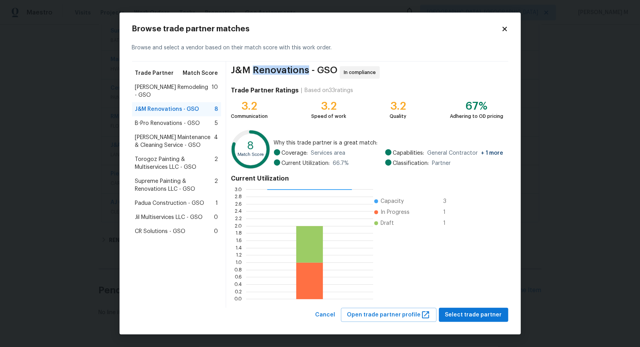
click at [268, 72] on span "J&M Renovations - GSO" at bounding box center [284, 72] width 107 height 13
copy span "J&M Renovations - GSO"
click at [559, 80] on body "Maestro Visits Projects Work Orders Tasks Properties Geo Assignments Albuquerqu…" at bounding box center [320, 173] width 640 height 347
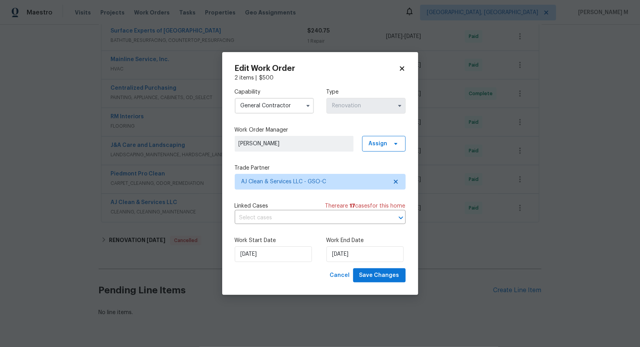
click at [314, 31] on body "Maestro Visits Projects Work Orders Tasks Properties Geo Assignments Albuquerqu…" at bounding box center [320, 173] width 640 height 347
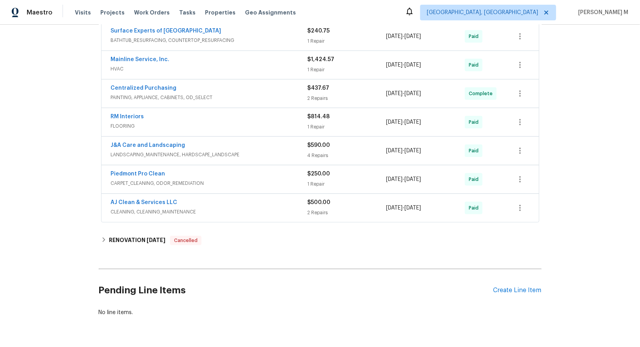
scroll to position [0, 0]
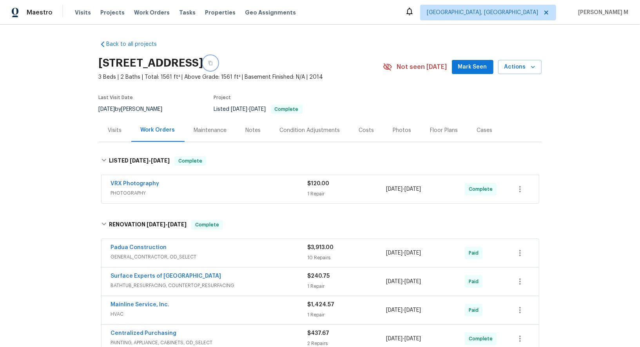
click at [218, 60] on button "button" at bounding box center [210, 63] width 14 height 14
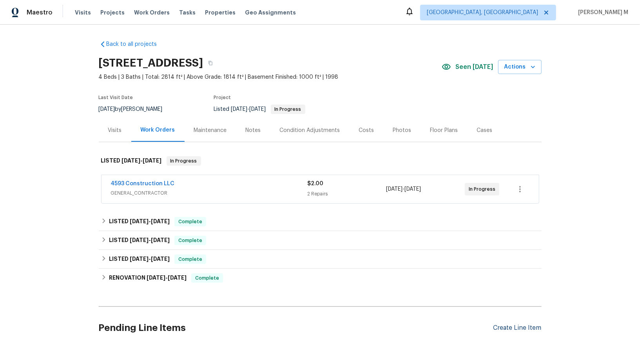
click at [514, 325] on div "Create Line Item" at bounding box center [518, 328] width 48 height 7
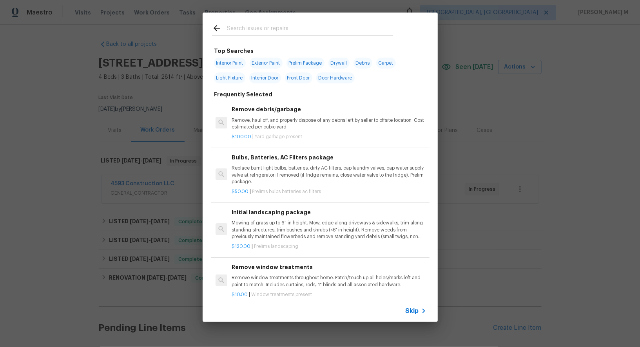
scroll to position [273, 0]
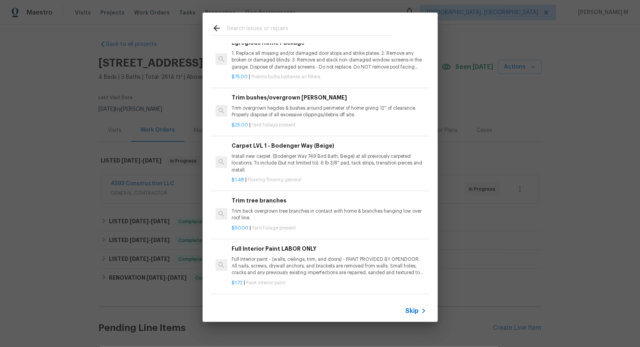
click at [416, 308] on span "Skip" at bounding box center [412, 311] width 13 height 8
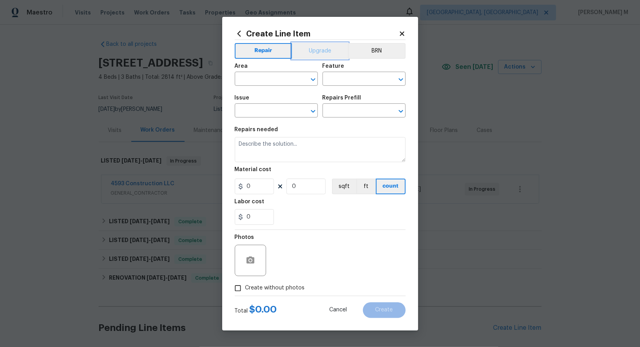
click at [311, 59] on button "Upgrade" at bounding box center [320, 51] width 56 height 16
click at [387, 58] on button "BRN" at bounding box center [377, 51] width 57 height 16
click at [315, 59] on button "Upgrade" at bounding box center [319, 51] width 57 height 16
click at [275, 86] on input "text" at bounding box center [265, 80] width 61 height 12
click at [251, 56] on button "Repair" at bounding box center [263, 51] width 57 height 16
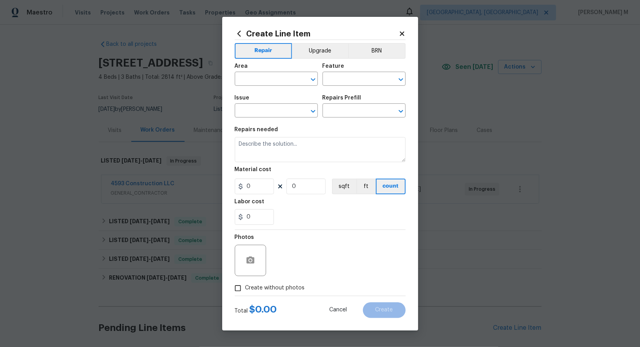
click at [252, 74] on div "Area" at bounding box center [276, 69] width 83 height 10
click at [252, 86] on input "text" at bounding box center [265, 80] width 61 height 12
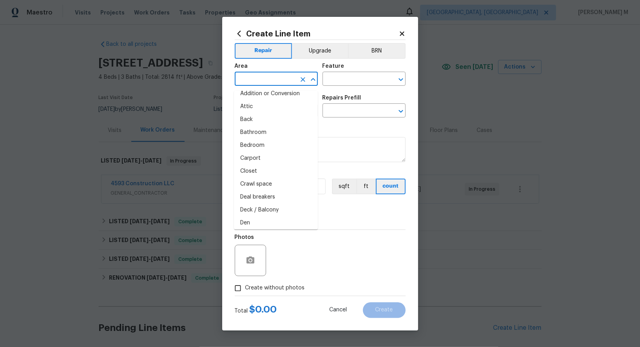
scroll to position [0, 0]
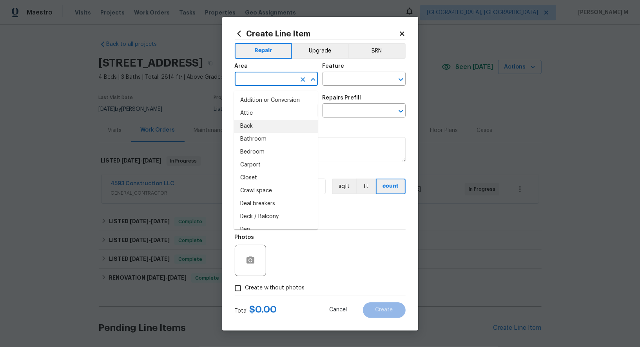
drag, startPoint x: 251, startPoint y: 100, endPoint x: 232, endPoint y: 50, distance: 53.2
click at [232, 50] on body "Maestro Visits Projects Work Orders Tasks Properties Geo Assignments [GEOGRAPHI…" at bounding box center [320, 173] width 640 height 347
drag, startPoint x: 241, startPoint y: 98, endPoint x: 259, endPoint y: 96, distance: 17.8
click at [260, 97] on li "Addition or Conversion" at bounding box center [276, 100] width 84 height 13
type input "Addition or Conversion"
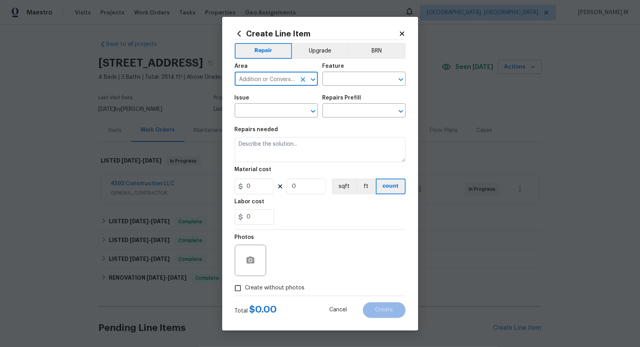
click at [303, 82] on icon "Clear" at bounding box center [303, 79] width 5 height 5
click at [261, 82] on input "text" at bounding box center [265, 80] width 61 height 12
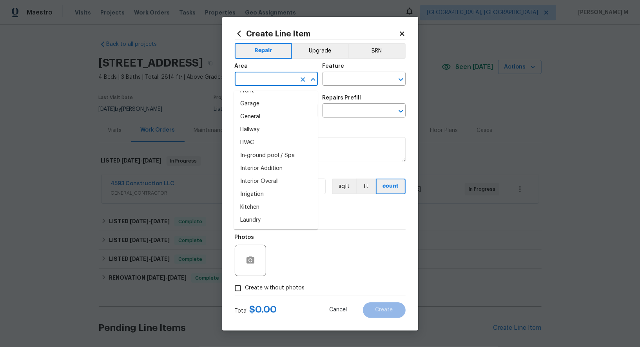
scroll to position [341, 0]
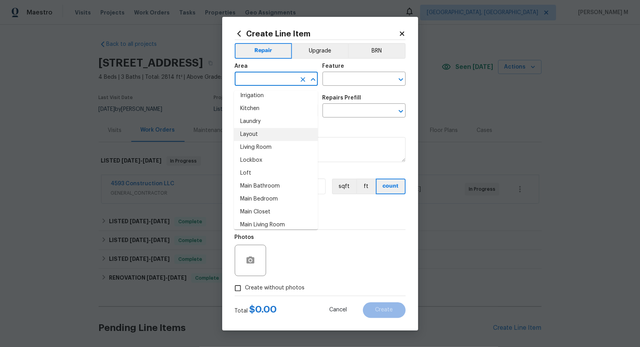
click at [347, 74] on div "Feature" at bounding box center [364, 69] width 83 height 10
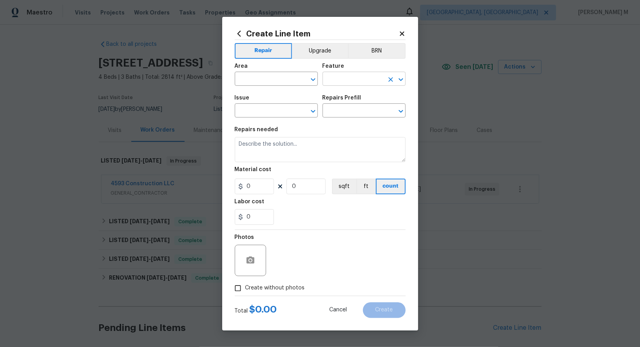
click at [347, 85] on input "text" at bounding box center [353, 80] width 61 height 12
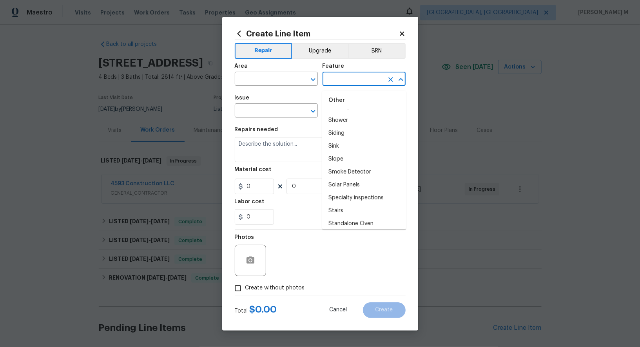
scroll to position [1869, 0]
click at [260, 91] on span "Area ​" at bounding box center [276, 75] width 83 height 32
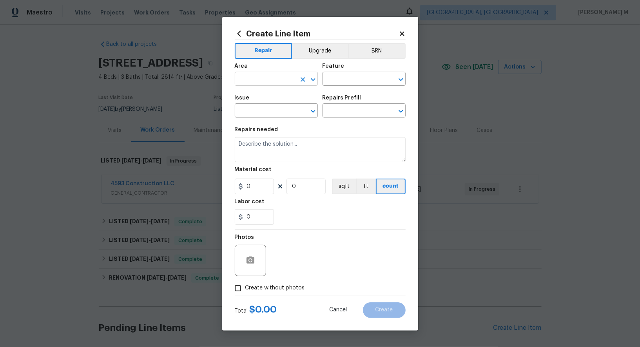
click at [260, 80] on input "text" at bounding box center [265, 80] width 61 height 12
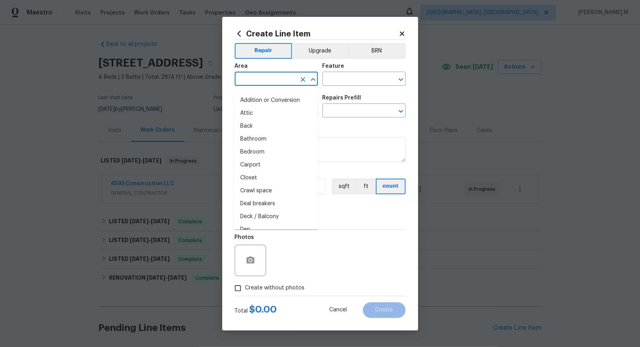
scroll to position [236, 0]
click at [286, 72] on div "Area" at bounding box center [276, 69] width 83 height 10
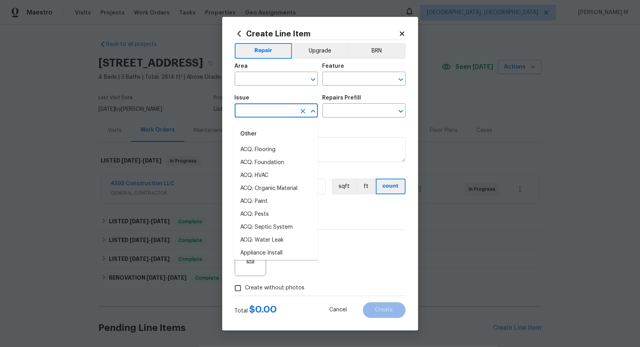
click at [271, 115] on input "text" at bounding box center [265, 111] width 61 height 12
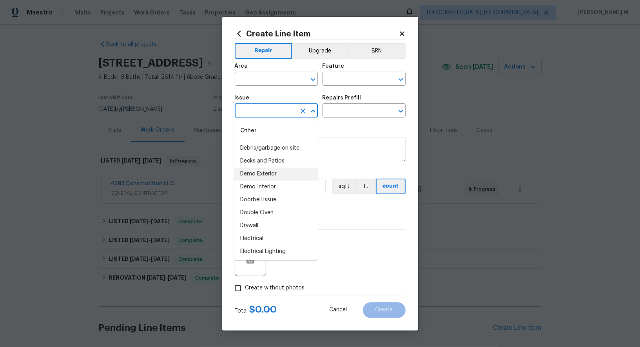
scroll to position [407, 0]
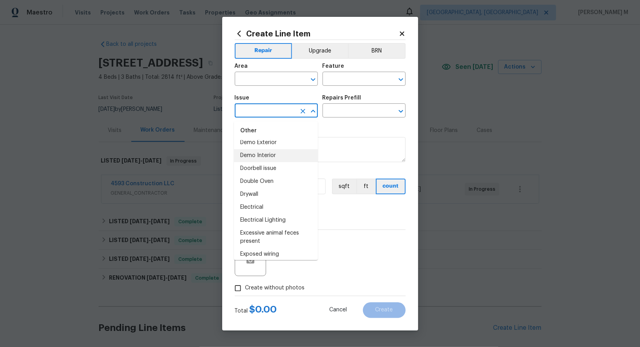
click at [293, 99] on div "Issue" at bounding box center [276, 100] width 83 height 10
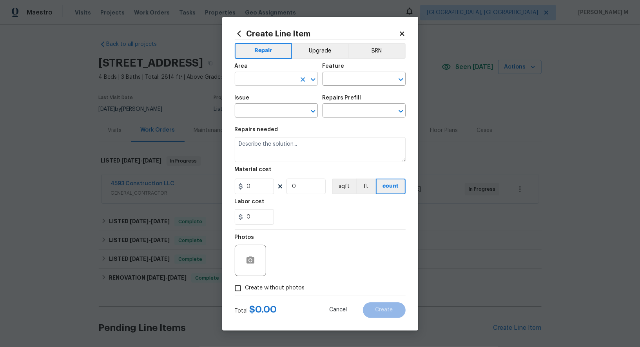
click at [276, 81] on input "text" at bounding box center [265, 80] width 61 height 12
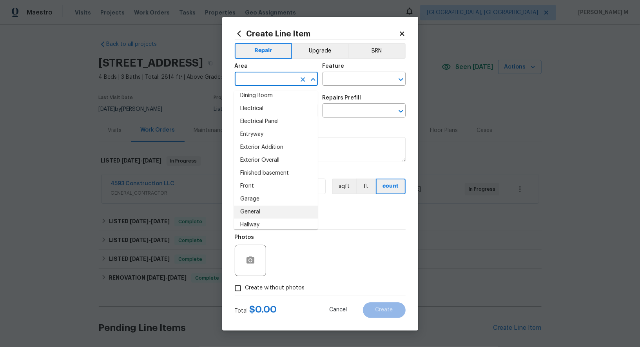
scroll to position [0, 0]
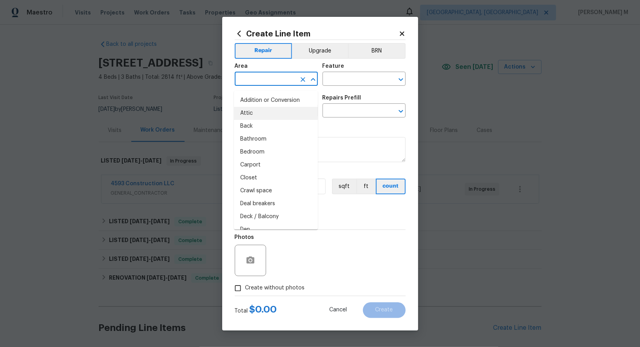
type input "a"
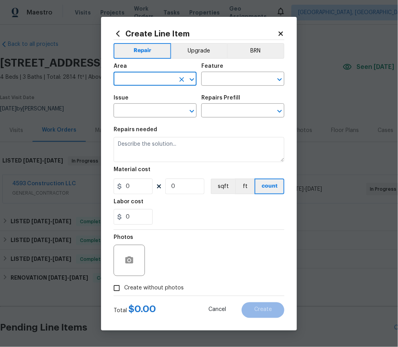
click at [163, 78] on input "text" at bounding box center [144, 80] width 61 height 12
click at [192, 81] on icon "Open" at bounding box center [191, 79] width 9 height 9
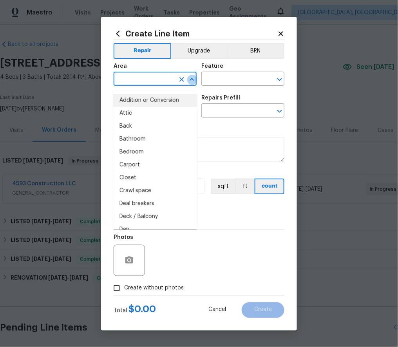
click at [192, 81] on icon "Close" at bounding box center [191, 79] width 9 height 9
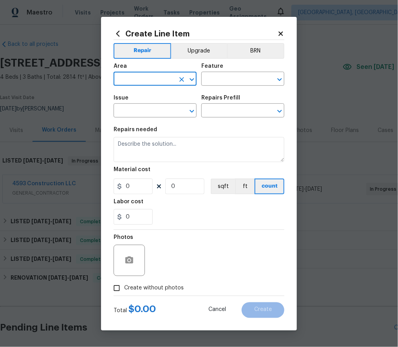
click at [195, 83] on icon "Open" at bounding box center [191, 79] width 9 height 9
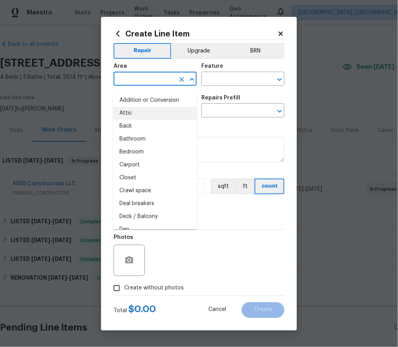
click at [156, 103] on li "Addition or Conversion" at bounding box center [155, 100] width 84 height 13
type input "Addition or Conversion"
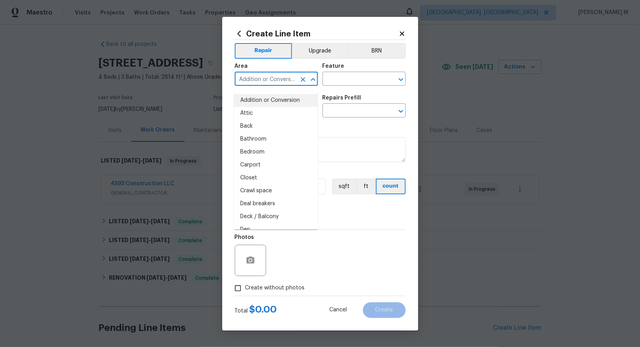
click at [303, 82] on icon "Clear" at bounding box center [303, 79] width 5 height 5
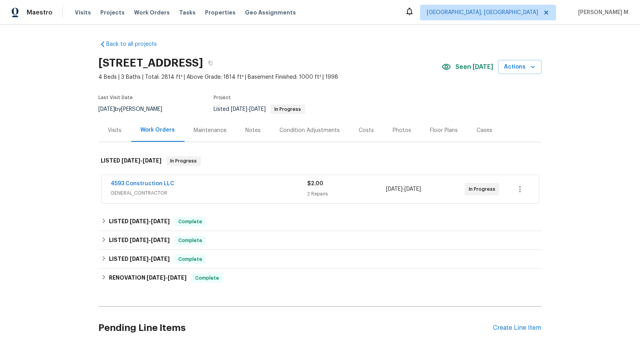
click at [385, 69] on div "[STREET_ADDRESS]" at bounding box center [270, 63] width 343 height 20
click at [389, 47] on div "Back to all projects [STREET_ADDRESS] 4 Beds | 3 Baths | Total: 2814 ft² | Abov…" at bounding box center [320, 197] width 443 height 327
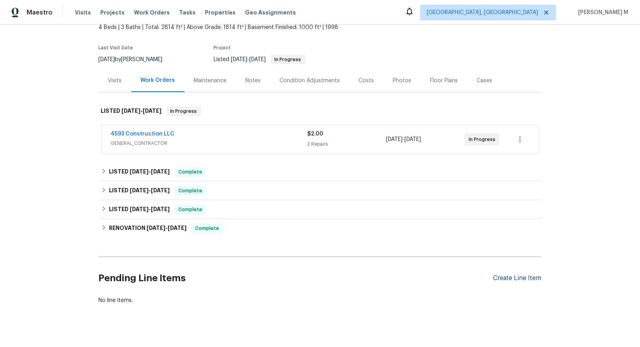
click at [519, 275] on div "Create Line Item" at bounding box center [518, 278] width 48 height 7
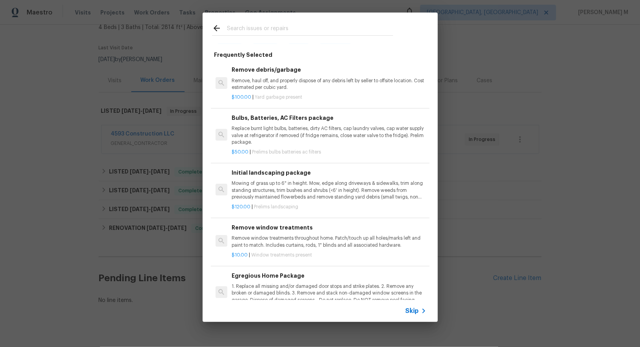
scroll to position [0, 0]
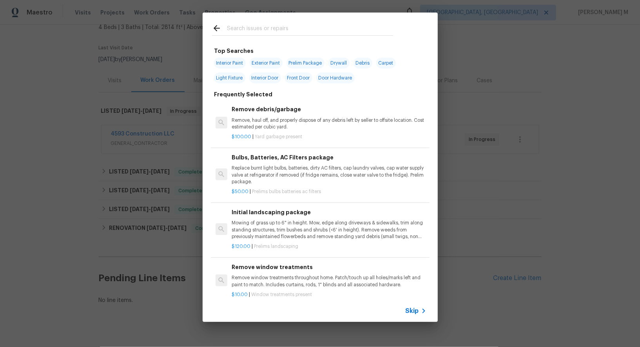
click at [232, 60] on span "Interior Paint" at bounding box center [230, 63] width 32 height 11
type input "Interior Paint"
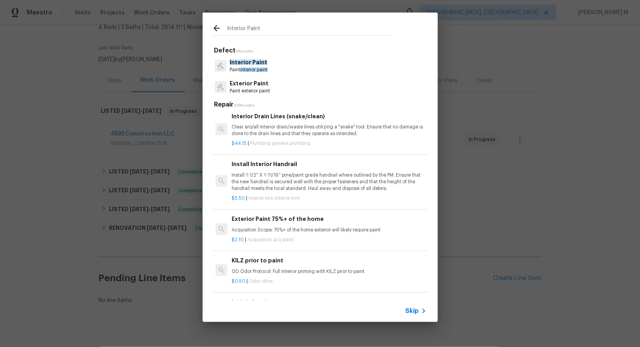
scroll to position [3, 0]
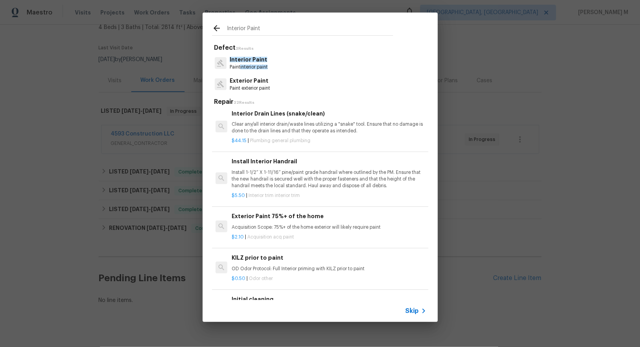
click at [216, 29] on icon at bounding box center [216, 28] width 9 height 9
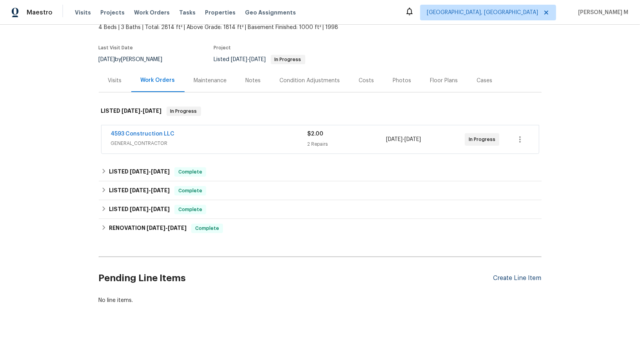
click at [504, 275] on div "Create Line Item" at bounding box center [518, 278] width 48 height 7
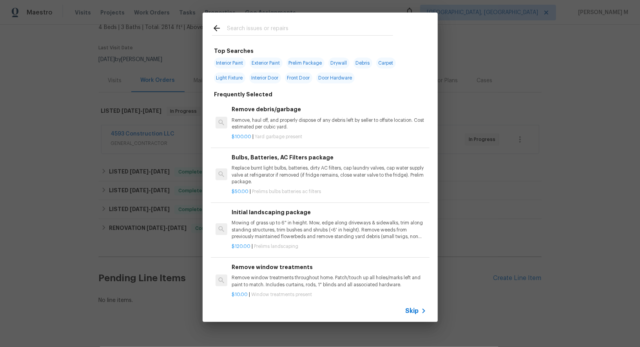
click at [411, 309] on span "Skip" at bounding box center [412, 311] width 13 height 8
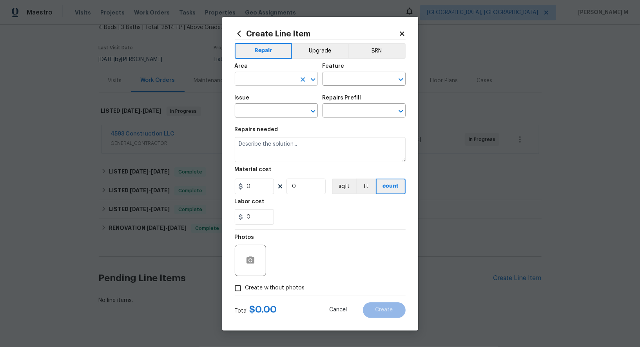
click at [259, 81] on input "text" at bounding box center [265, 80] width 61 height 12
drag, startPoint x: 260, startPoint y: 81, endPoint x: 274, endPoint y: 107, distance: 30.2
click at [274, 107] on div "Area ​ Feature ​ Issue ​ Repairs Prefill ​" at bounding box center [320, 91] width 171 height 64
click at [268, 74] on div "Area" at bounding box center [276, 69] width 83 height 10
click at [268, 78] on input "text" at bounding box center [265, 80] width 61 height 12
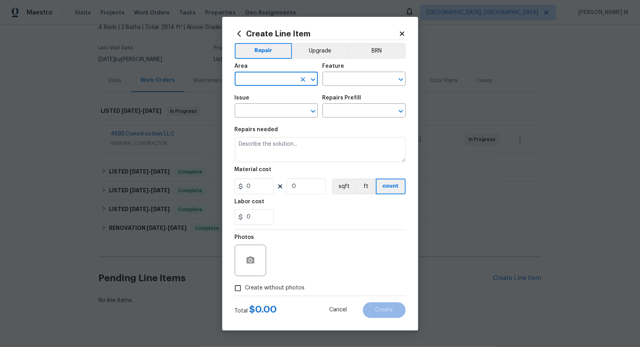
click at [263, 86] on input "text" at bounding box center [265, 80] width 61 height 12
click at [261, 83] on input "text" at bounding box center [265, 80] width 61 height 12
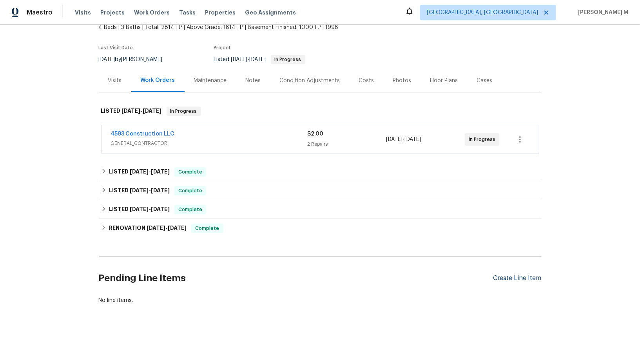
click at [530, 275] on div "Create Line Item" at bounding box center [518, 278] width 48 height 7
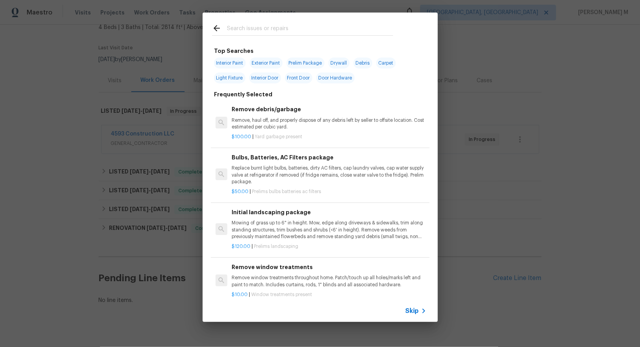
click at [415, 311] on span "Skip" at bounding box center [412, 311] width 13 height 8
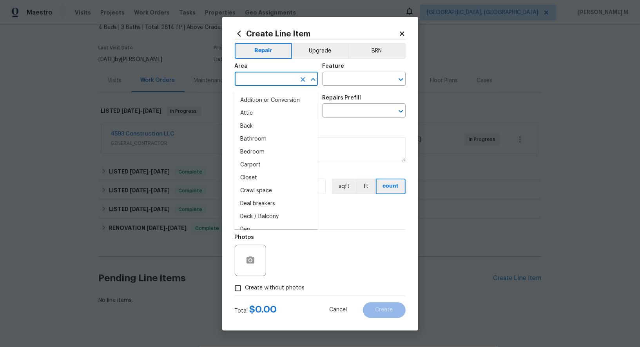
click at [264, 83] on input "text" at bounding box center [265, 80] width 61 height 12
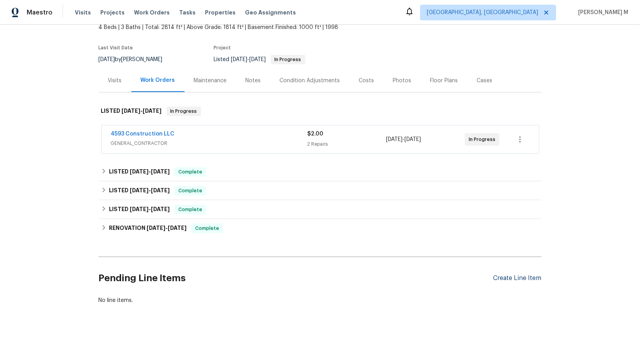
click at [509, 275] on div "Create Line Item" at bounding box center [518, 278] width 48 height 7
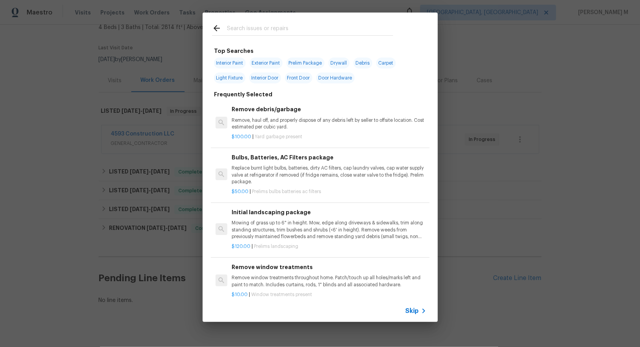
click at [415, 319] on div "Skip" at bounding box center [320, 311] width 235 height 22
click at [416, 312] on span "Skip" at bounding box center [412, 311] width 13 height 8
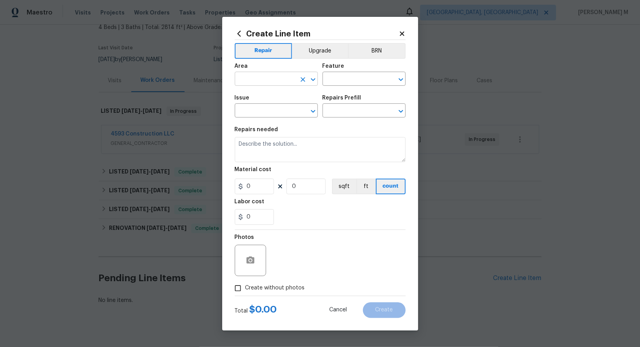
click at [279, 86] on input "text" at bounding box center [265, 80] width 61 height 12
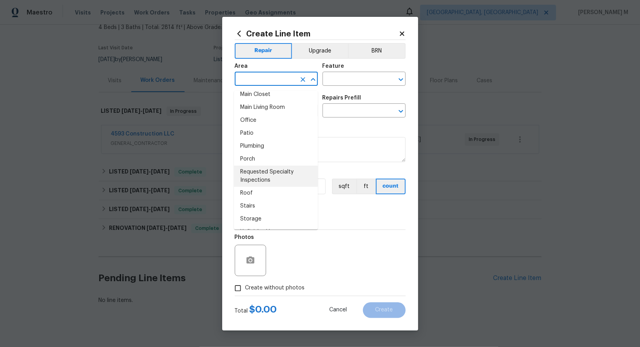
scroll to position [471, 0]
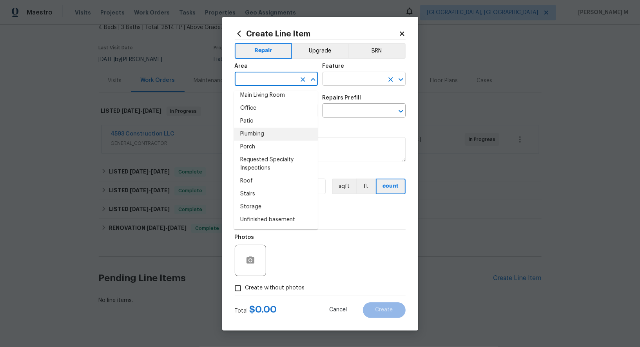
click at [373, 80] on input "text" at bounding box center [353, 80] width 61 height 12
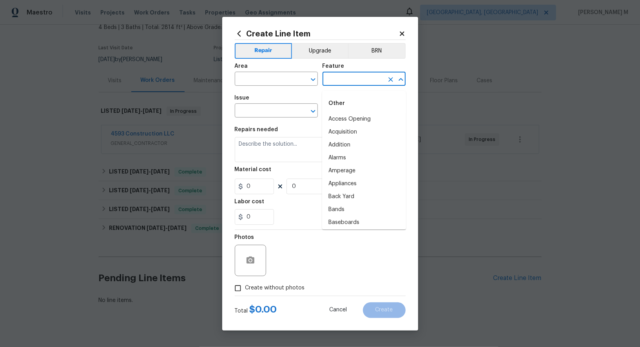
click at [344, 69] on div "Feature" at bounding box center [364, 69] width 83 height 10
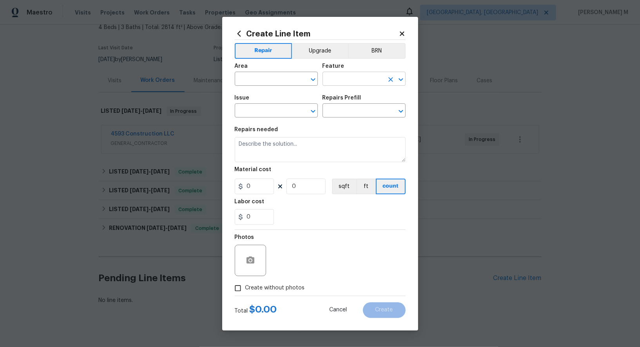
click at [356, 81] on input "text" at bounding box center [353, 80] width 61 height 12
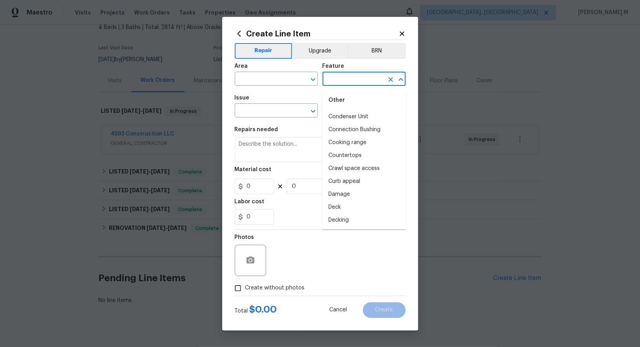
scroll to position [0, 0]
click at [311, 97] on span "Issue ​" at bounding box center [276, 107] width 83 height 32
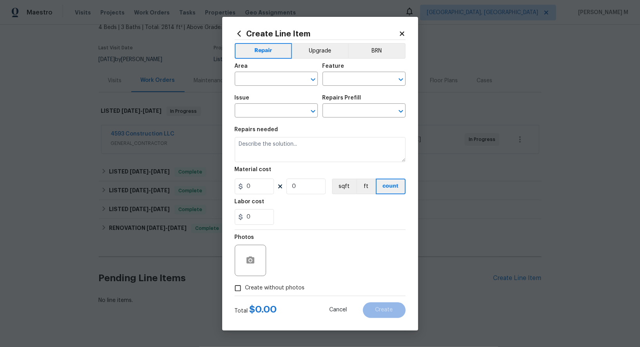
click at [335, 69] on h5 "Feature" at bounding box center [334, 66] width 22 height 5
copy h5 "Feature"
click at [351, 80] on input "text" at bounding box center [353, 80] width 61 height 12
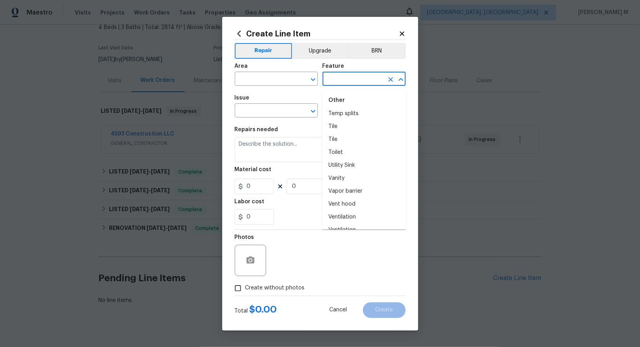
scroll to position [1869, 0]
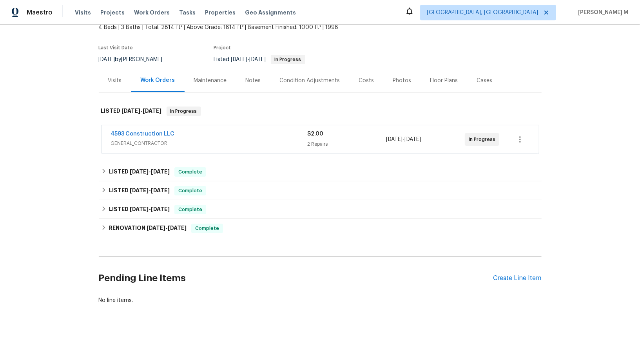
click at [518, 275] on div "Pending Line Items Create Line Item" at bounding box center [320, 278] width 443 height 36
click at [518, 275] on div "Create Line Item" at bounding box center [518, 278] width 48 height 7
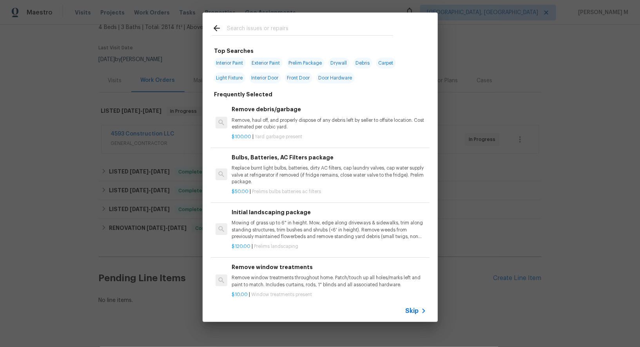
click at [414, 313] on span "Skip" at bounding box center [412, 311] width 13 height 8
